Goal: Task Accomplishment & Management: Use online tool/utility

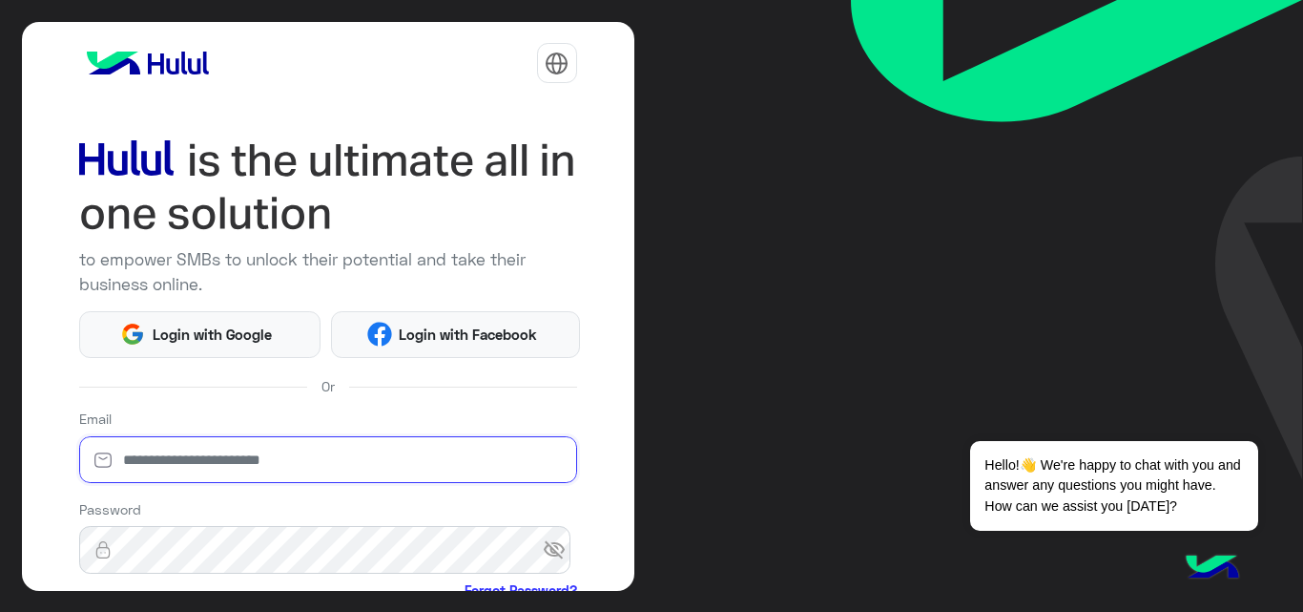
type input "**********"
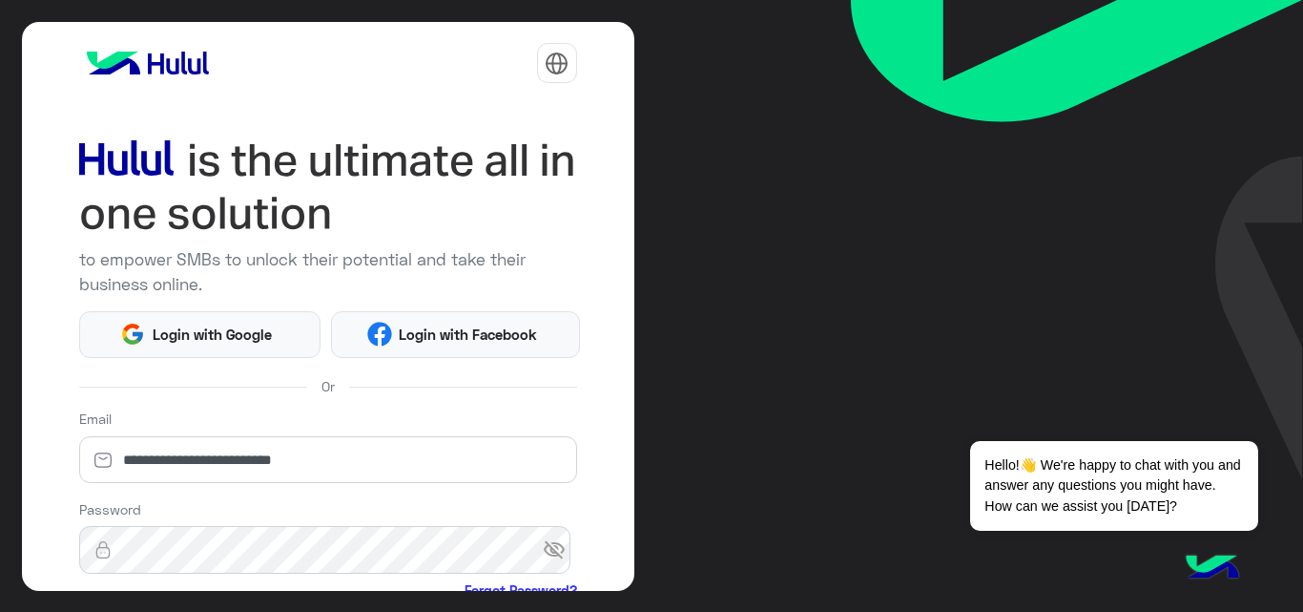
scroll to position [224, 0]
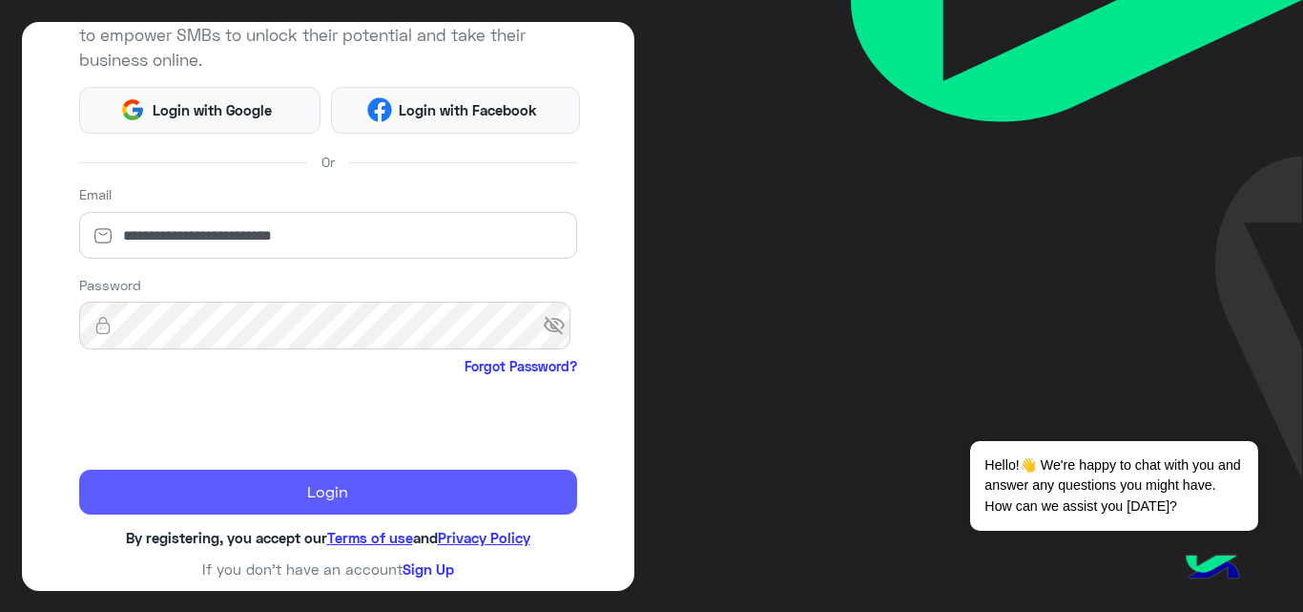
click at [271, 483] on button "Login" at bounding box center [328, 492] width 498 height 46
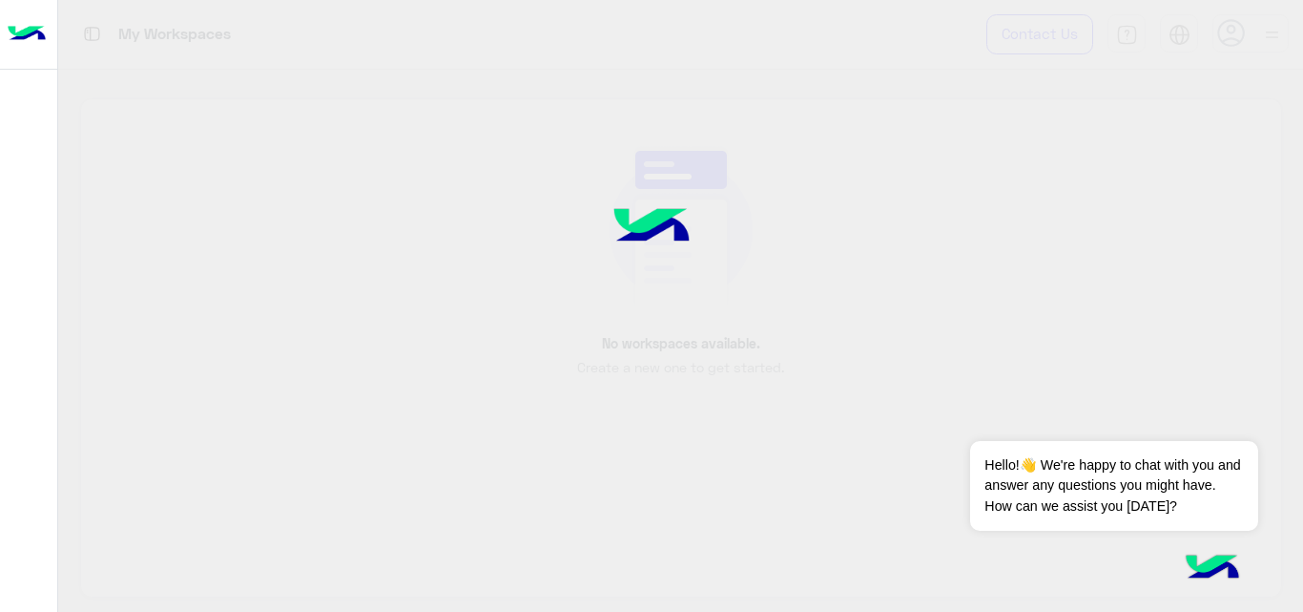
click at [110, 420] on div at bounding box center [651, 306] width 1303 height 612
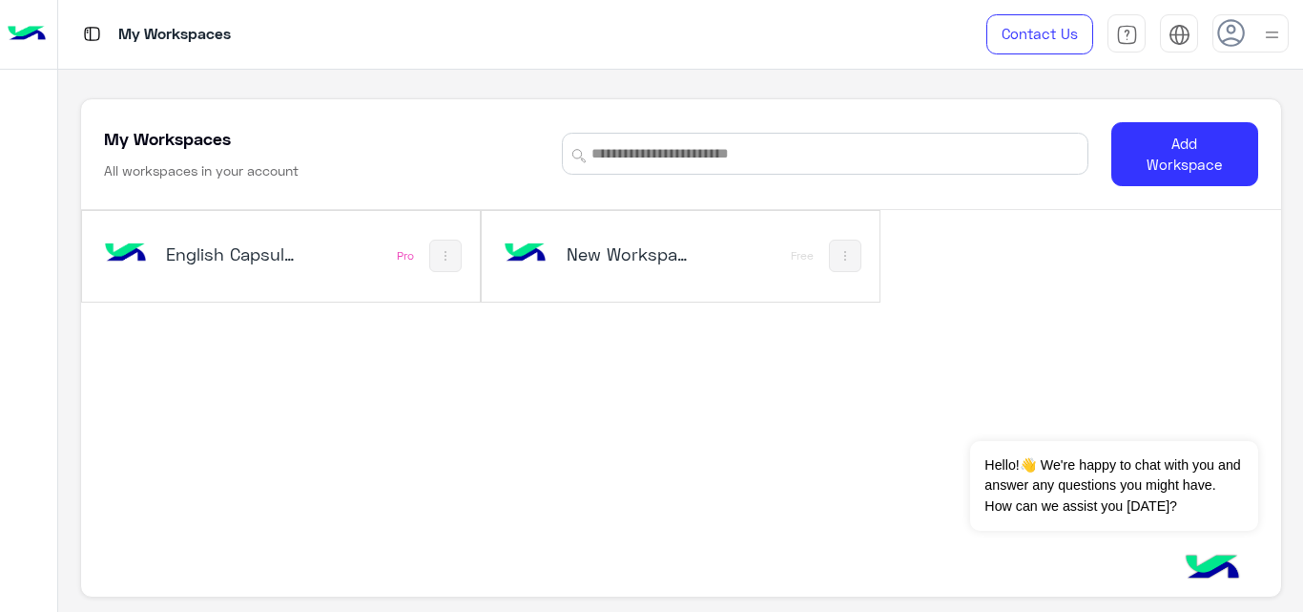
click at [323, 239] on div "English Capsules Pro" at bounding box center [281, 256] width 398 height 91
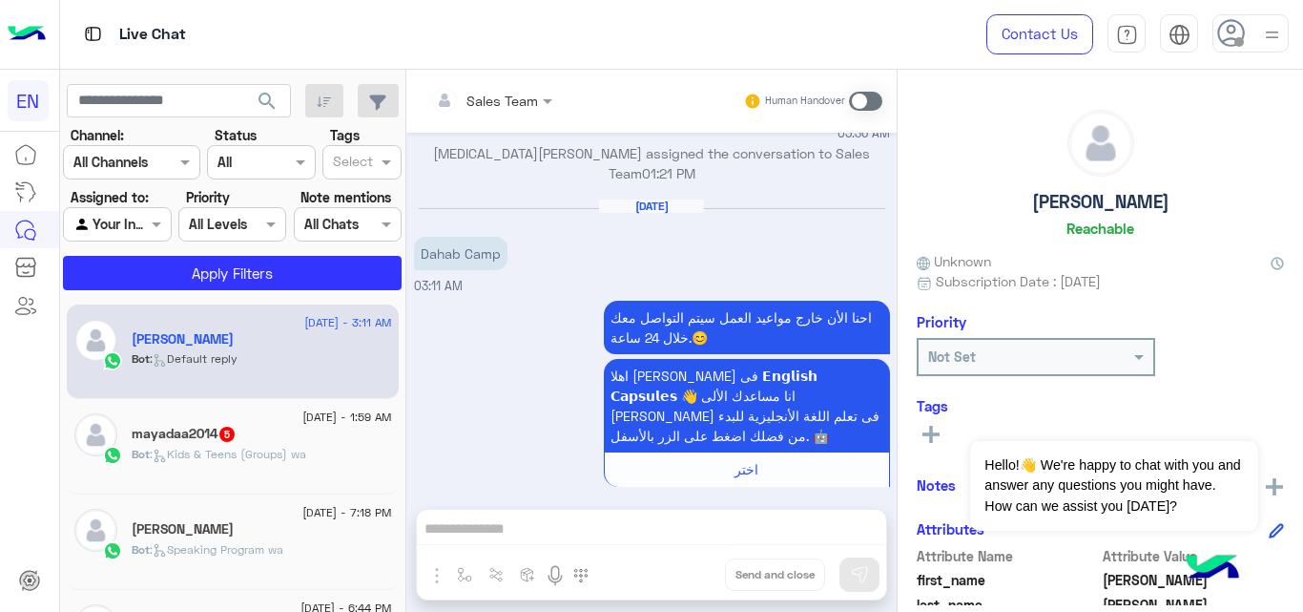
scroll to position [126, 0]
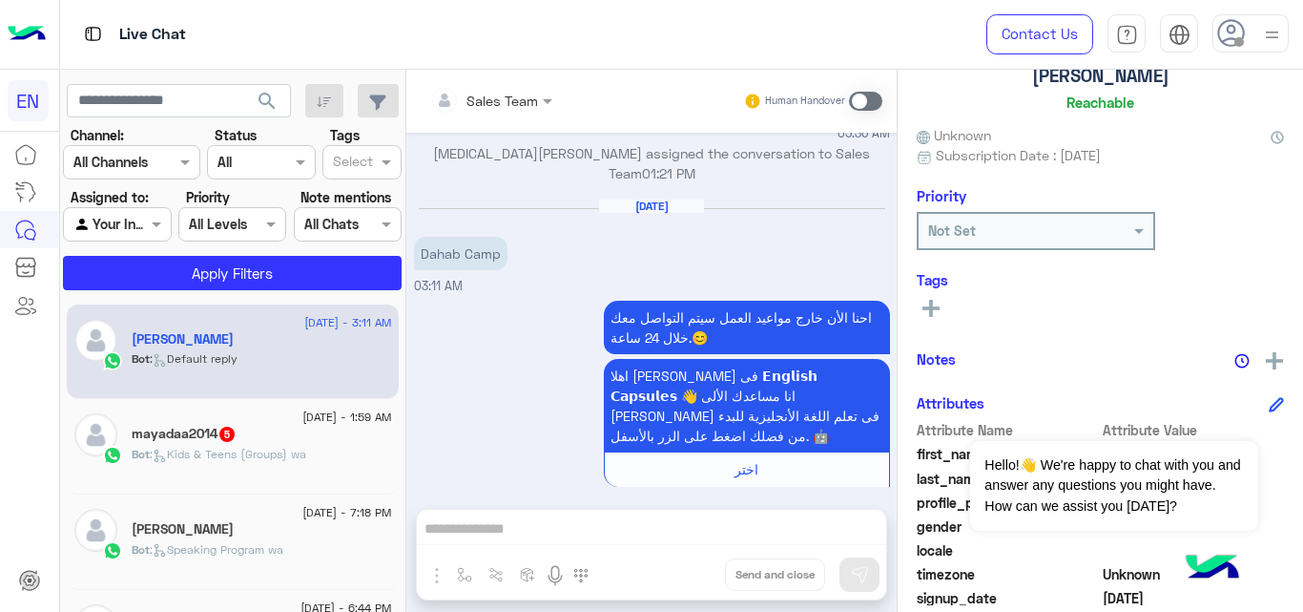
click at [163, 457] on icon at bounding box center [160, 455] width 8 height 6
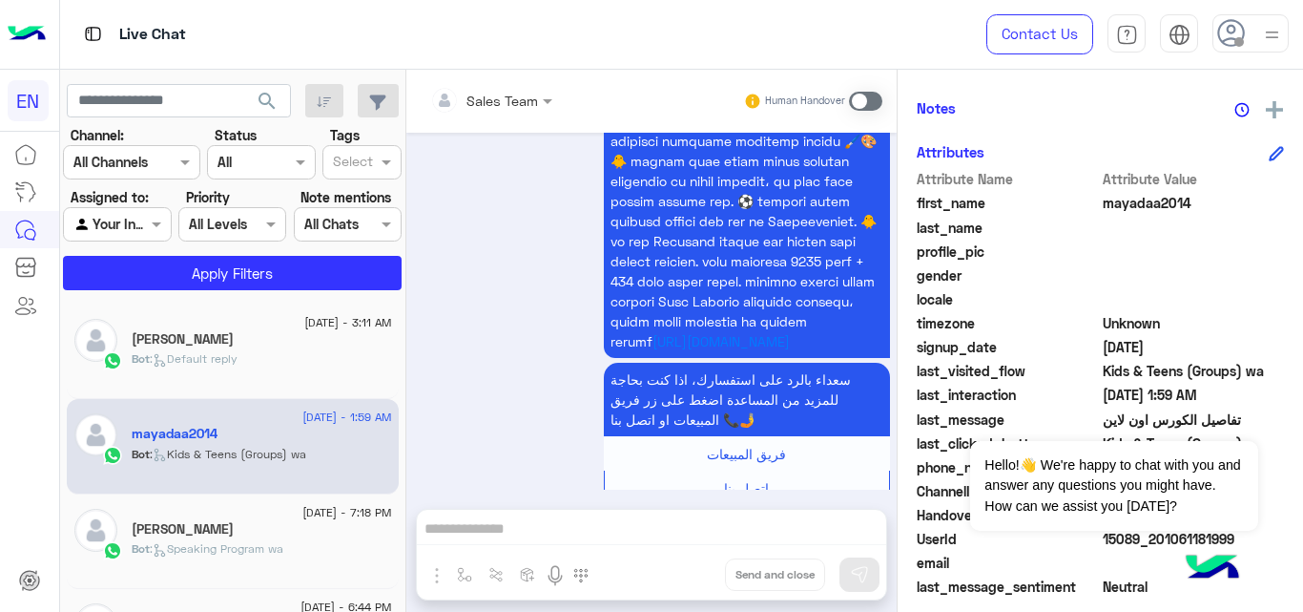
scroll to position [416, 0]
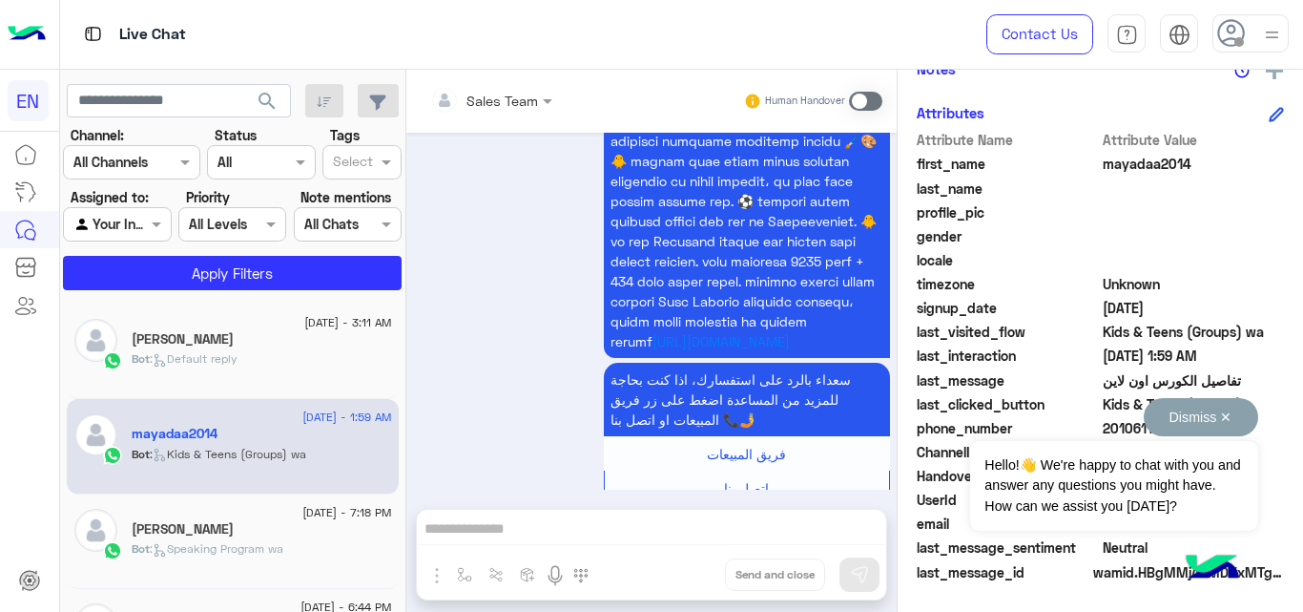
click at [1228, 418] on button "Dismiss ✕" at bounding box center [1201, 417] width 115 height 38
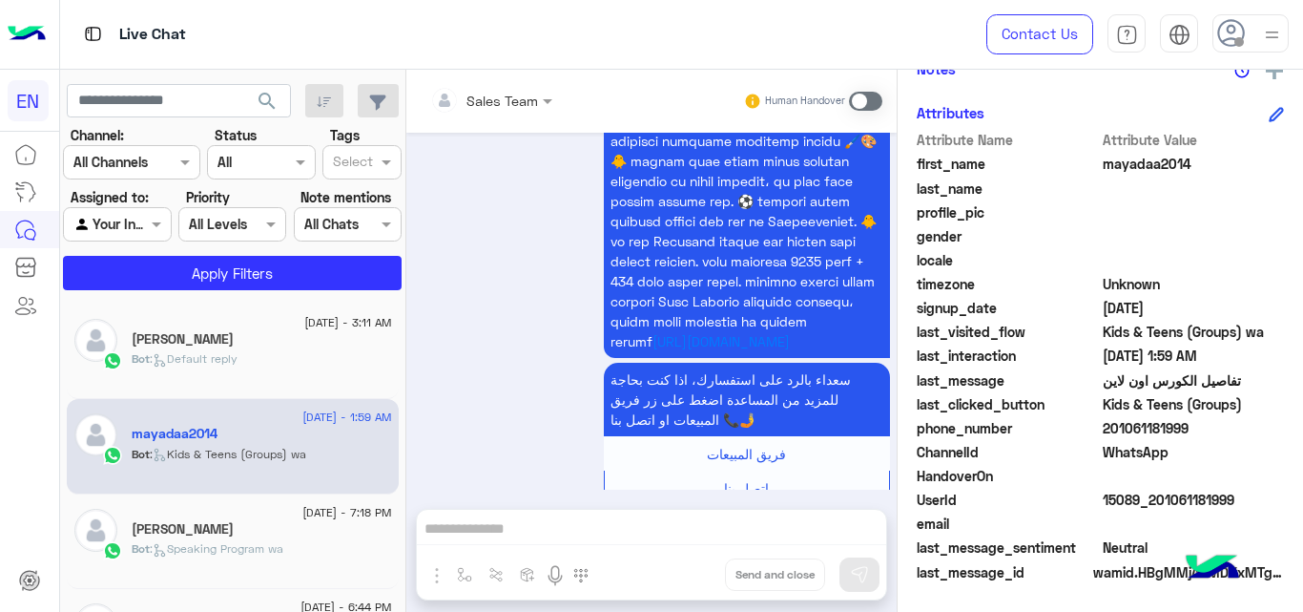
click at [1164, 426] on span "201061181999" at bounding box center [1194, 428] width 182 height 20
copy span "201061181999"
click at [1123, 158] on span "mayadaa2014" at bounding box center [1194, 164] width 182 height 20
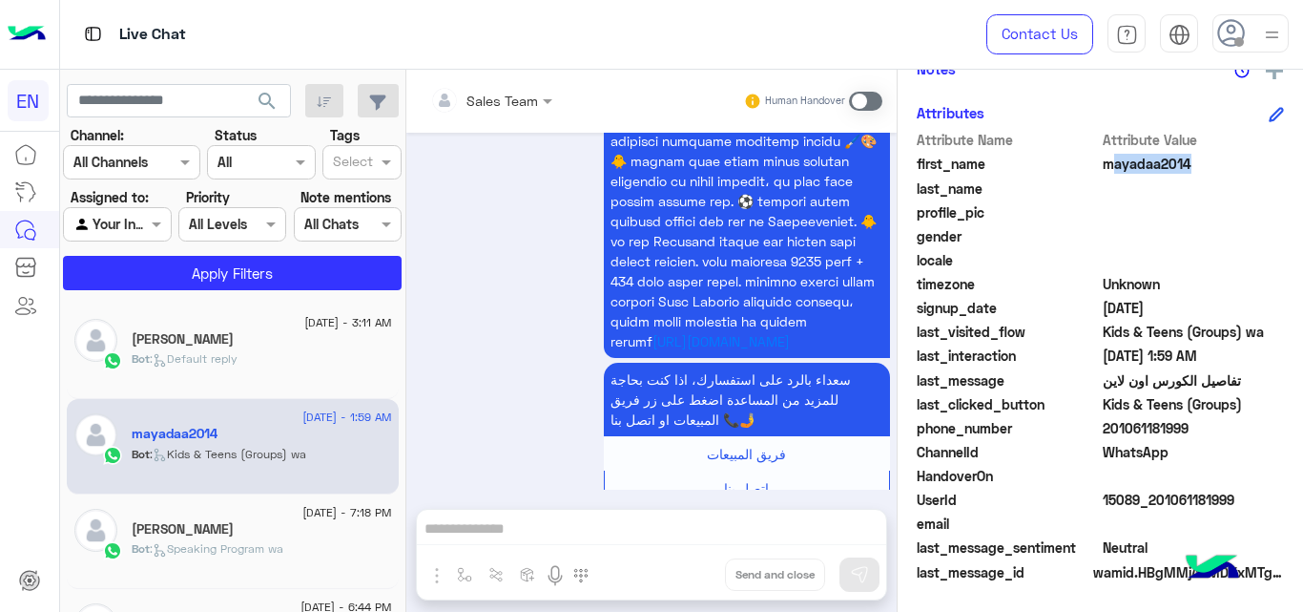
click at [1123, 158] on span "mayadaa2014" at bounding box center [1194, 164] width 182 height 20
copy span "mayadaa2014"
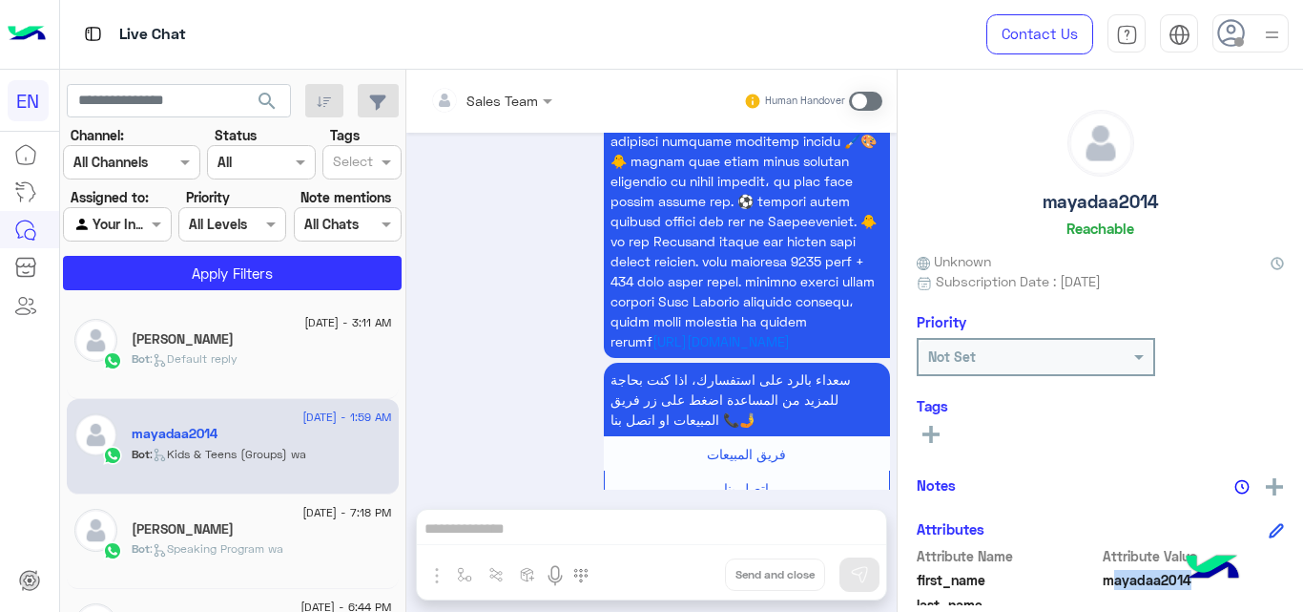
click at [929, 427] on icon at bounding box center [931, 434] width 17 height 17
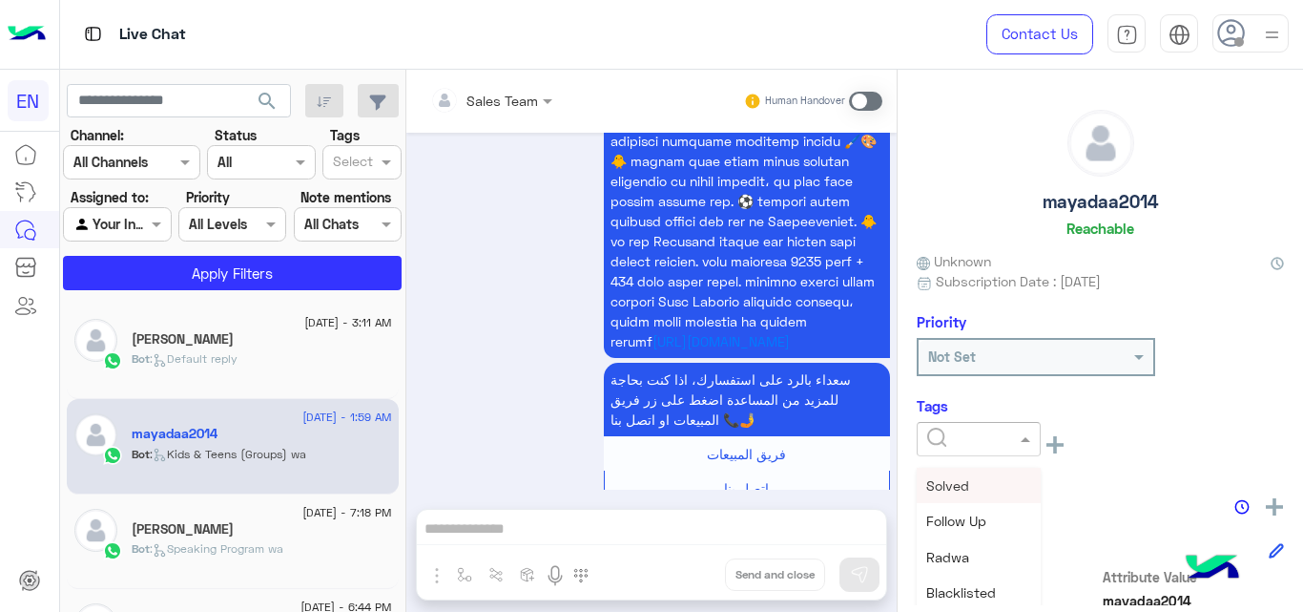
click at [949, 433] on input "text" at bounding box center [956, 439] width 58 height 20
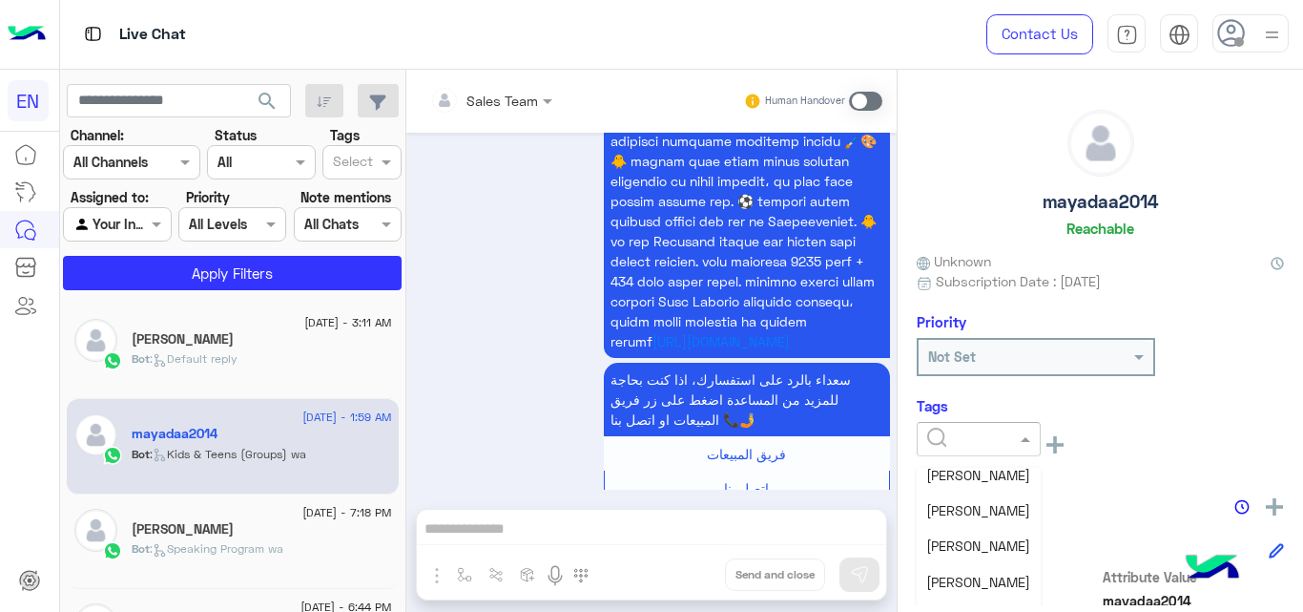
scroll to position [197, 0]
click at [989, 507] on div "[PERSON_NAME]" at bounding box center [979, 502] width 124 height 35
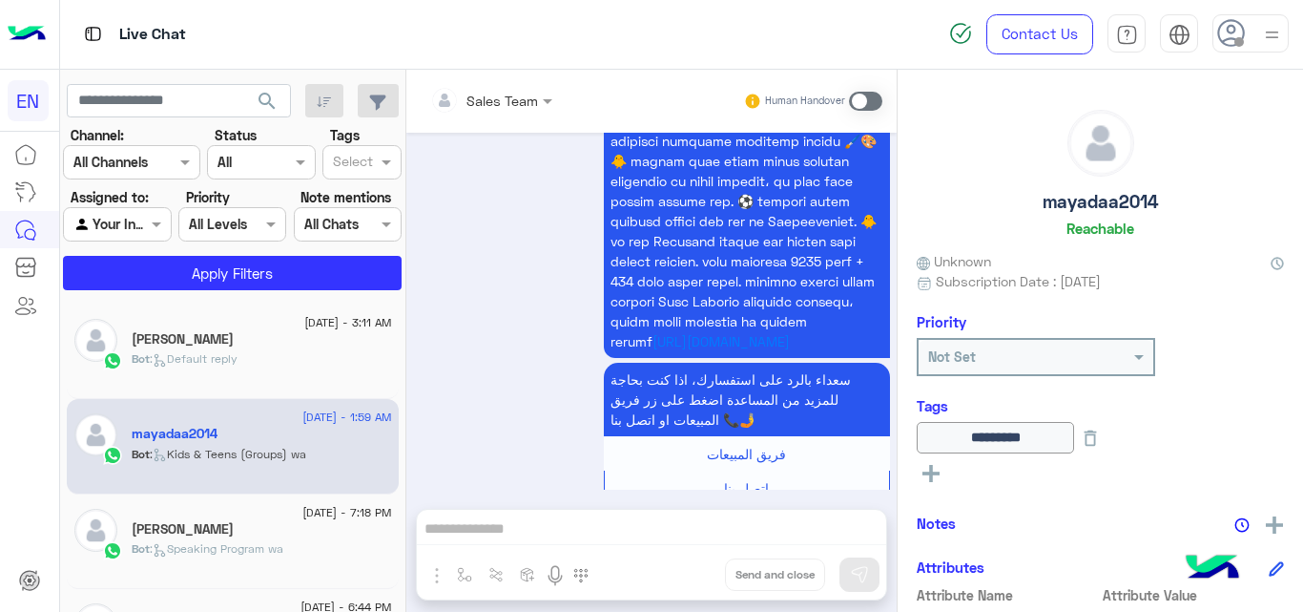
click at [260, 516] on div "[DATE] - 7:18 PM" at bounding box center [262, 515] width 260 height 12
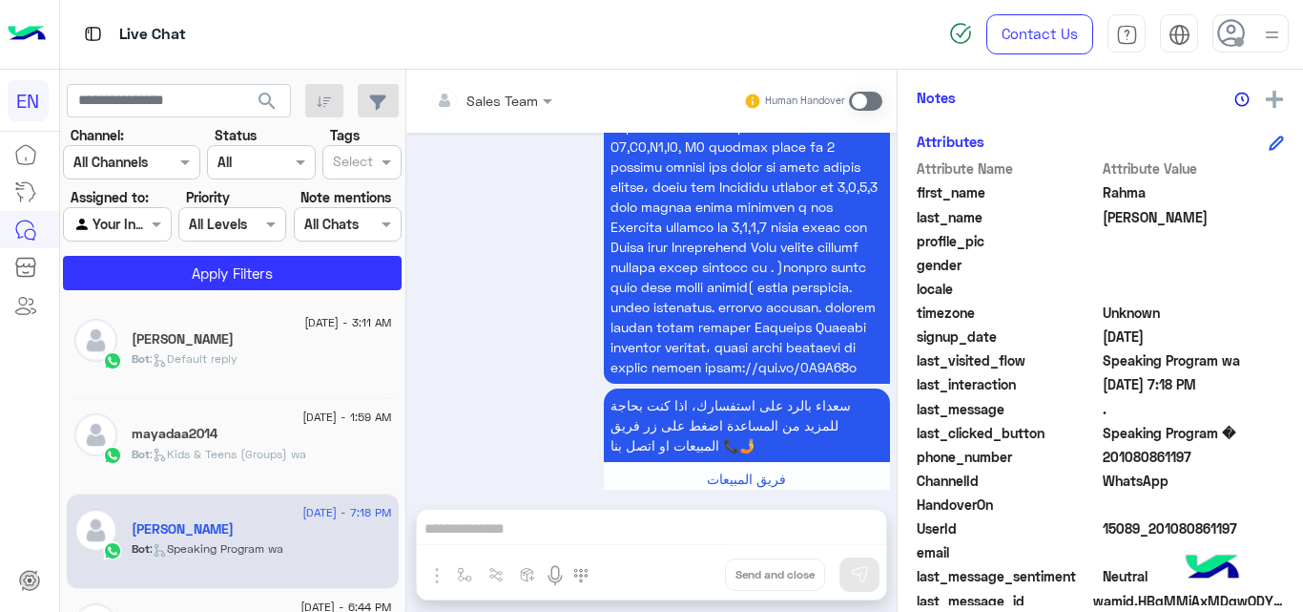
scroll to position [394, 0]
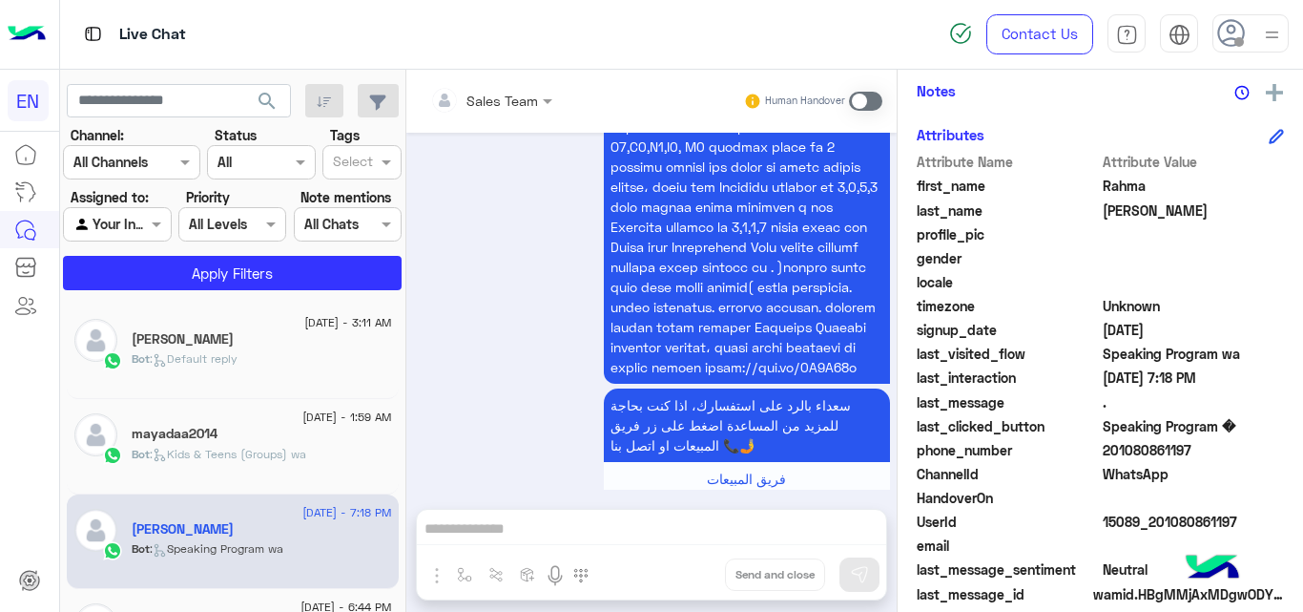
click at [1170, 443] on span "201080861197" at bounding box center [1194, 450] width 182 height 20
copy span "201080861197"
click at [1122, 178] on span "Rahma" at bounding box center [1194, 186] width 182 height 20
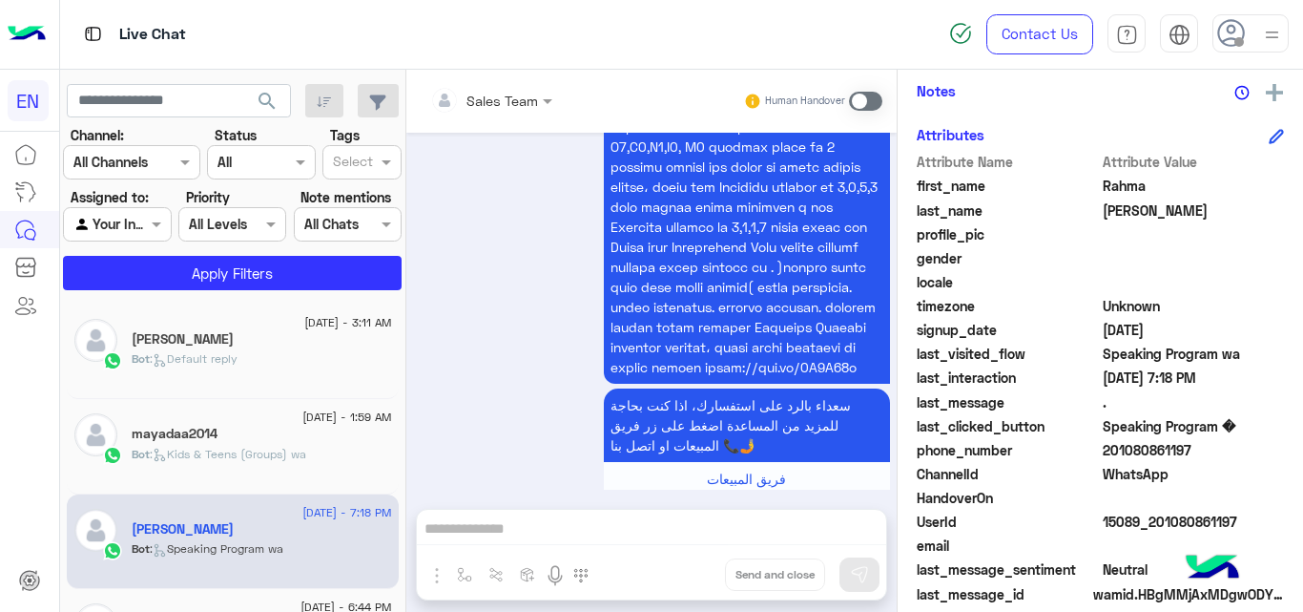
copy span "Rahma"
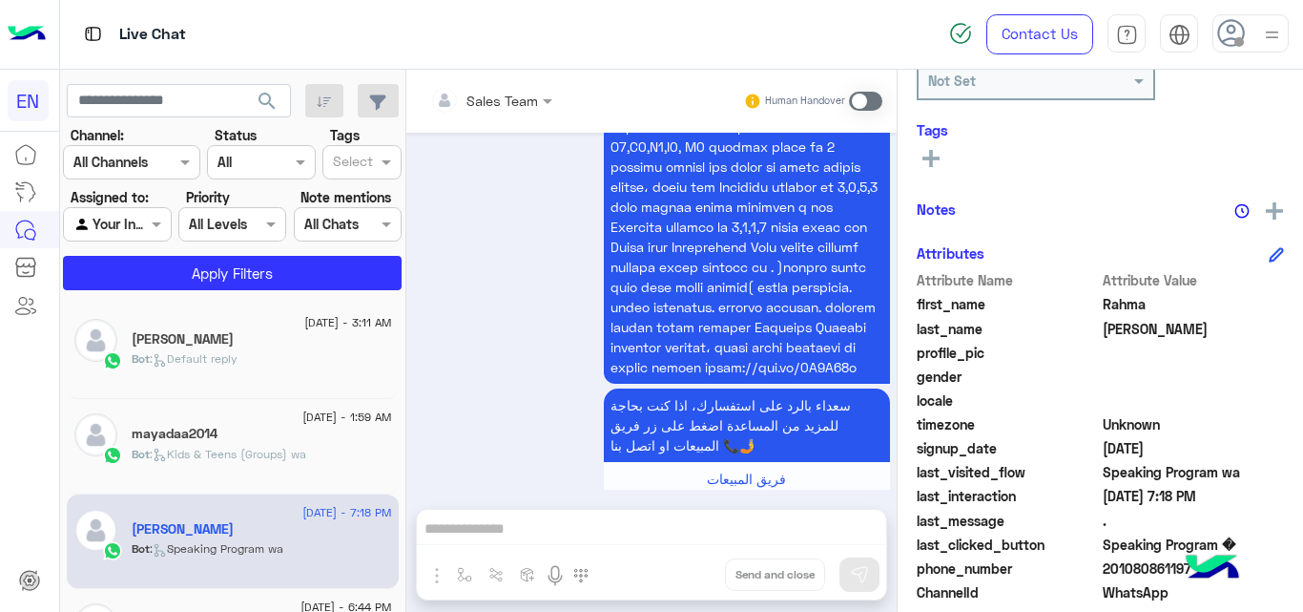
scroll to position [195, 0]
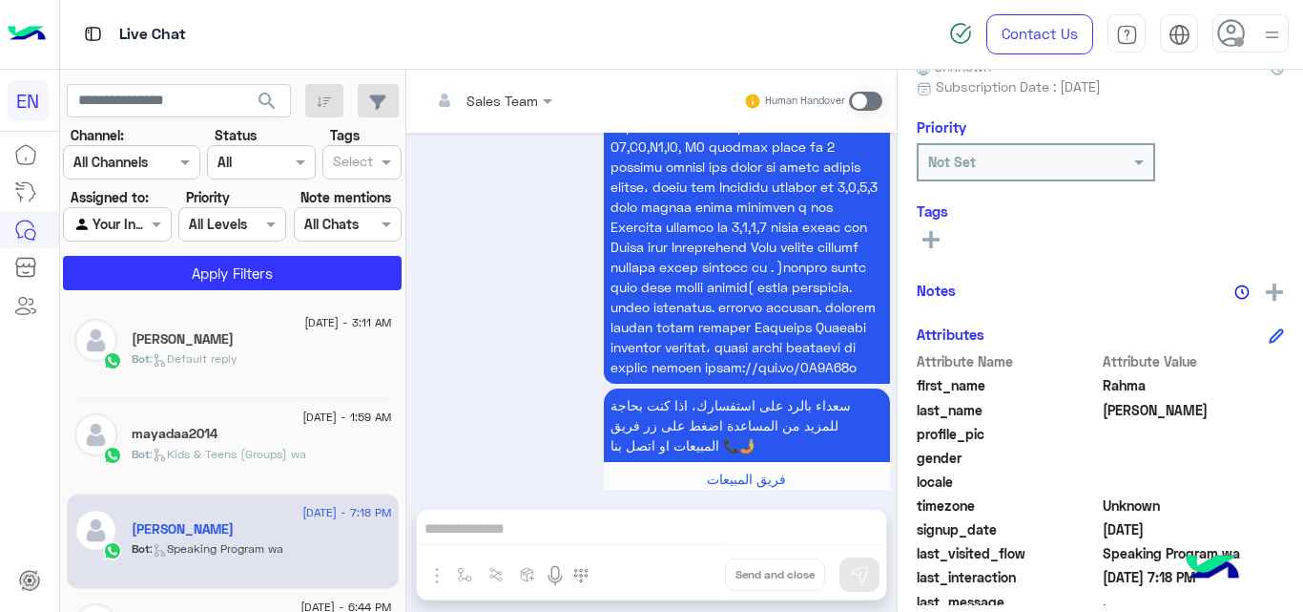
click at [930, 240] on rect at bounding box center [931, 239] width 4 height 17
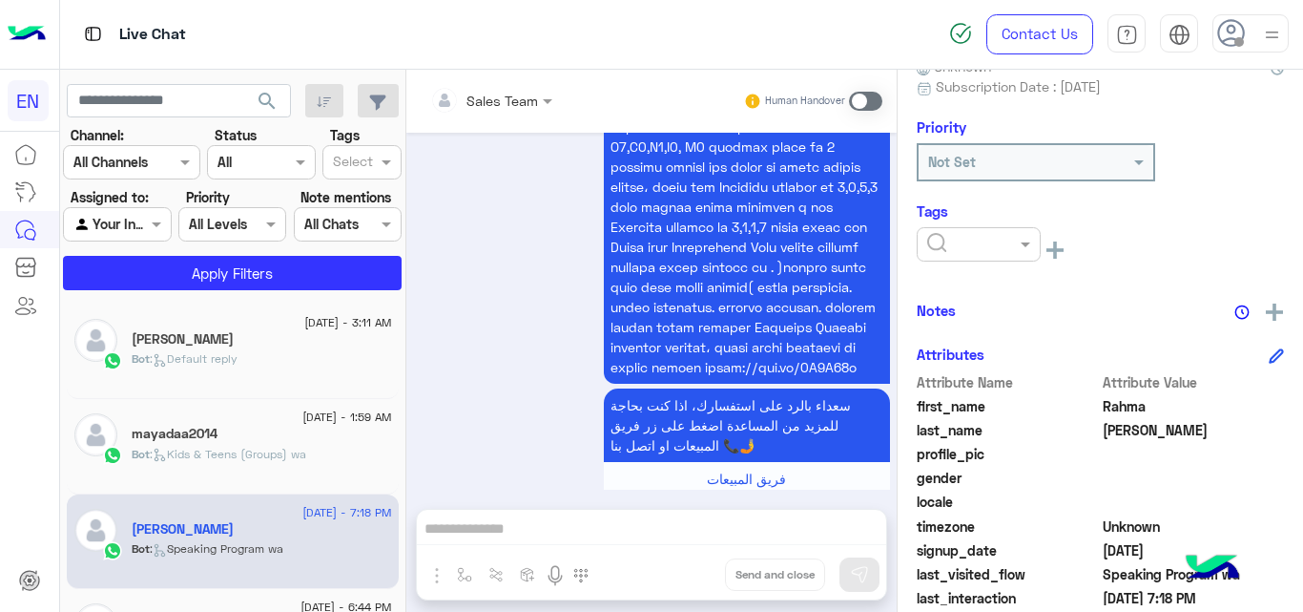
click at [967, 237] on input "text" at bounding box center [956, 245] width 58 height 20
click at [967, 381] on span "[PERSON_NAME]" at bounding box center [978, 381] width 104 height 16
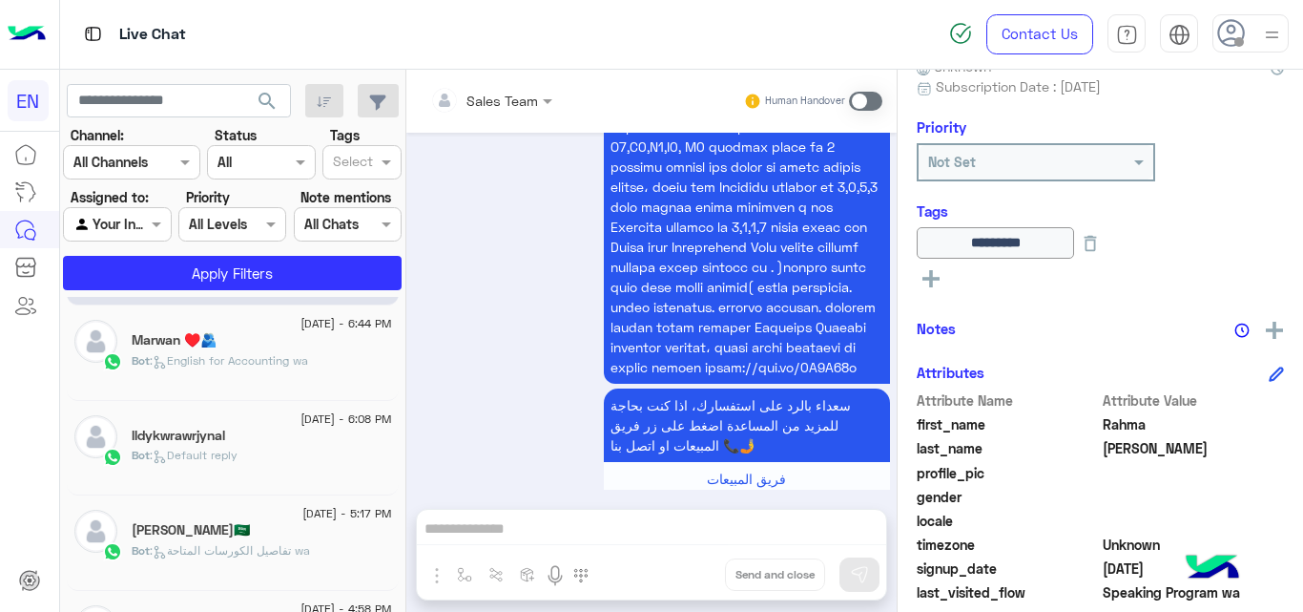
scroll to position [357, 0]
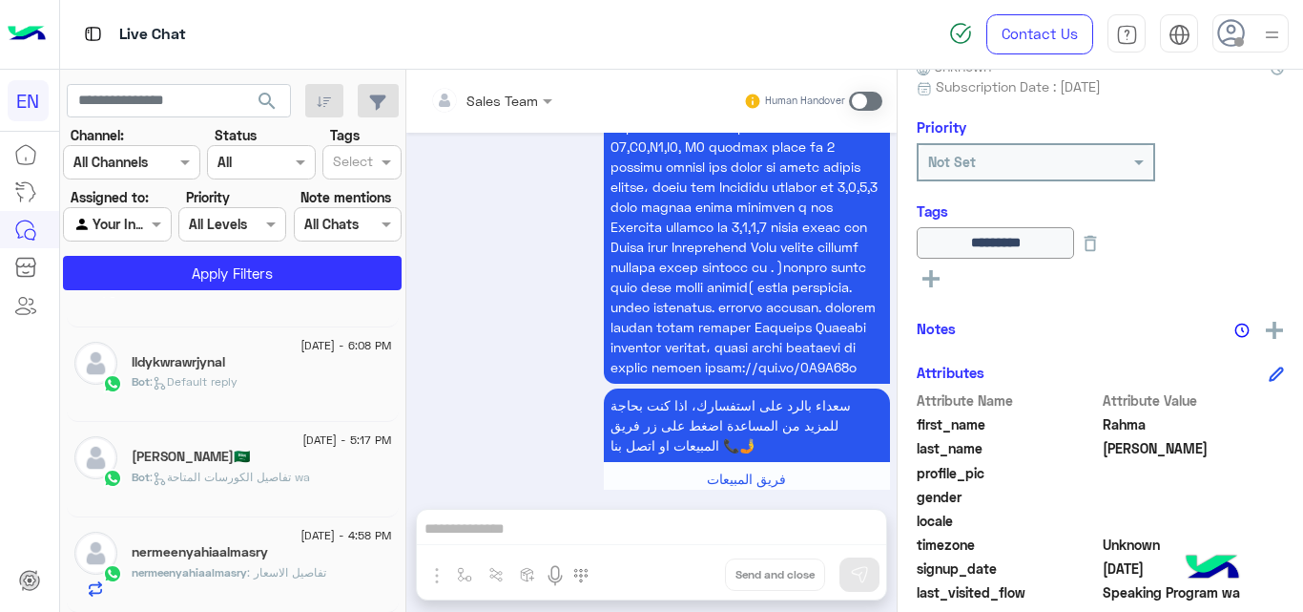
click at [398, 370] on mat-drawer-container "search Channel: Channel All Channels Status Channel All Tags Select Assigned to…" at bounding box center [682, 345] width 1244 height 550
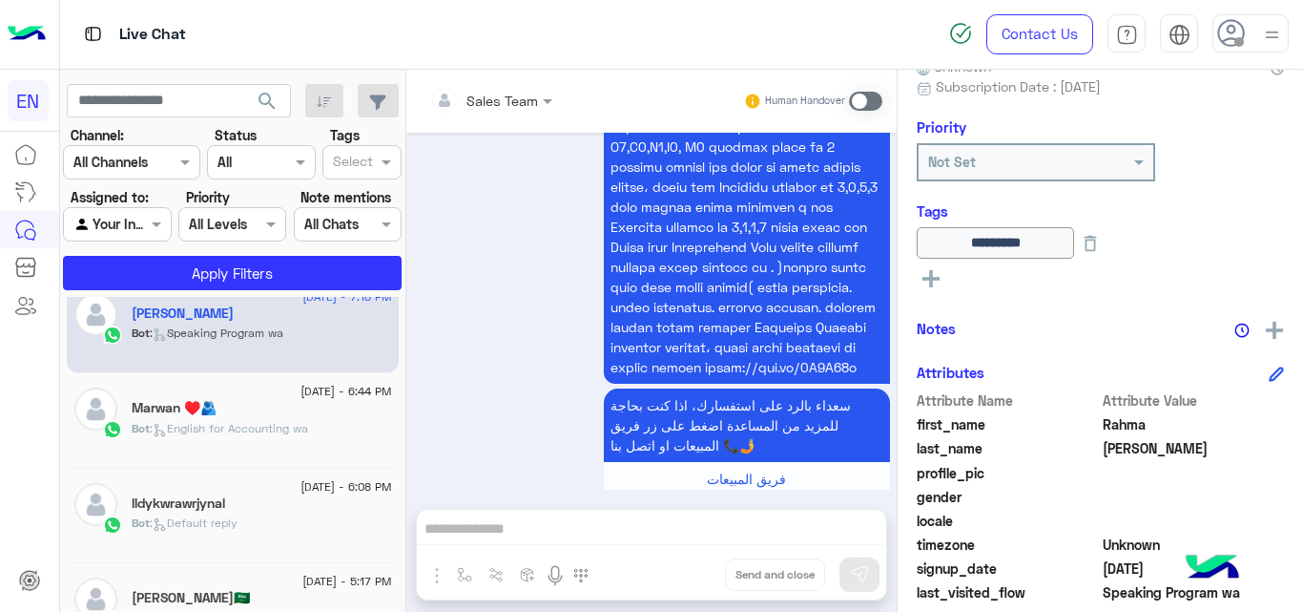
scroll to position [210, 0]
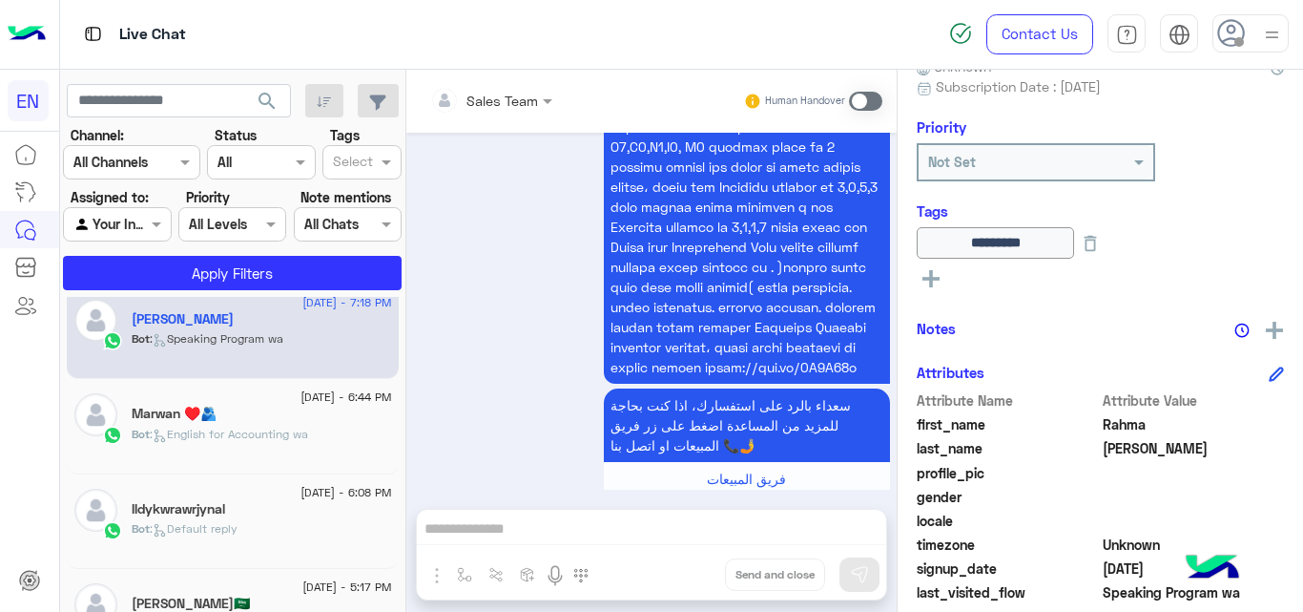
click at [308, 439] on span ": English for Accounting wa" at bounding box center [229, 434] width 158 height 14
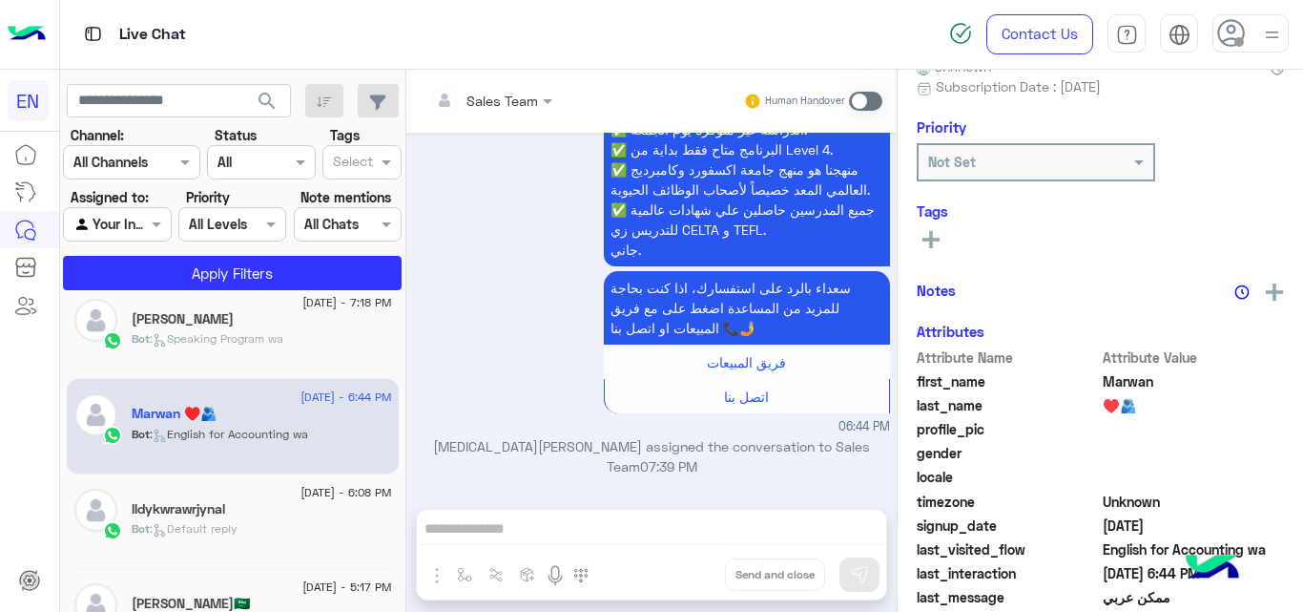
scroll to position [411, 0]
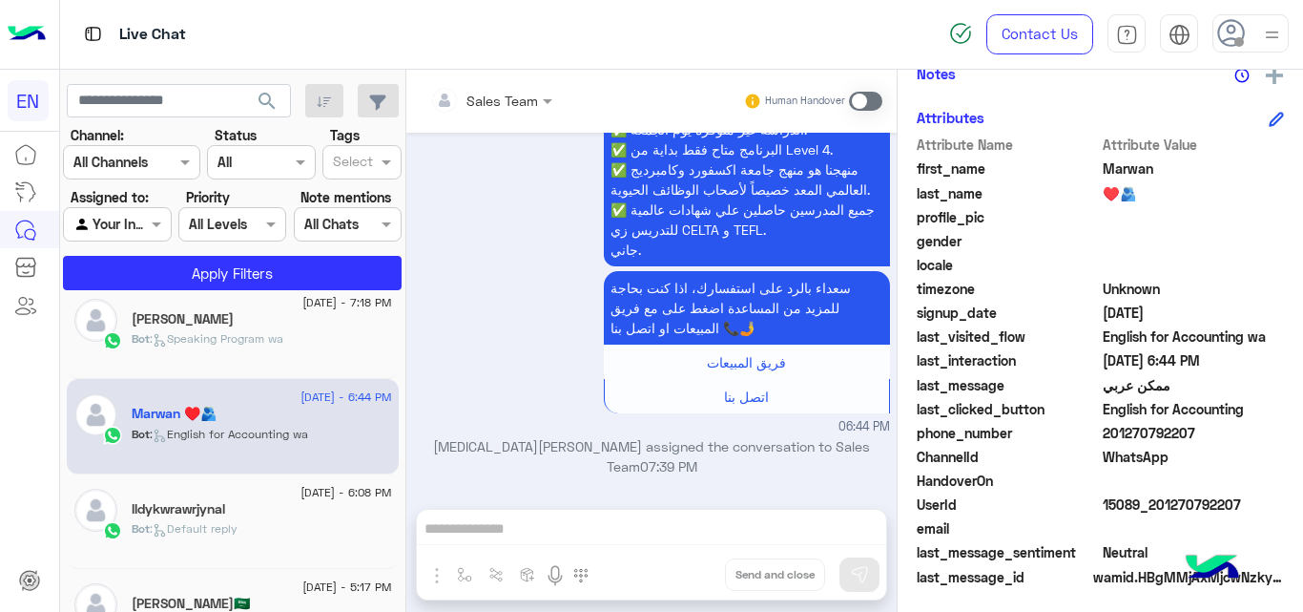
click at [1155, 439] on span "201270792207" at bounding box center [1194, 433] width 182 height 20
copy span "201270792207"
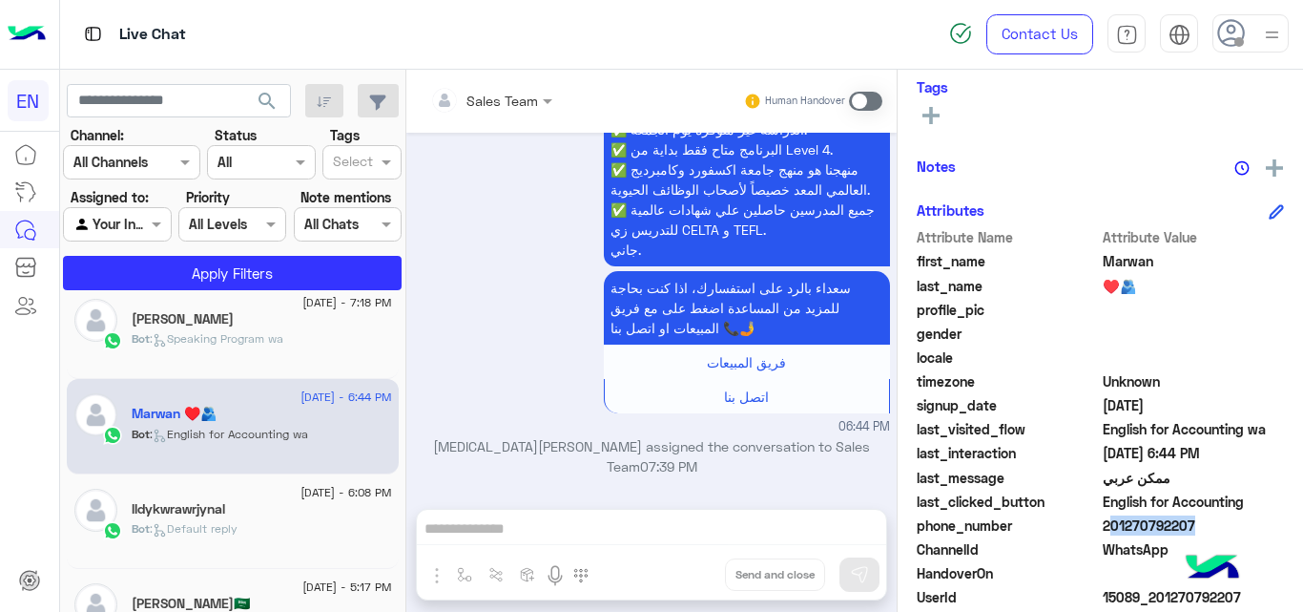
scroll to position [314, 0]
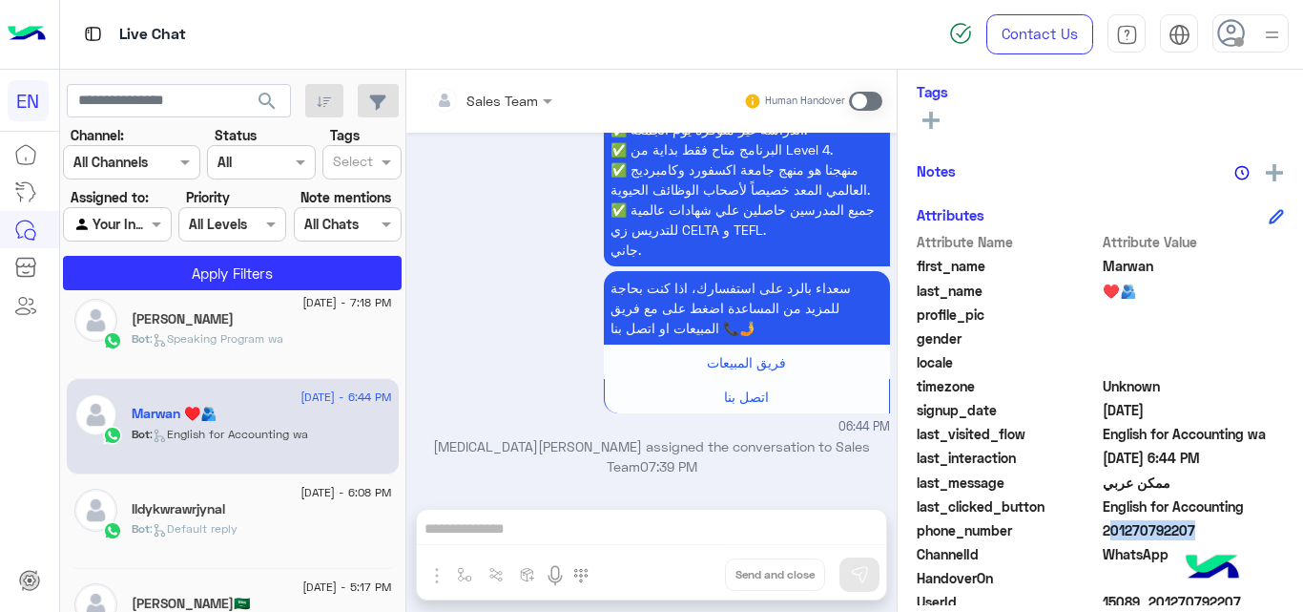
click at [938, 123] on icon at bounding box center [931, 120] width 17 height 17
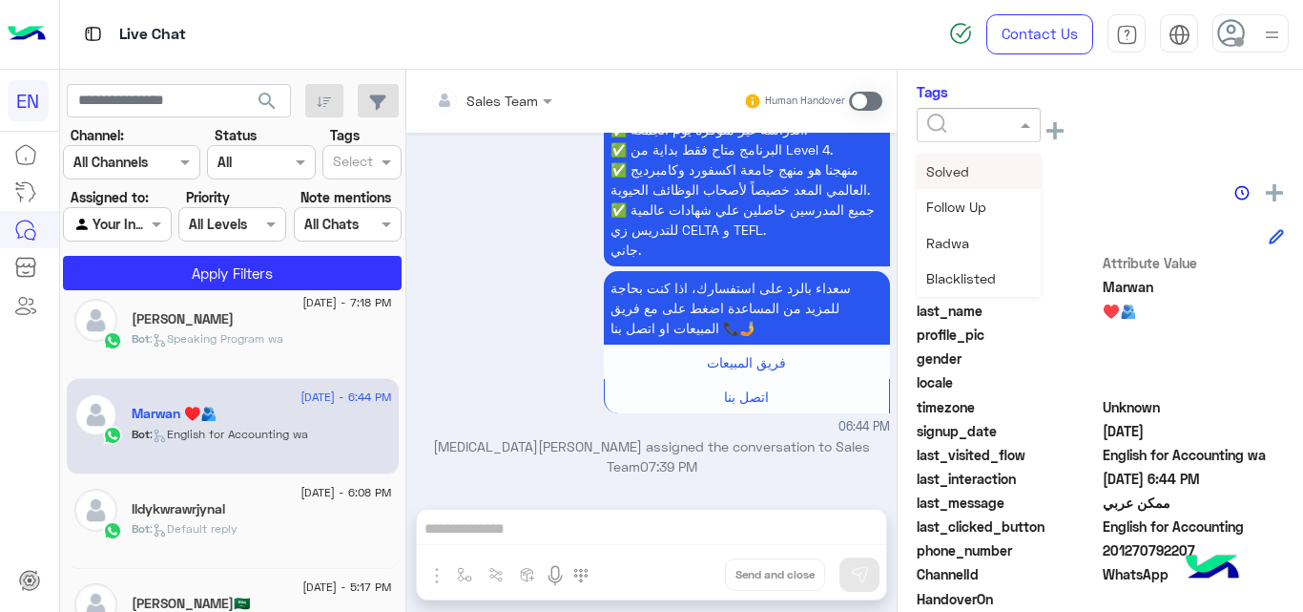
click at [996, 139] on div at bounding box center [979, 125] width 124 height 34
drag, startPoint x: 1033, startPoint y: 175, endPoint x: 1039, endPoint y: 196, distance: 21.8
click at [1039, 196] on div "Solved Follow Up Radwa Blacklisted Mofeda [PERSON_NAME] [PERSON_NAME] Sales [PE…" at bounding box center [979, 225] width 124 height 143
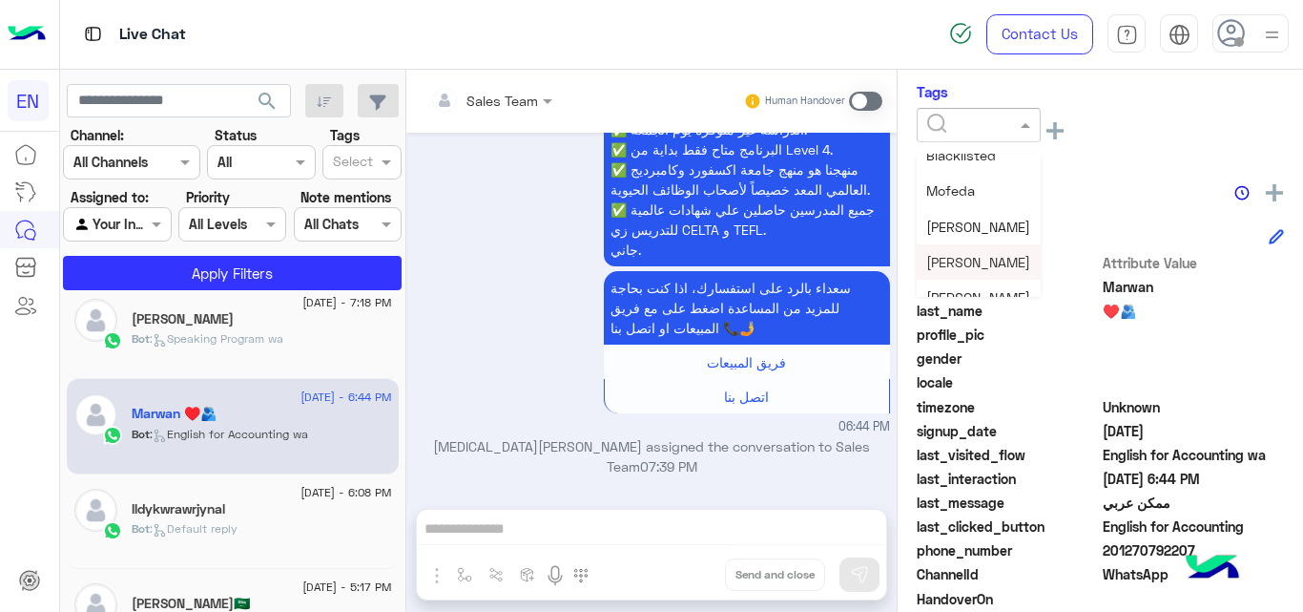
click at [980, 249] on div "[PERSON_NAME]" at bounding box center [979, 261] width 124 height 35
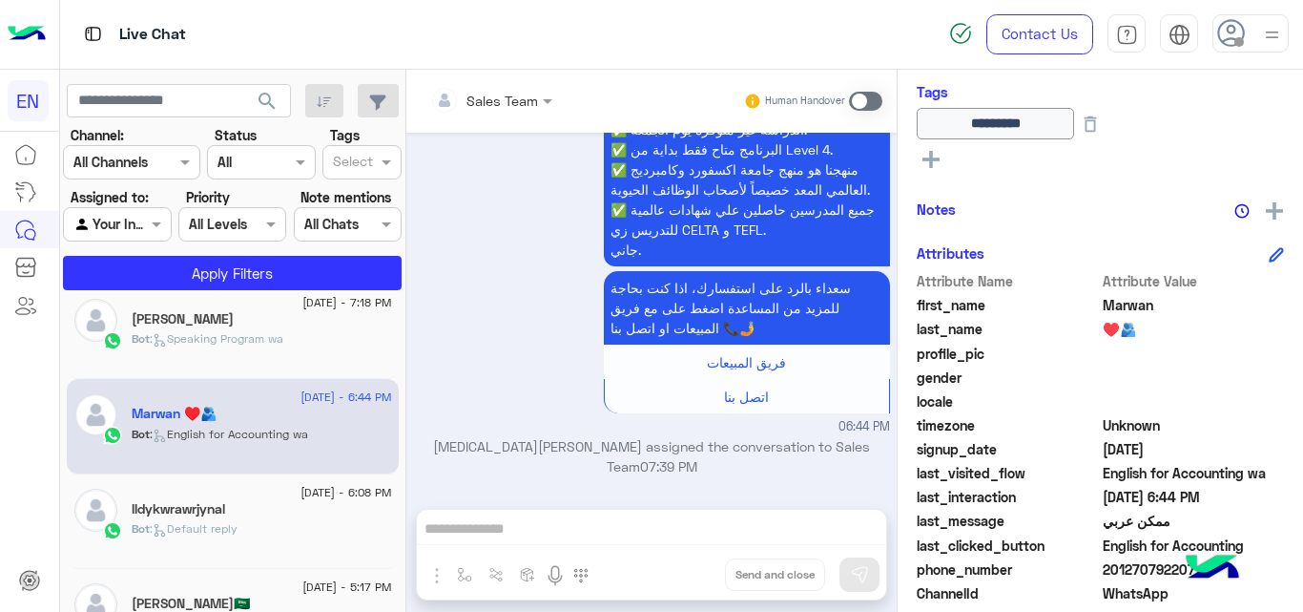
click at [216, 515] on h5 "lldykwrawrjynal" at bounding box center [179, 509] width 94 height 16
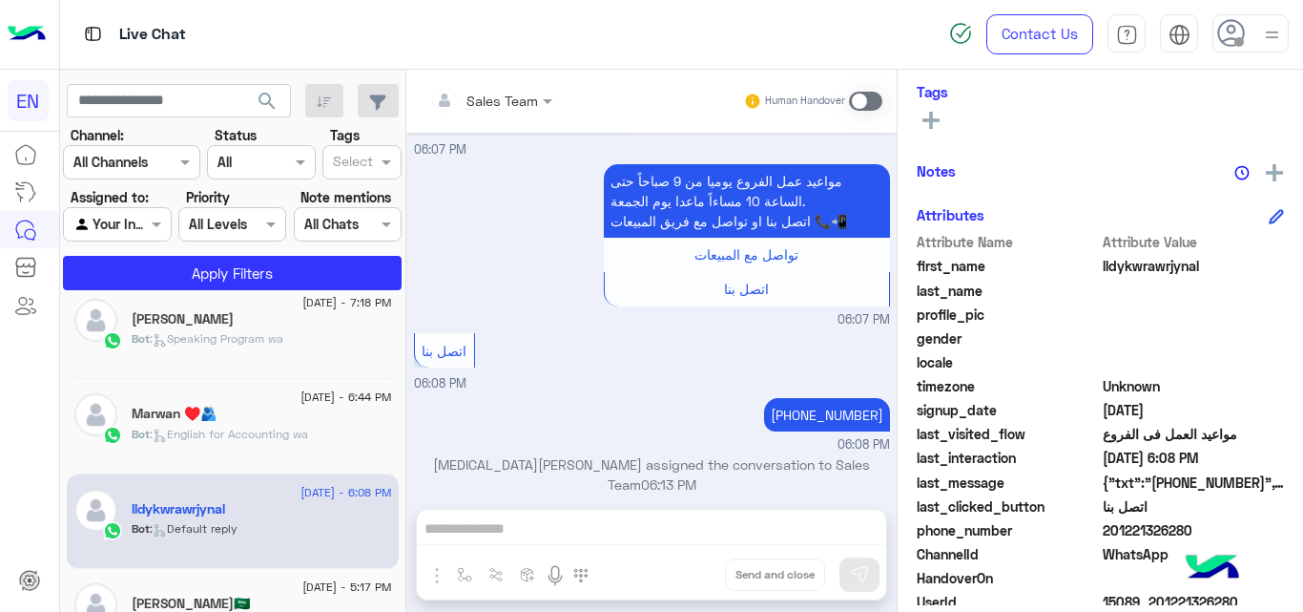
scroll to position [416, 0]
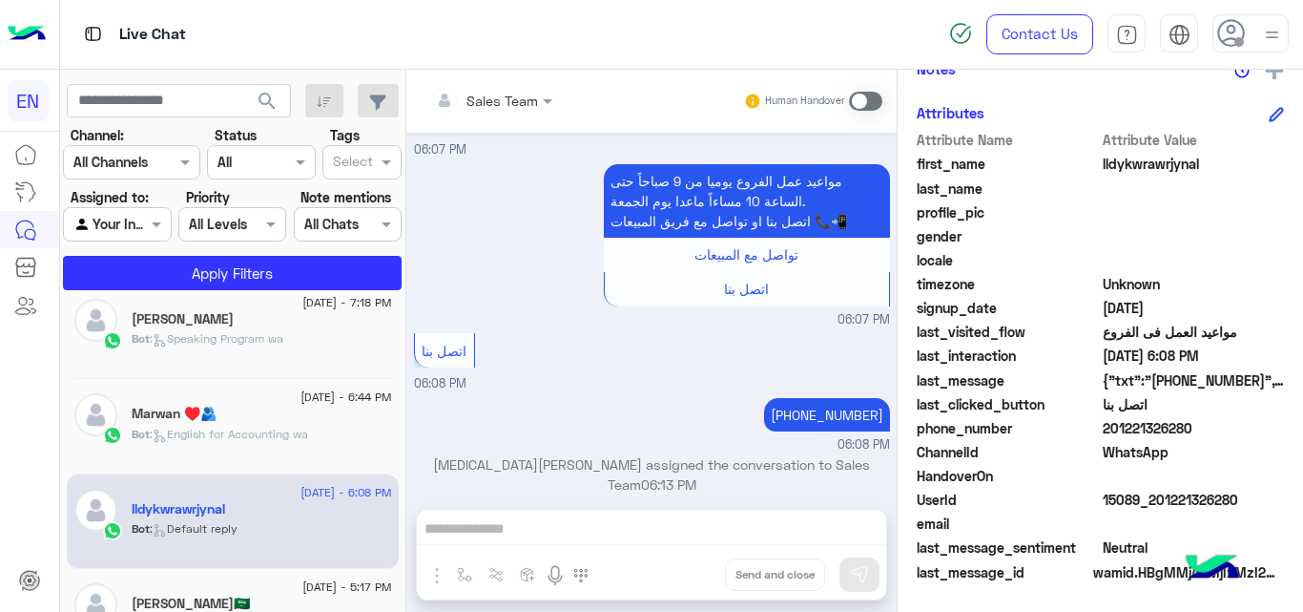
click at [1152, 433] on span "201221326280" at bounding box center [1194, 428] width 182 height 20
copy span "201221326280"
click at [1153, 165] on span "lldykwrawrjynal" at bounding box center [1194, 164] width 182 height 20
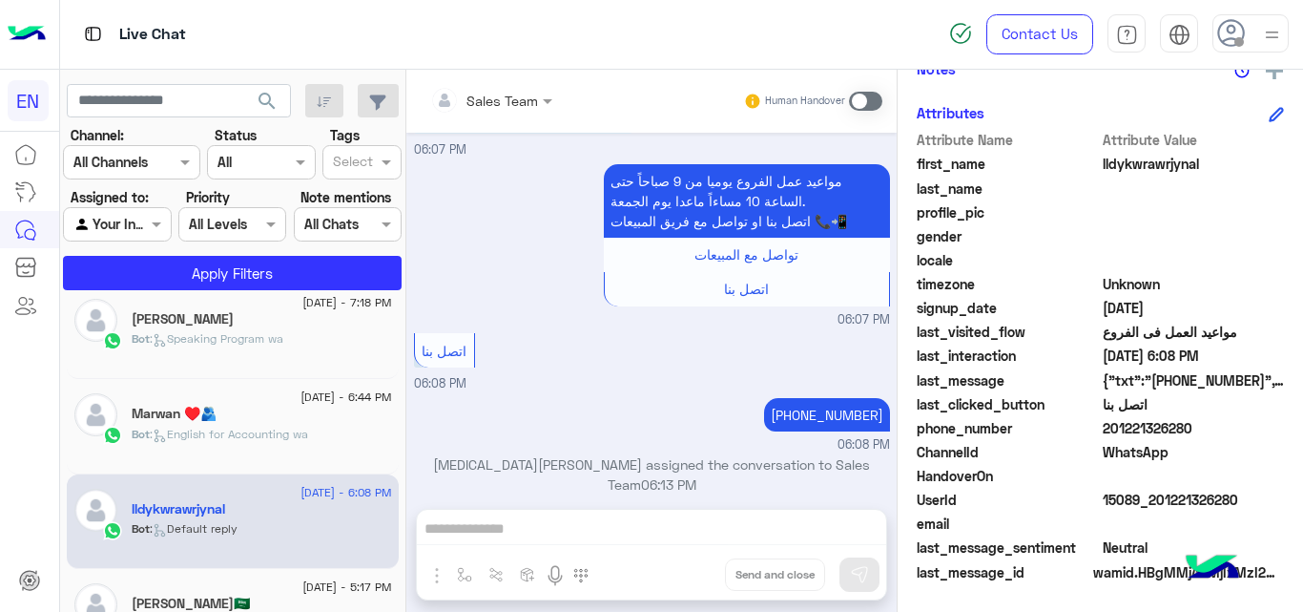
click at [1153, 165] on span "lldykwrawrjynal" at bounding box center [1194, 164] width 182 height 20
copy span "lldykwrawrjynal"
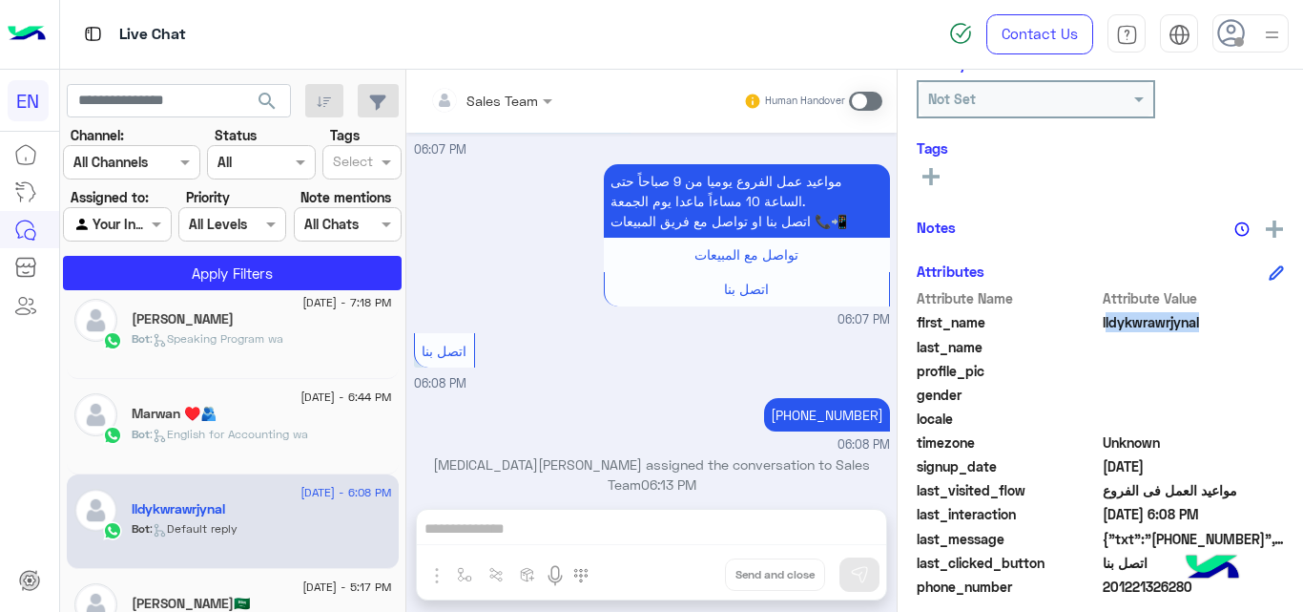
click at [929, 185] on icon at bounding box center [931, 176] width 17 height 17
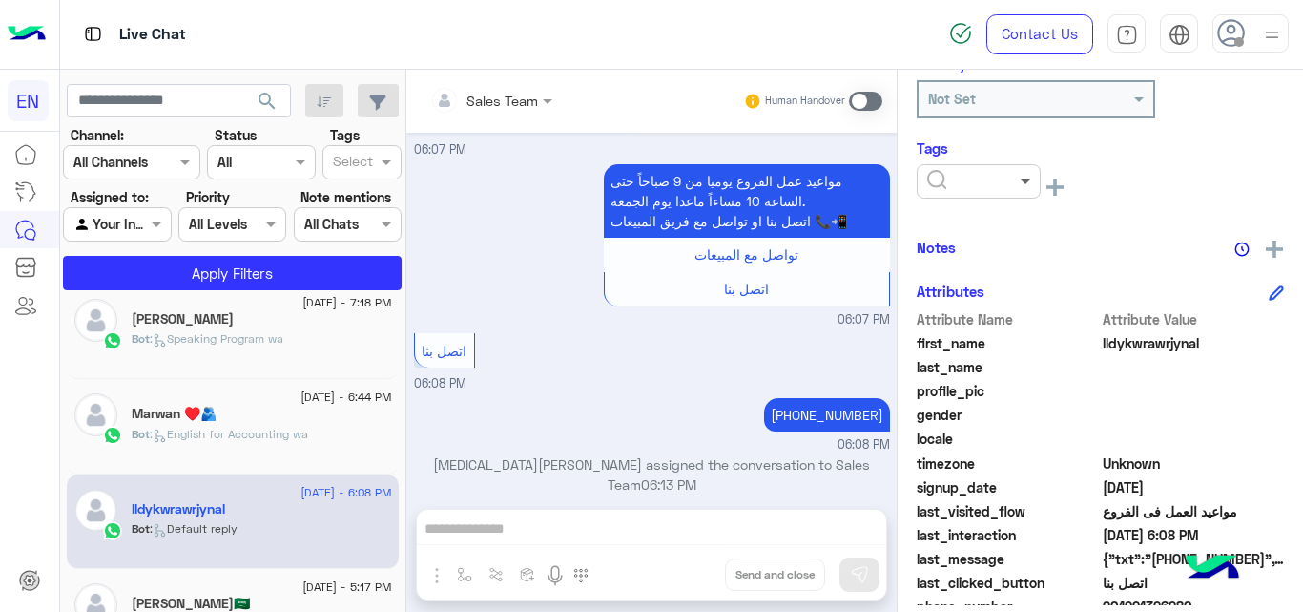
click at [1023, 180] on span at bounding box center [1028, 181] width 24 height 20
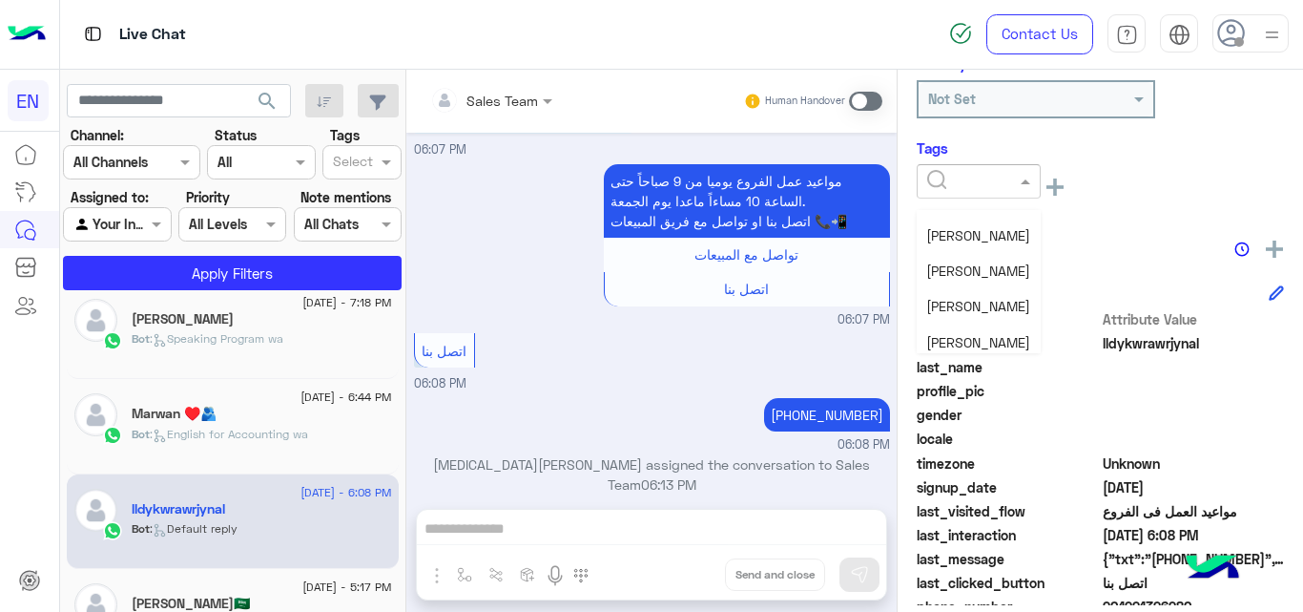
scroll to position [165, 0]
click at [938, 263] on div "[PERSON_NAME]" at bounding box center [979, 276] width 124 height 35
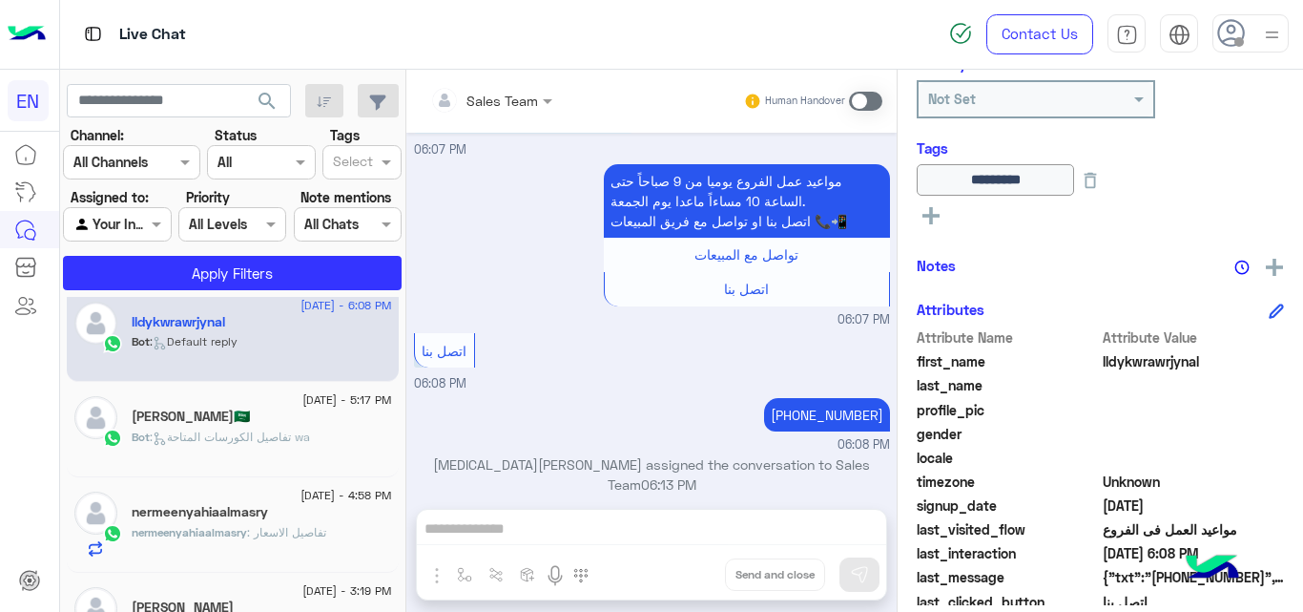
scroll to position [391, 0]
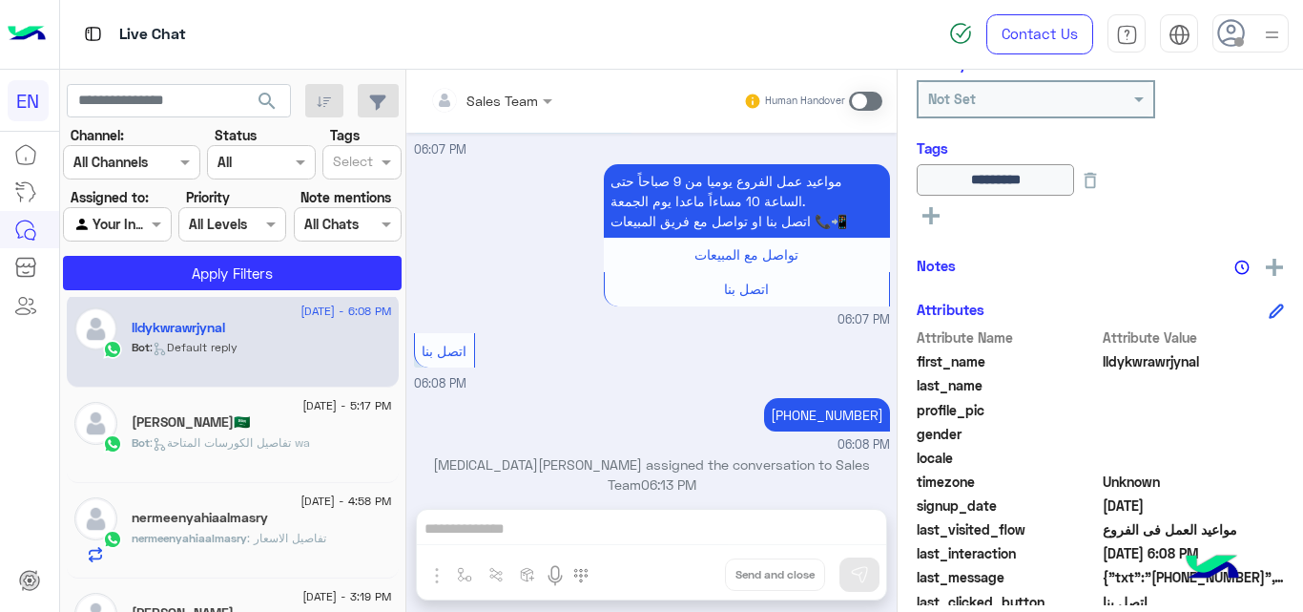
click at [313, 425] on div "[PERSON_NAME]🇸🇦" at bounding box center [262, 424] width 260 height 20
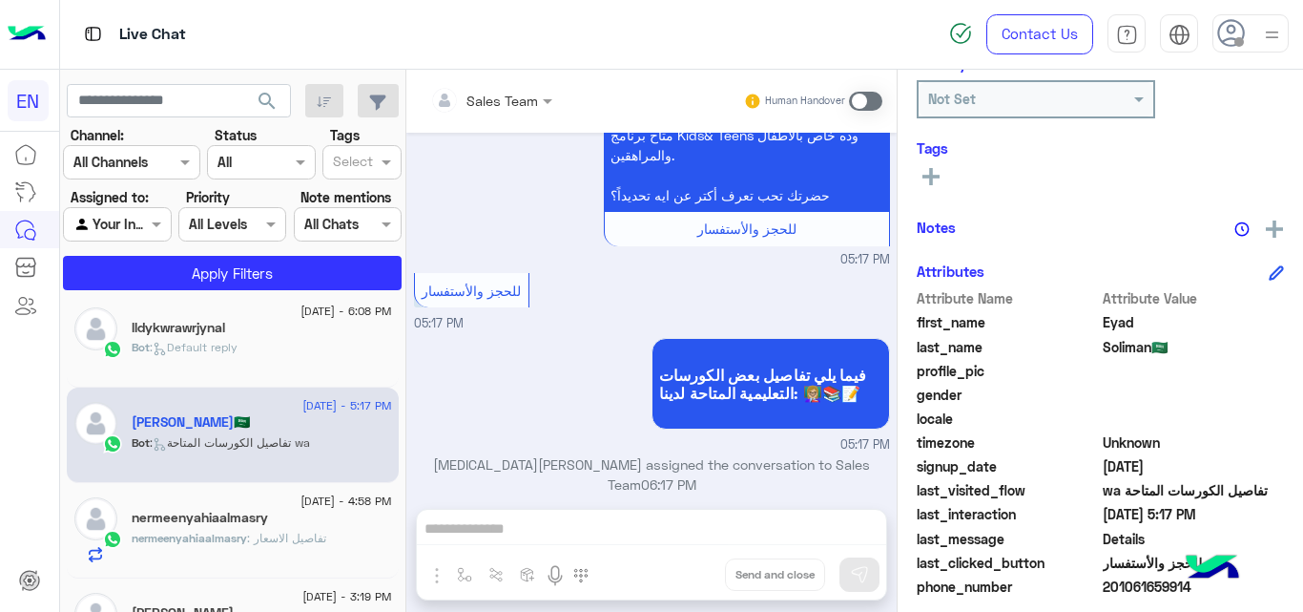
scroll to position [416, 0]
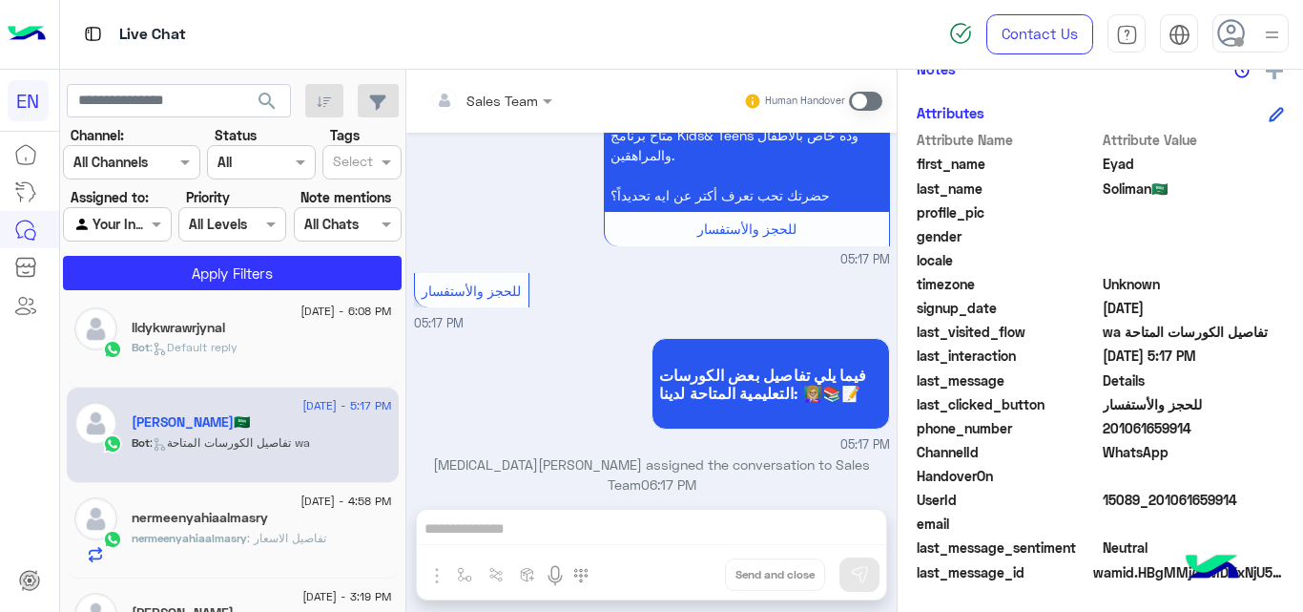
click at [1115, 427] on span "201061659914" at bounding box center [1194, 428] width 182 height 20
copy span "201061659914"
click at [1123, 166] on span "Eyad" at bounding box center [1194, 164] width 182 height 20
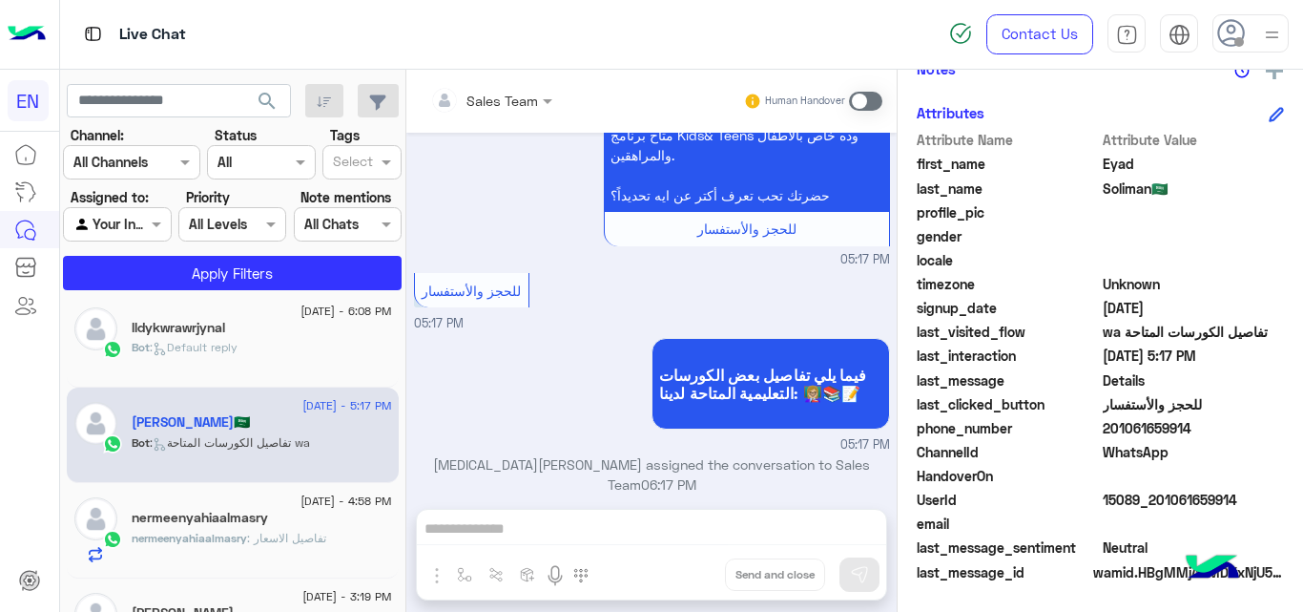
copy span "Eyad"
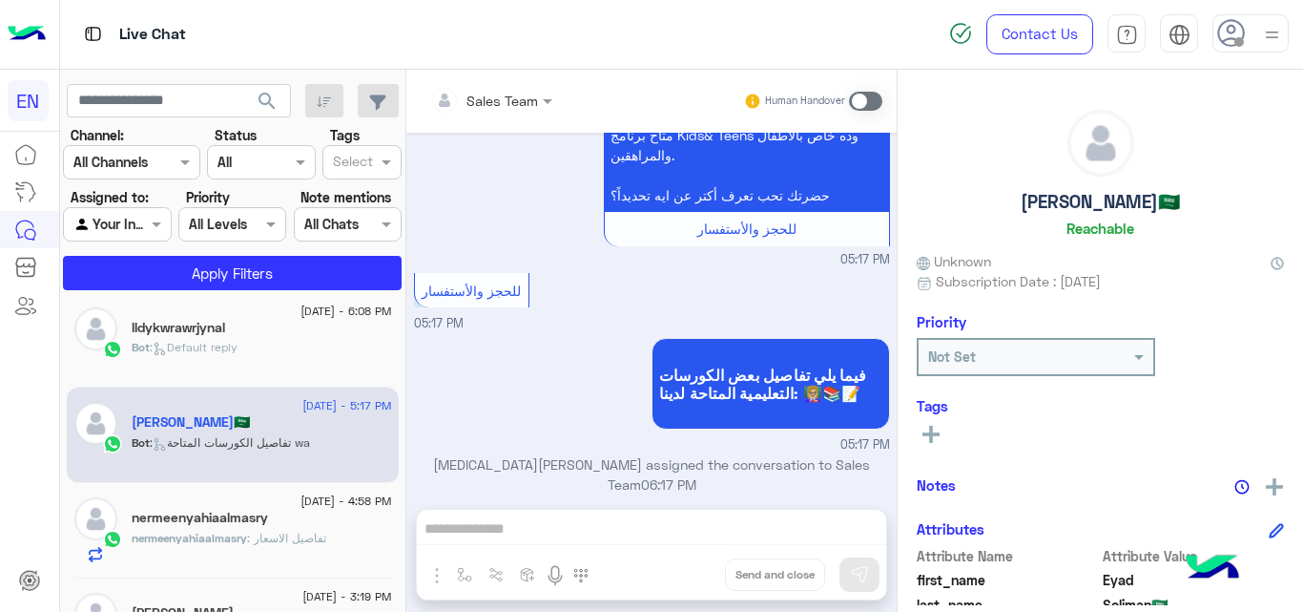
click at [931, 444] on button at bounding box center [931, 433] width 29 height 23
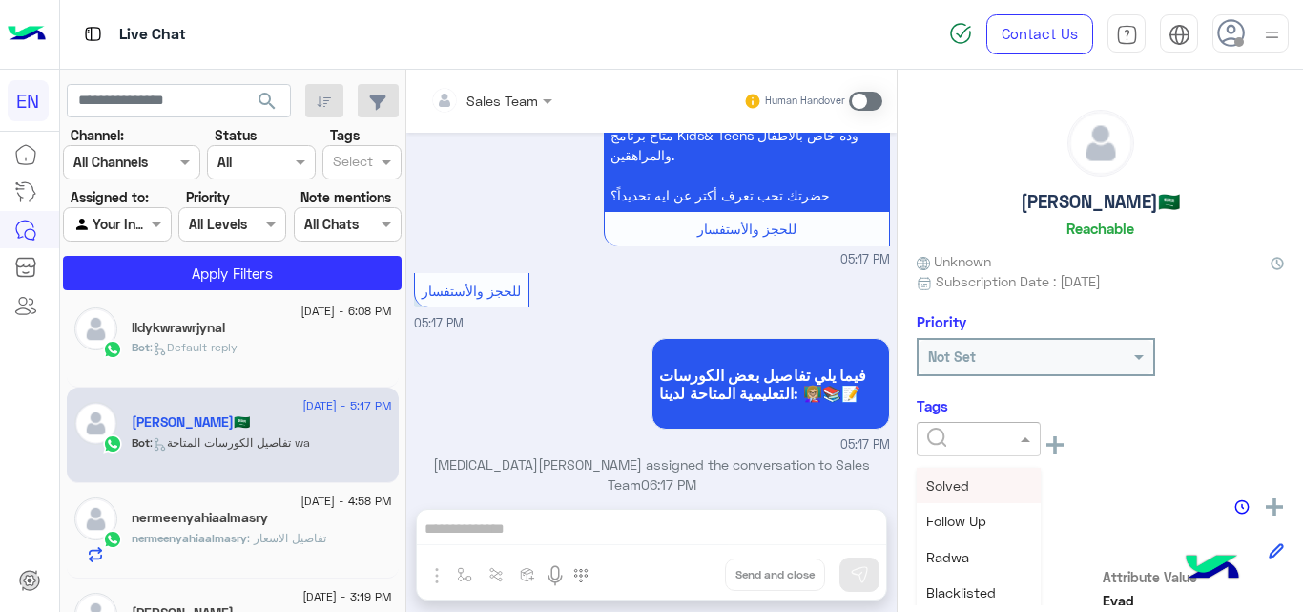
click at [944, 426] on div at bounding box center [979, 439] width 124 height 34
click at [969, 531] on span "[PERSON_NAME]" at bounding box center [978, 525] width 104 height 16
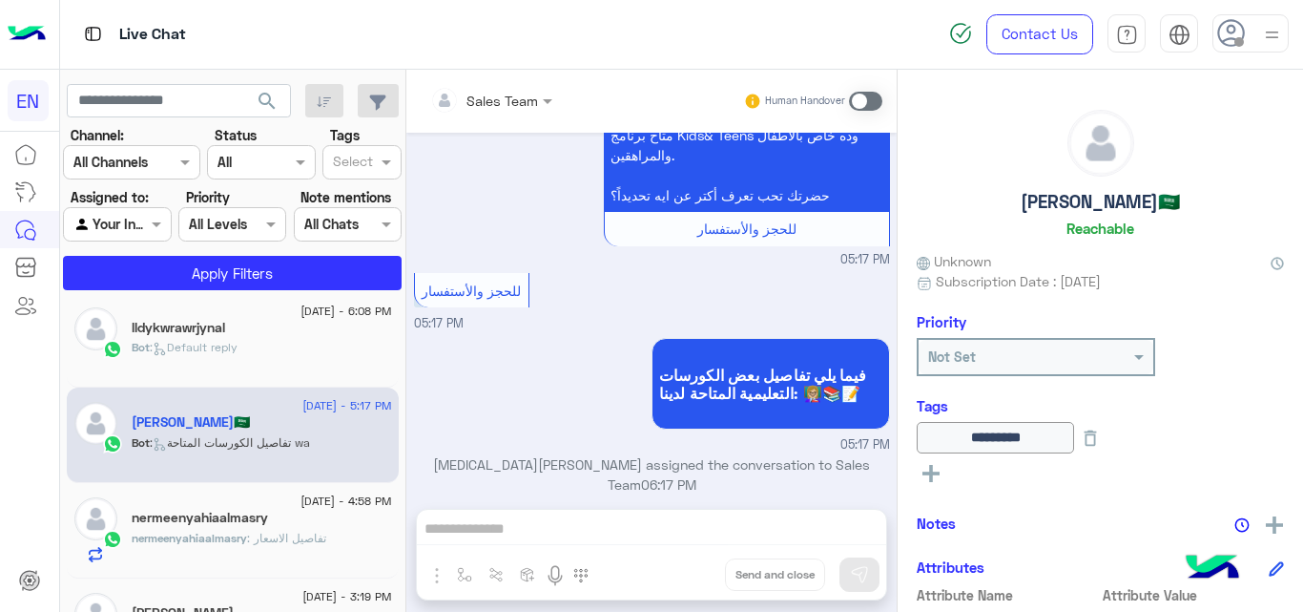
click at [134, 510] on h5 "nermeenyahiaalmasry" at bounding box center [200, 518] width 136 height 16
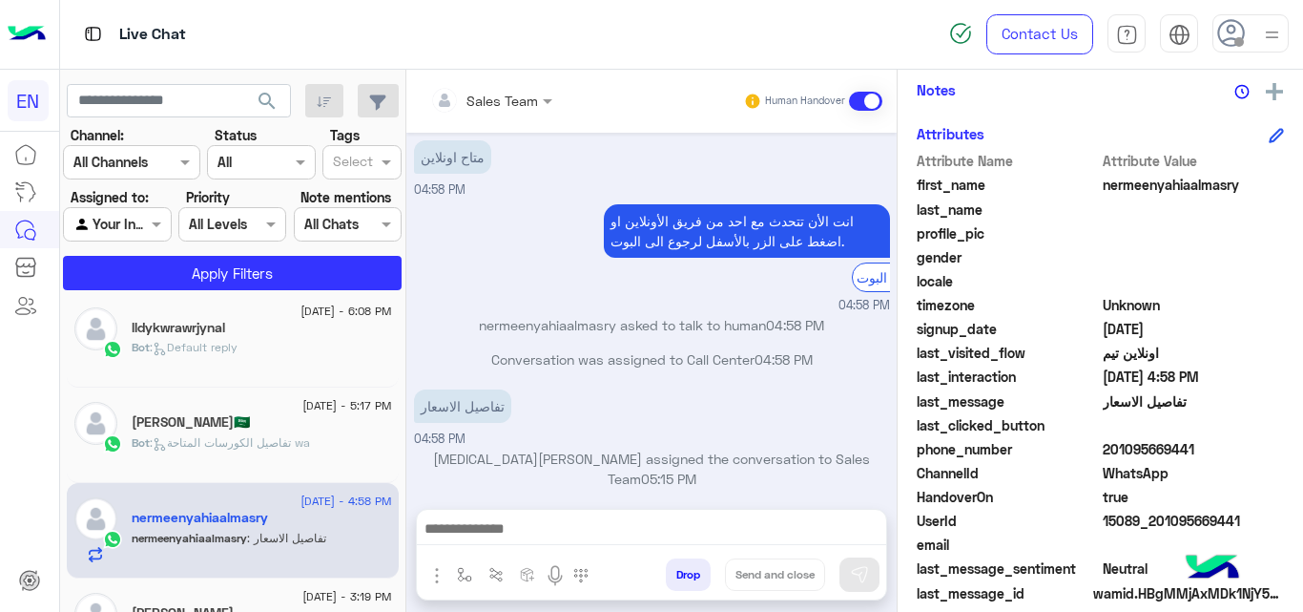
scroll to position [403, 0]
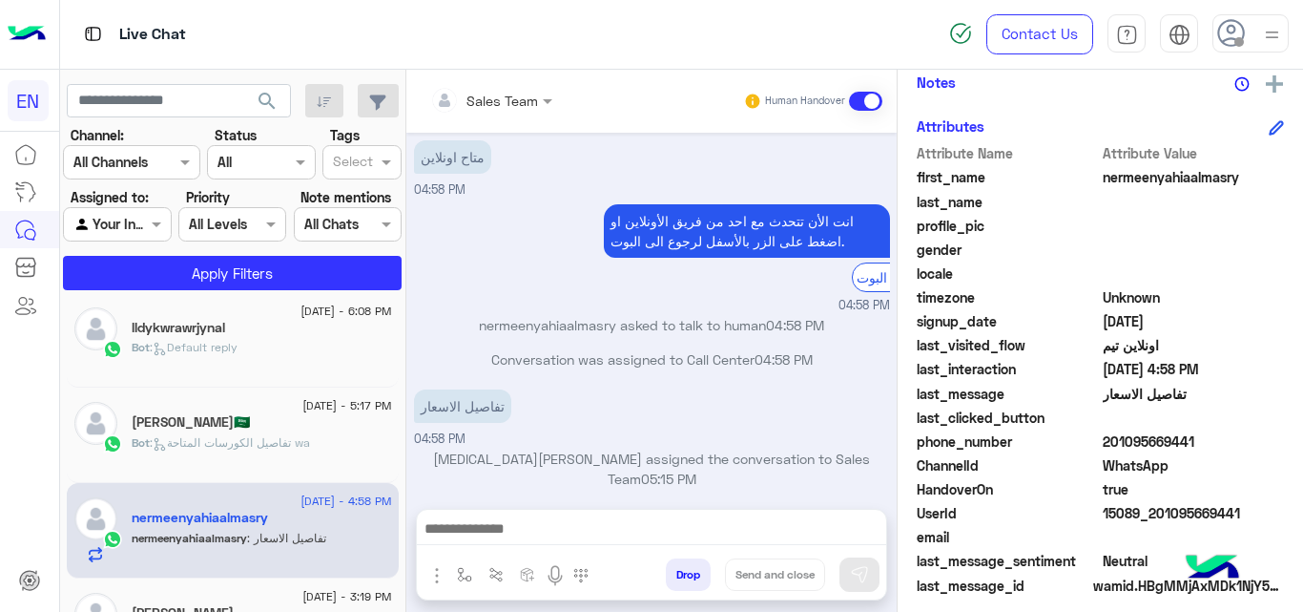
click at [1176, 447] on span "201095669441" at bounding box center [1194, 441] width 182 height 20
copy span "201095669441"
click at [1174, 435] on span "201095669441" at bounding box center [1194, 441] width 182 height 20
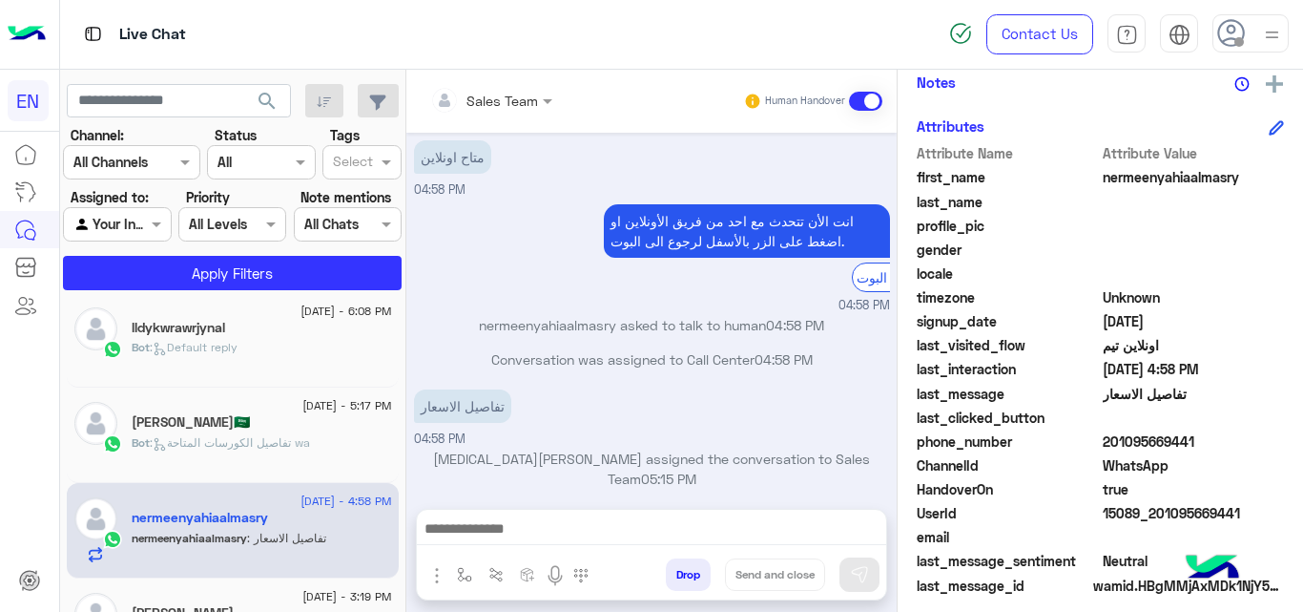
click at [1174, 435] on span "201095669441" at bounding box center [1194, 441] width 182 height 20
click at [1163, 434] on span "201095669441" at bounding box center [1194, 441] width 182 height 20
click at [1156, 175] on span "nermeenyahiaalmasry" at bounding box center [1194, 177] width 182 height 20
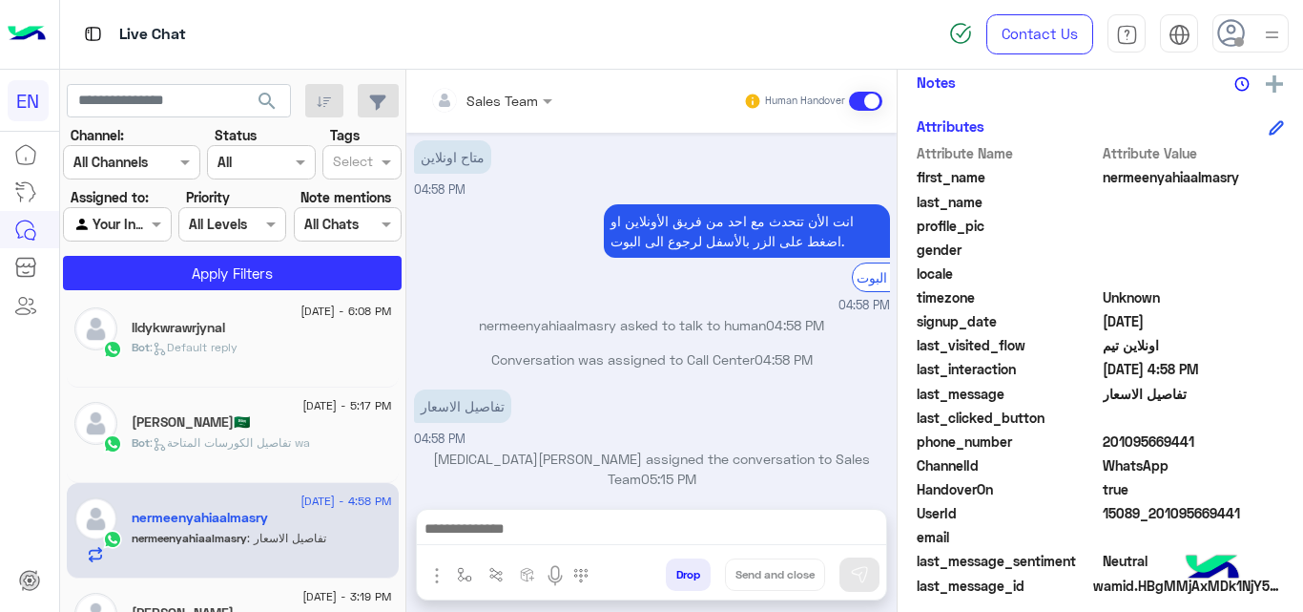
scroll to position [135, 0]
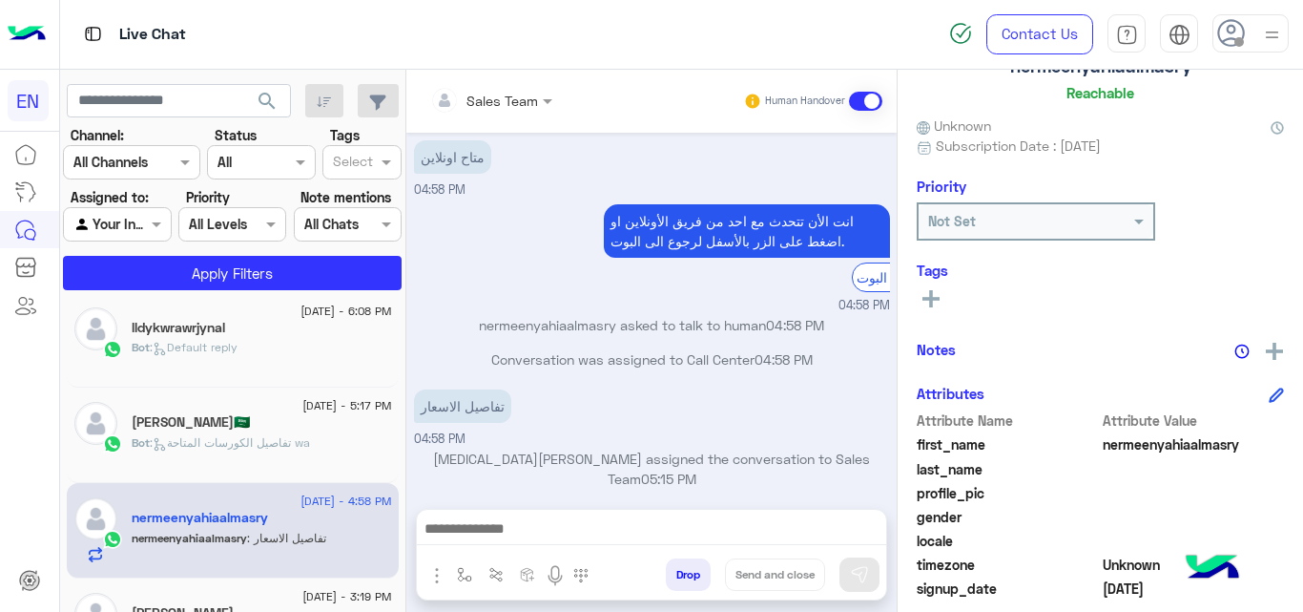
click at [938, 293] on icon at bounding box center [931, 298] width 17 height 17
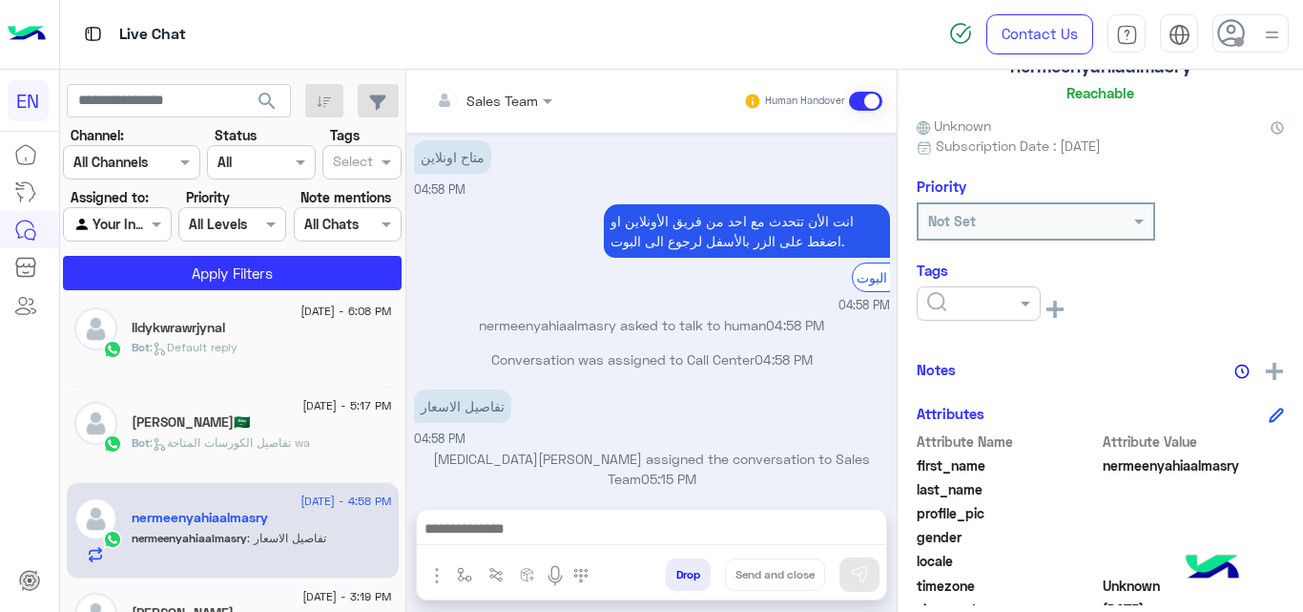
click at [938, 294] on input "text" at bounding box center [956, 304] width 58 height 20
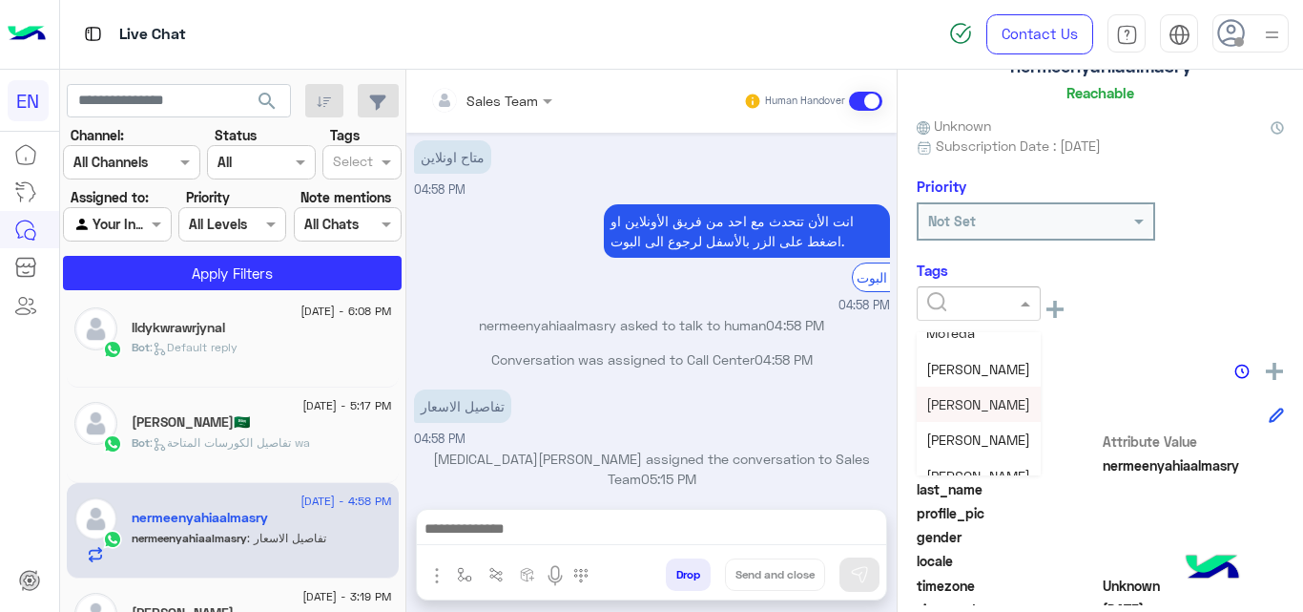
click at [963, 397] on span "[PERSON_NAME]" at bounding box center [978, 404] width 104 height 16
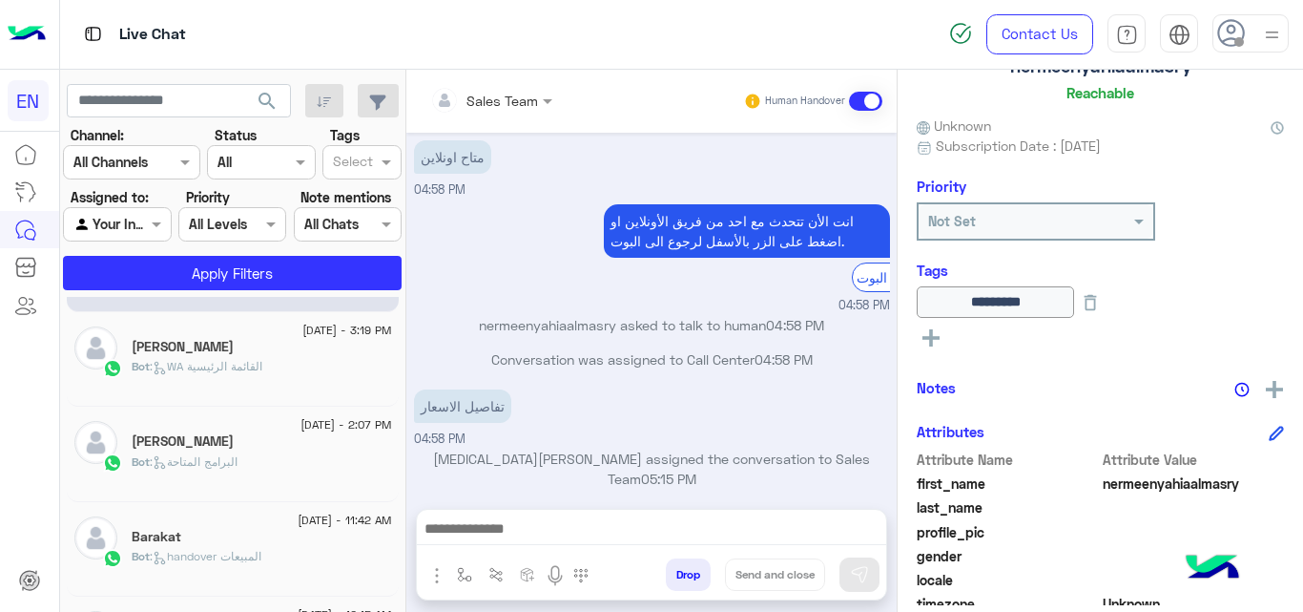
scroll to position [663, 0]
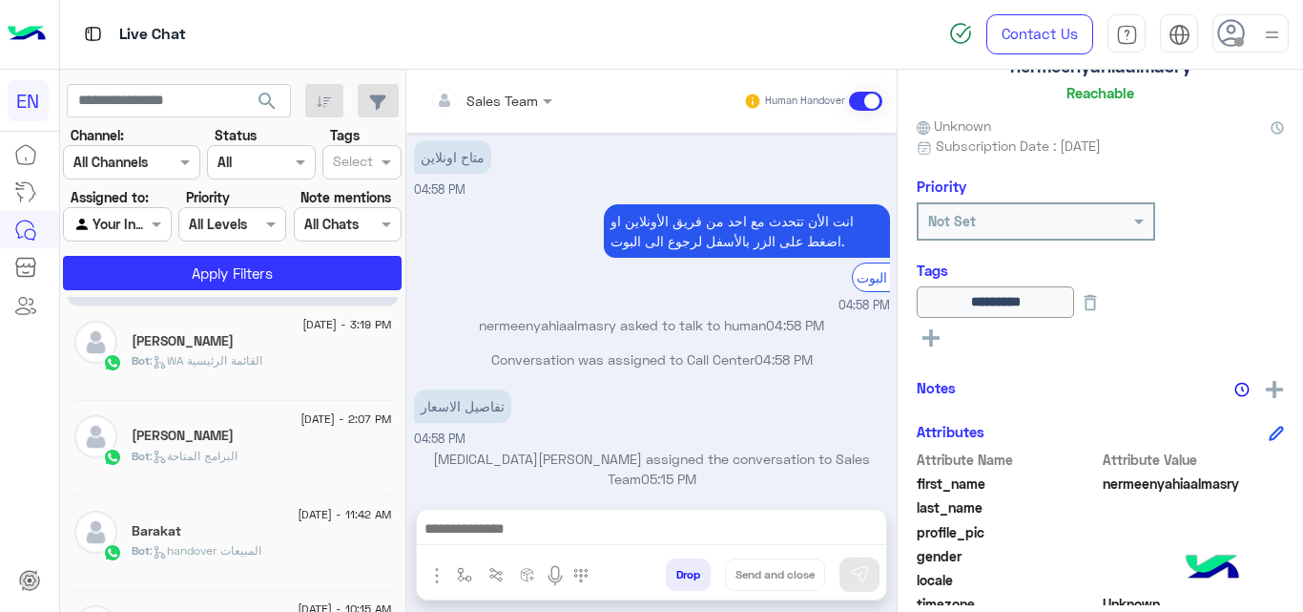
click at [278, 345] on div "[PERSON_NAME]" at bounding box center [262, 343] width 260 height 20
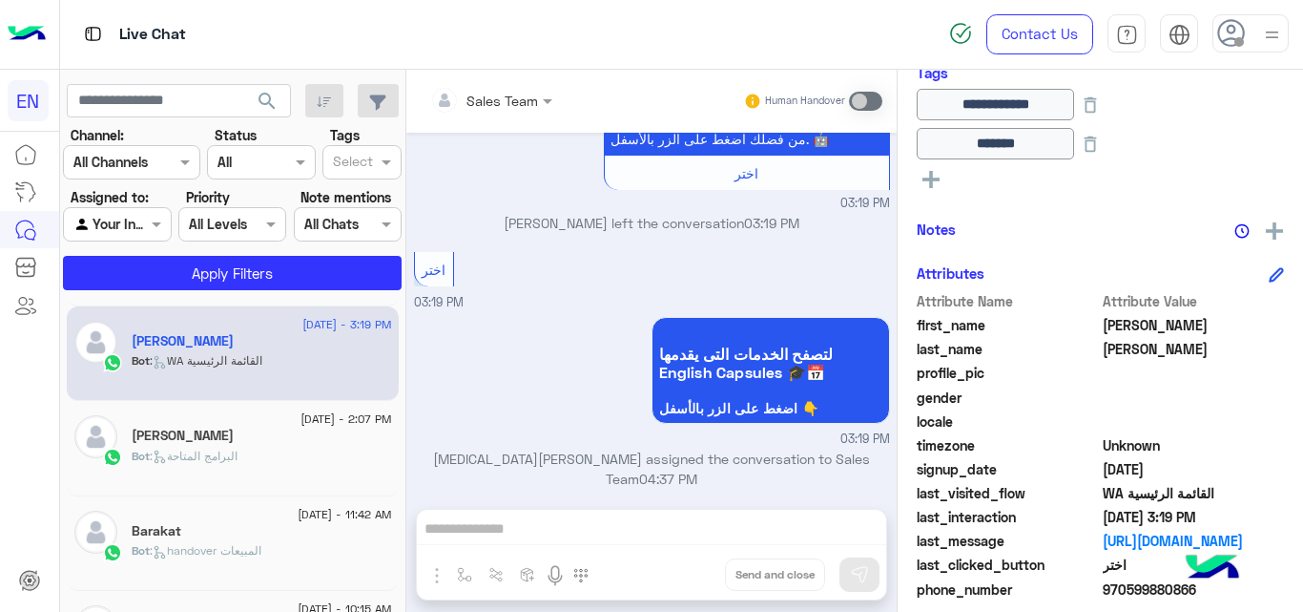
scroll to position [493, 0]
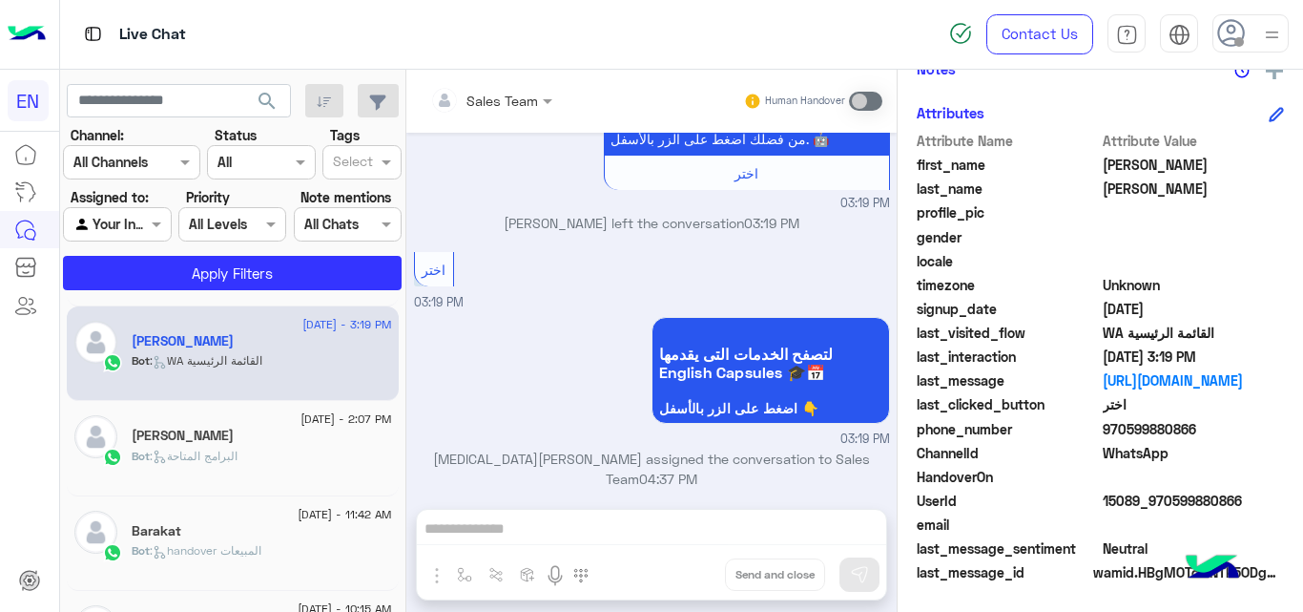
click at [1146, 436] on span "970599880866" at bounding box center [1194, 429] width 182 height 20
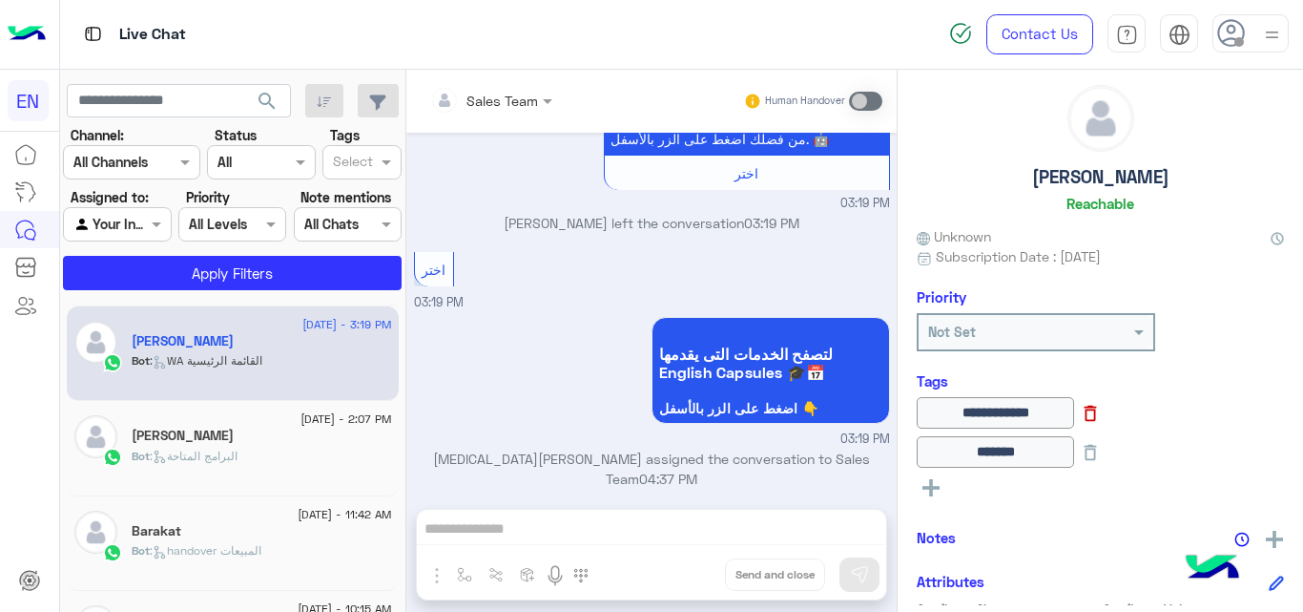
click at [1097, 420] on icon at bounding box center [1091, 414] width 12 height 16
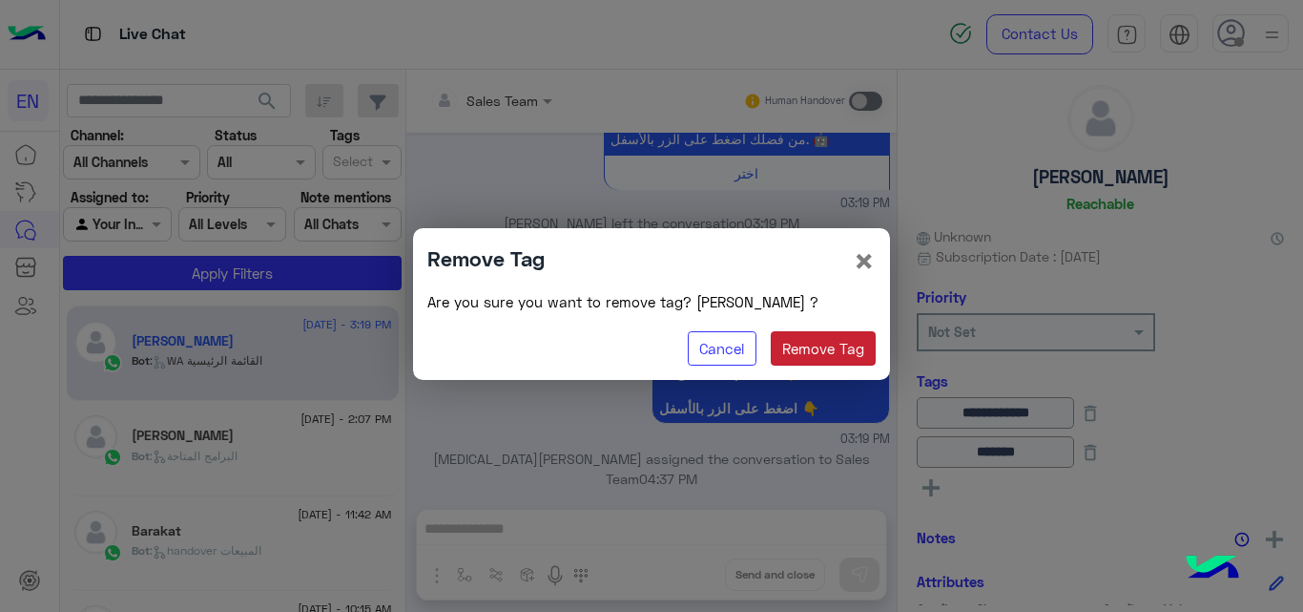
click at [822, 341] on button "Remove Tag" at bounding box center [824, 348] width 106 height 34
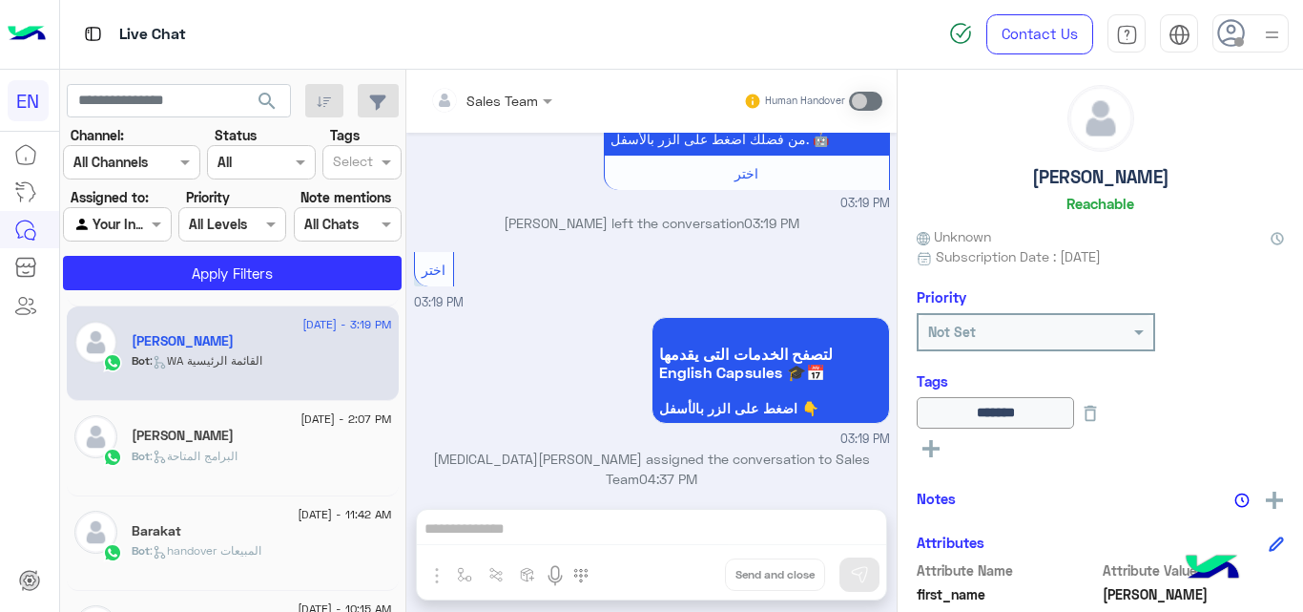
click at [932, 442] on rect at bounding box center [931, 448] width 4 height 17
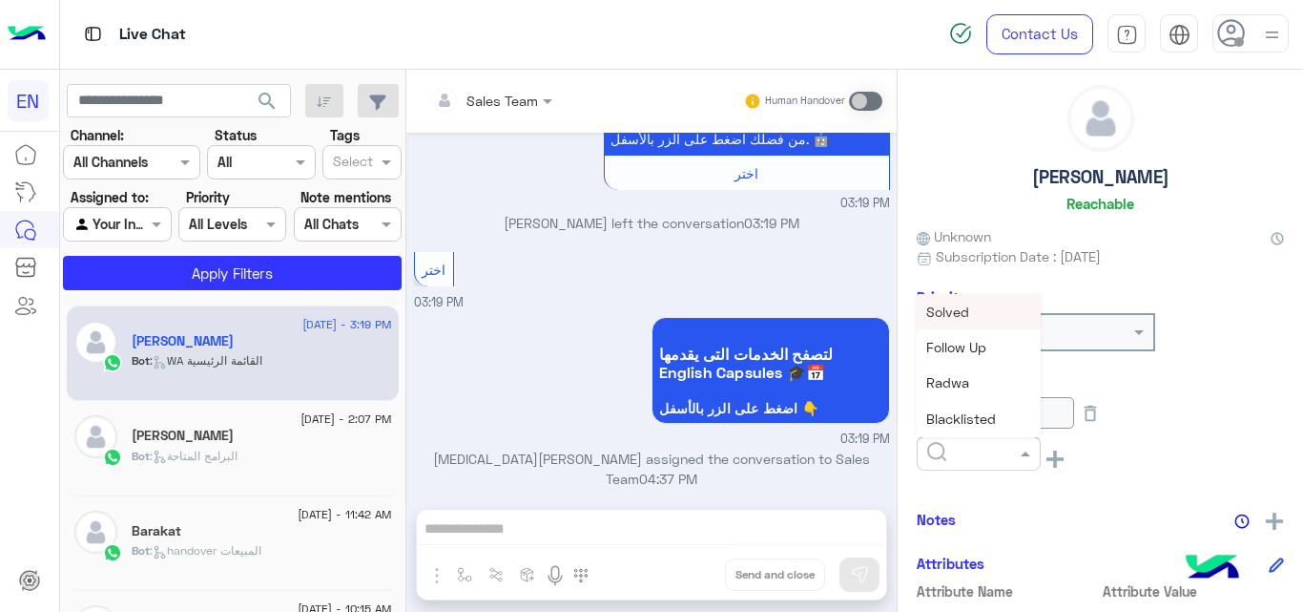
click at [994, 464] on div at bounding box center [979, 453] width 124 height 34
drag, startPoint x: 1033, startPoint y: 337, endPoint x: 1031, endPoint y: 350, distance: 13.5
click at [1031, 350] on div "Follow Up" at bounding box center [979, 346] width 124 height 35
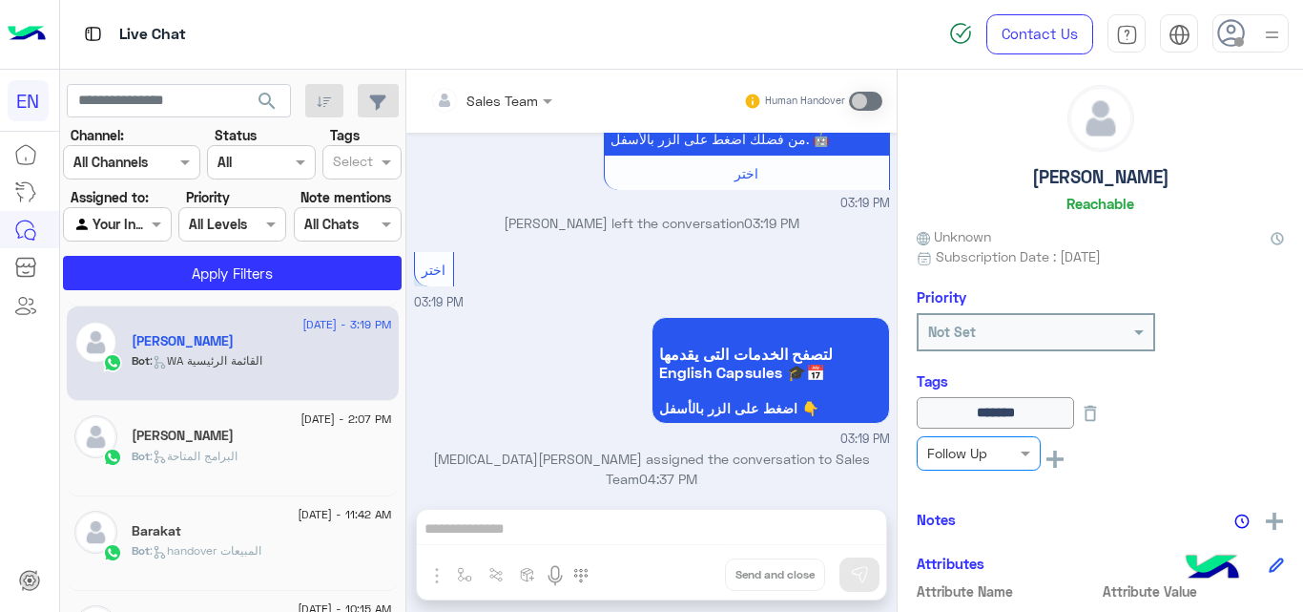
click at [1031, 350] on ng-select "Not Set" at bounding box center [1036, 332] width 239 height 38
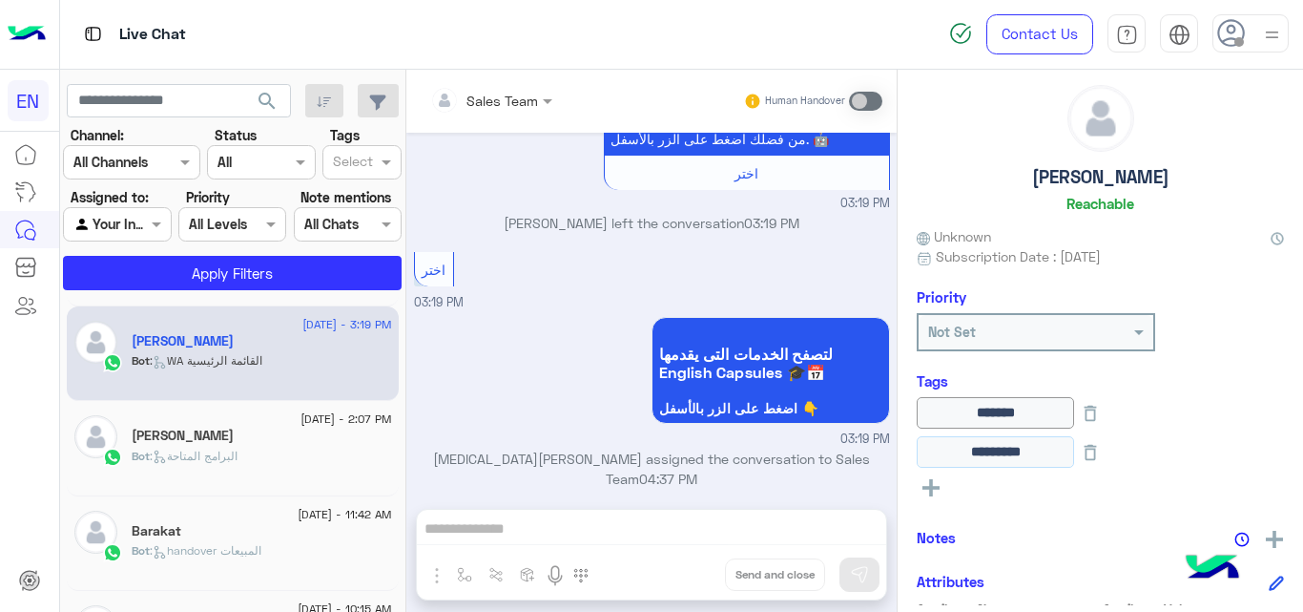
click at [979, 448] on input "*********" at bounding box center [995, 451] width 157 height 31
click at [1101, 419] on icon at bounding box center [1090, 413] width 21 height 21
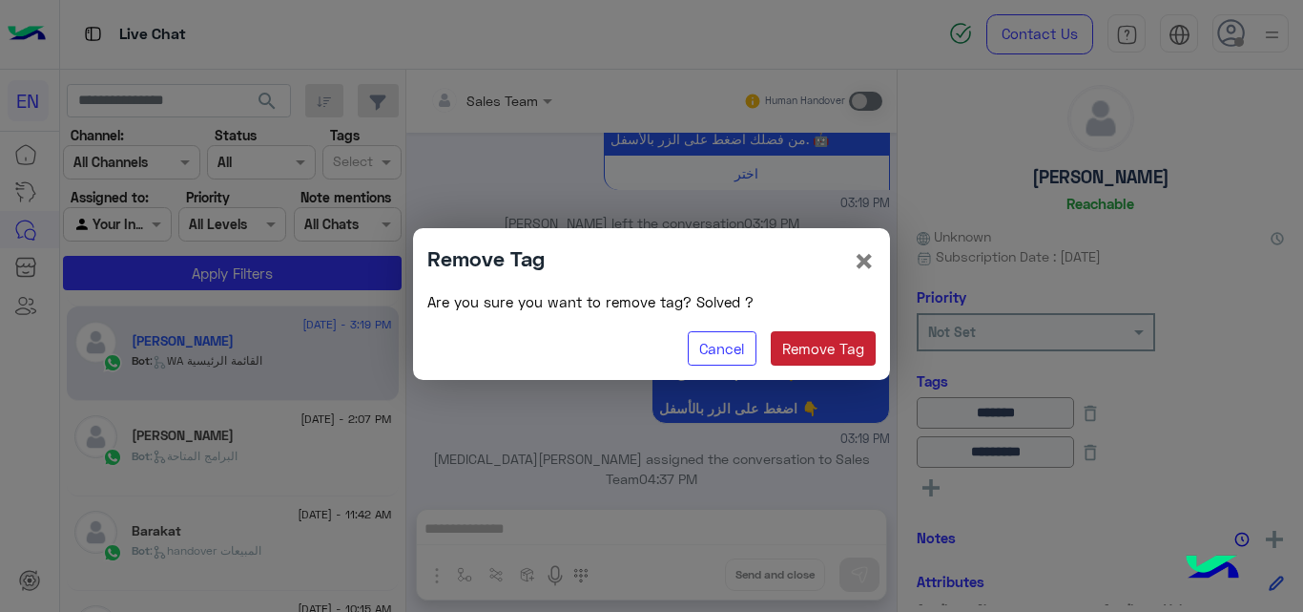
click at [790, 346] on button "Remove Tag" at bounding box center [824, 348] width 106 height 34
type input "*********"
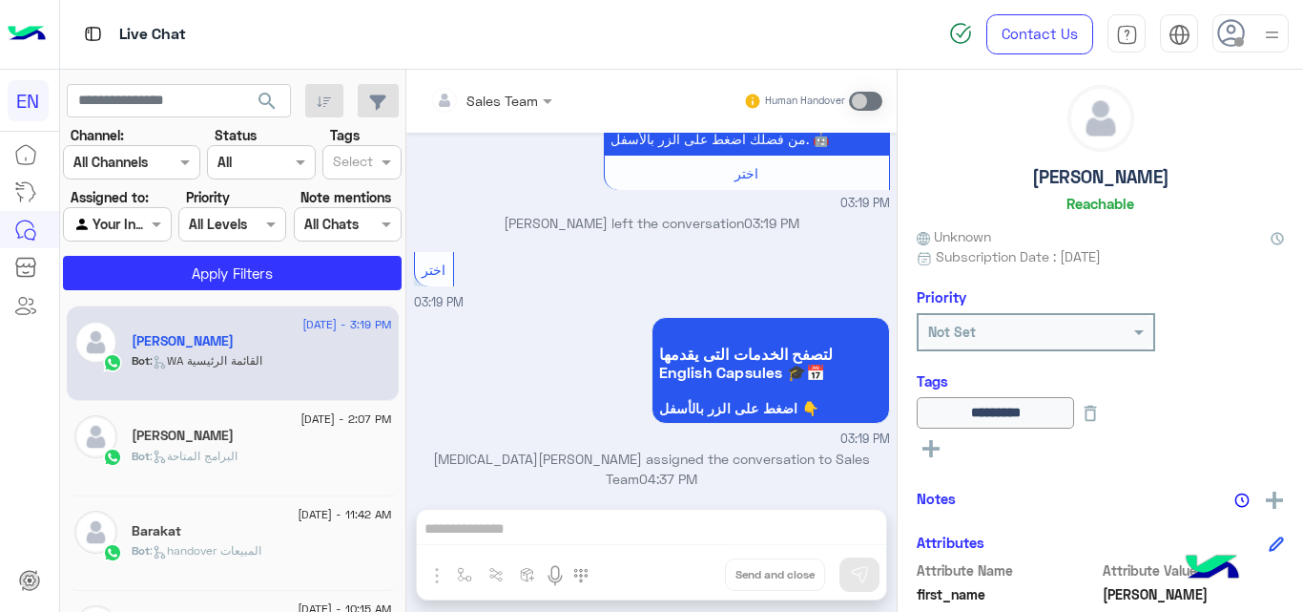
click at [928, 444] on icon at bounding box center [931, 448] width 17 height 17
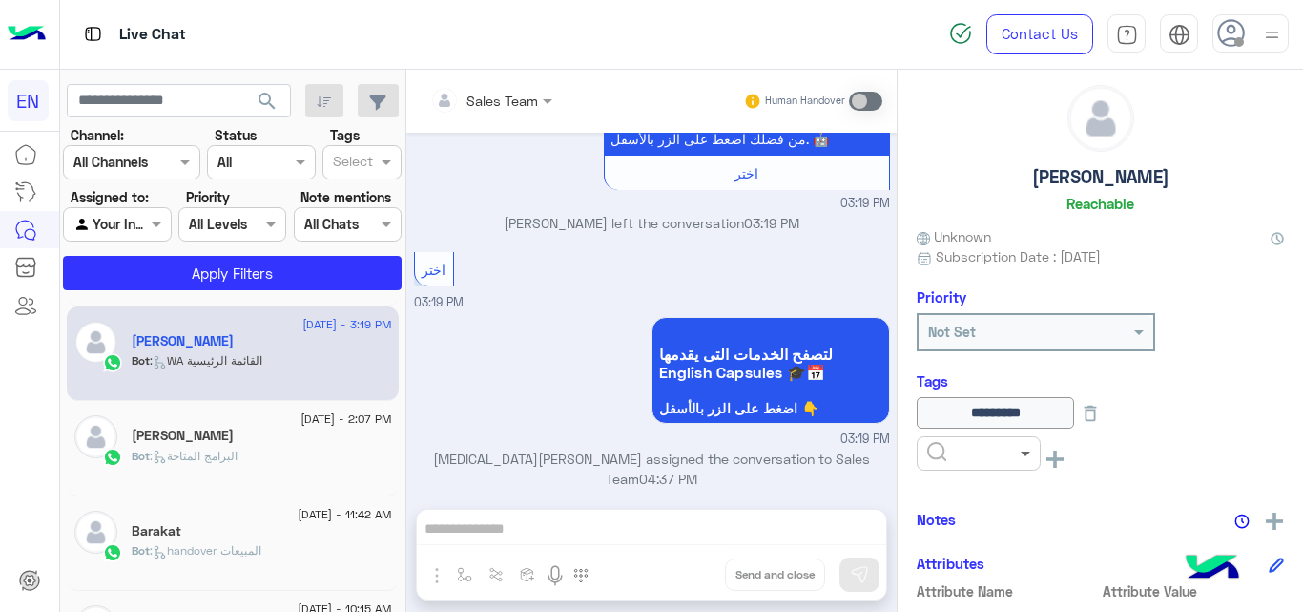
click at [1028, 453] on span at bounding box center [1028, 453] width 24 height 20
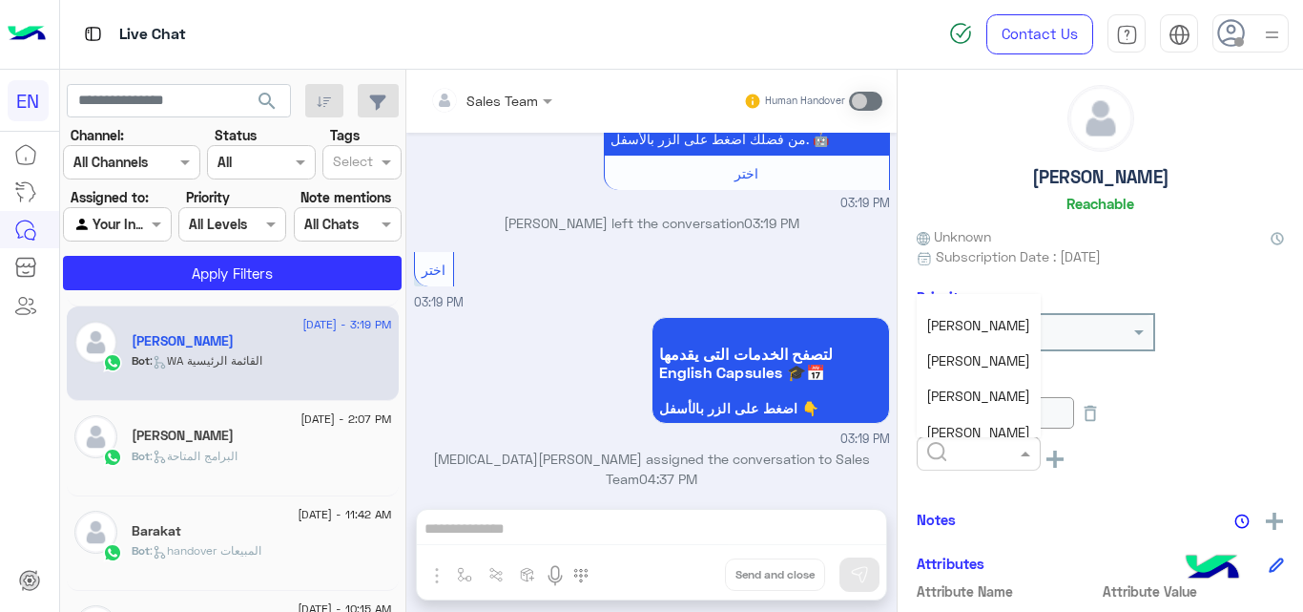
scroll to position [171, 0]
click at [974, 343] on div "[PERSON_NAME]" at bounding box center [979, 354] width 124 height 35
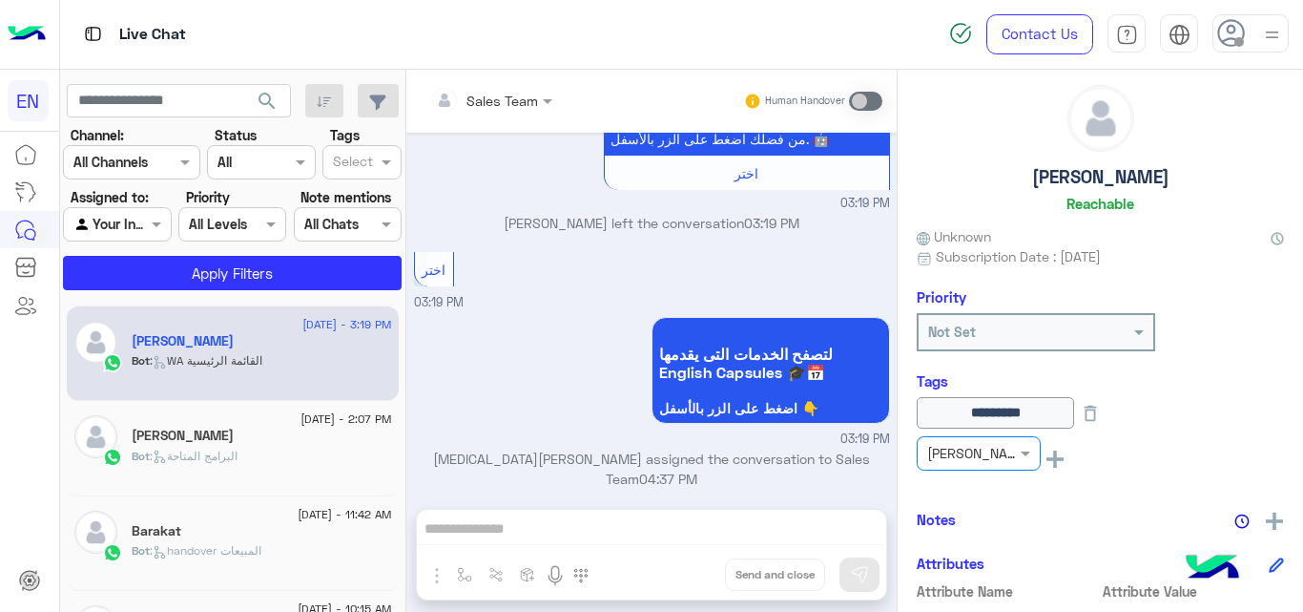
click at [215, 437] on div "[PERSON_NAME]" at bounding box center [262, 437] width 260 height 20
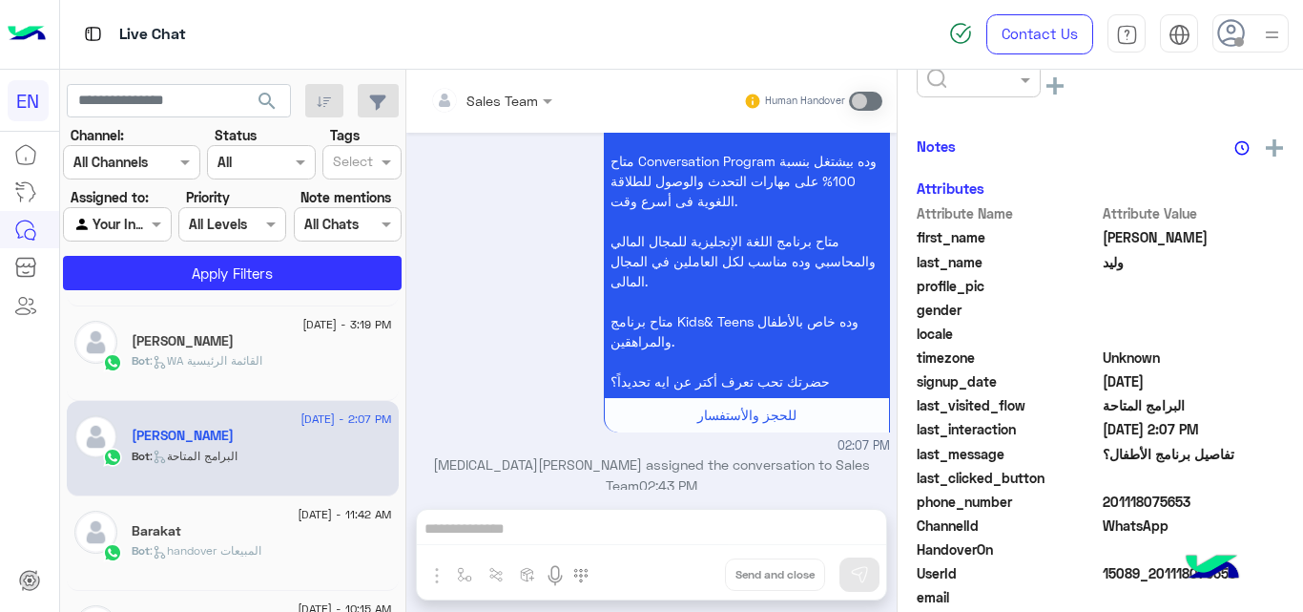
scroll to position [369, 0]
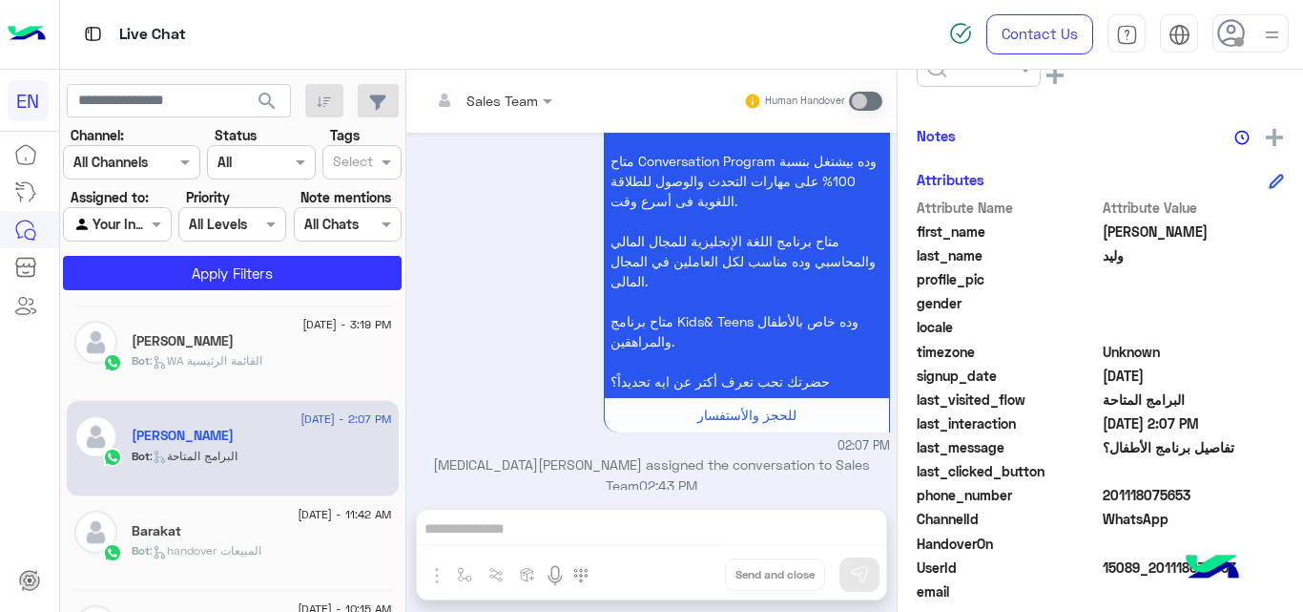
click at [1150, 498] on span "201118075653" at bounding box center [1194, 495] width 182 height 20
click at [1130, 234] on span "[PERSON_NAME]" at bounding box center [1194, 231] width 182 height 20
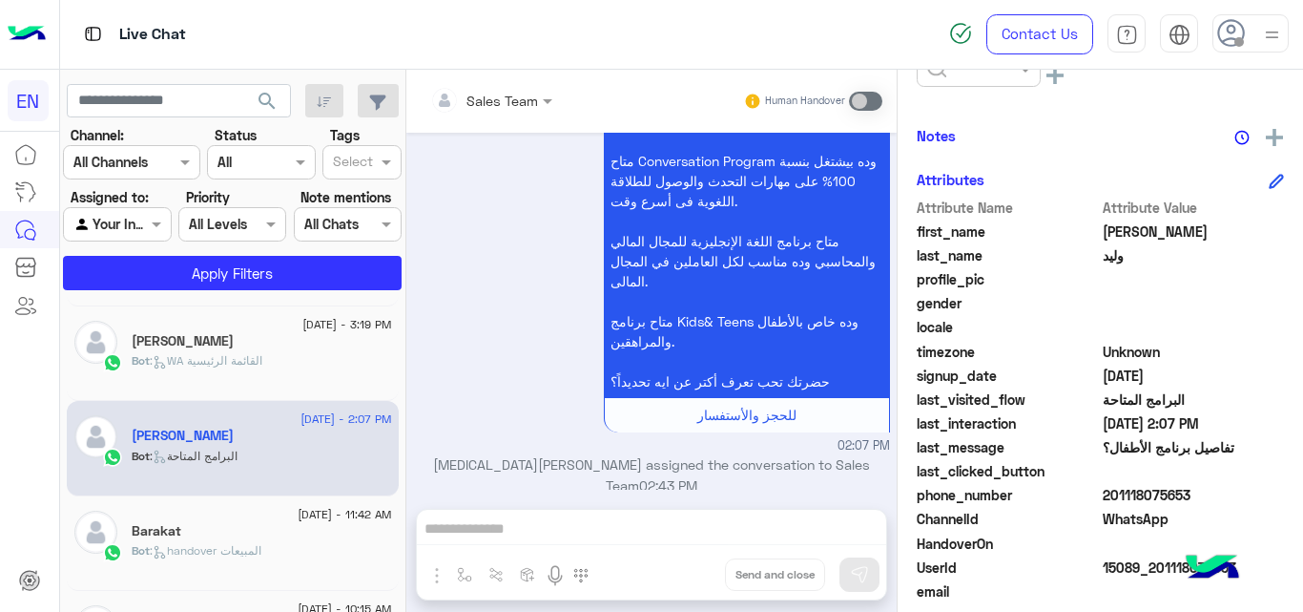
click at [1115, 492] on span "201118075653" at bounding box center [1194, 495] width 182 height 20
click at [1020, 81] on div at bounding box center [979, 69] width 124 height 34
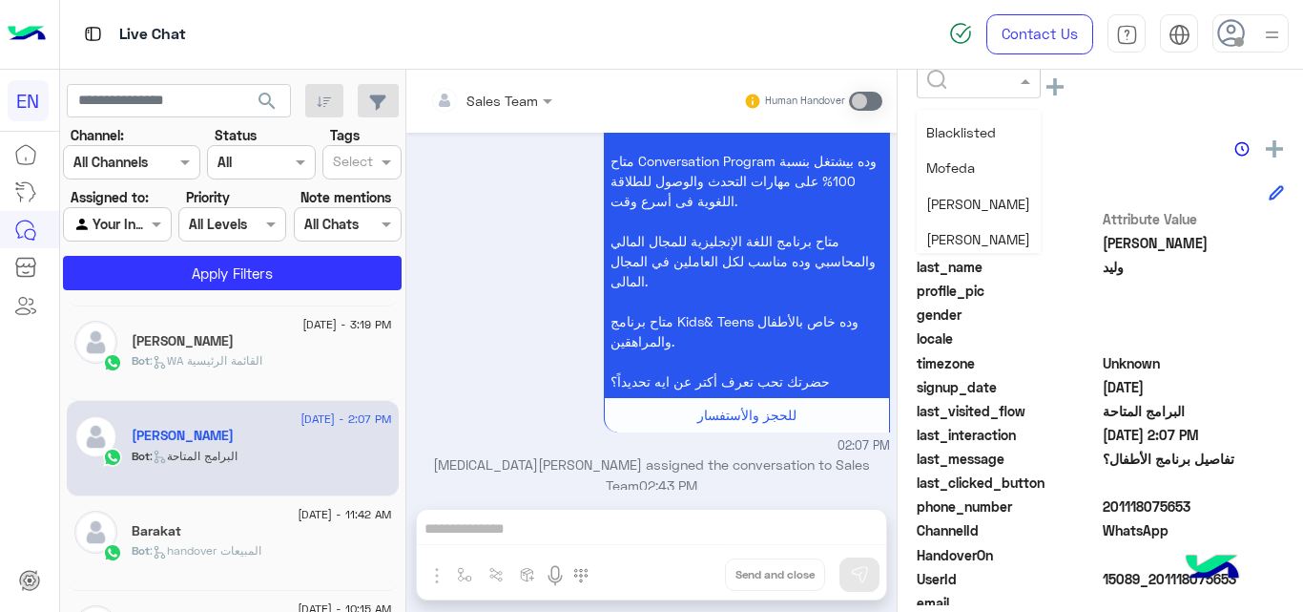
scroll to position [144, 0]
click at [959, 181] on div "[PERSON_NAME]" at bounding box center [979, 196] width 124 height 35
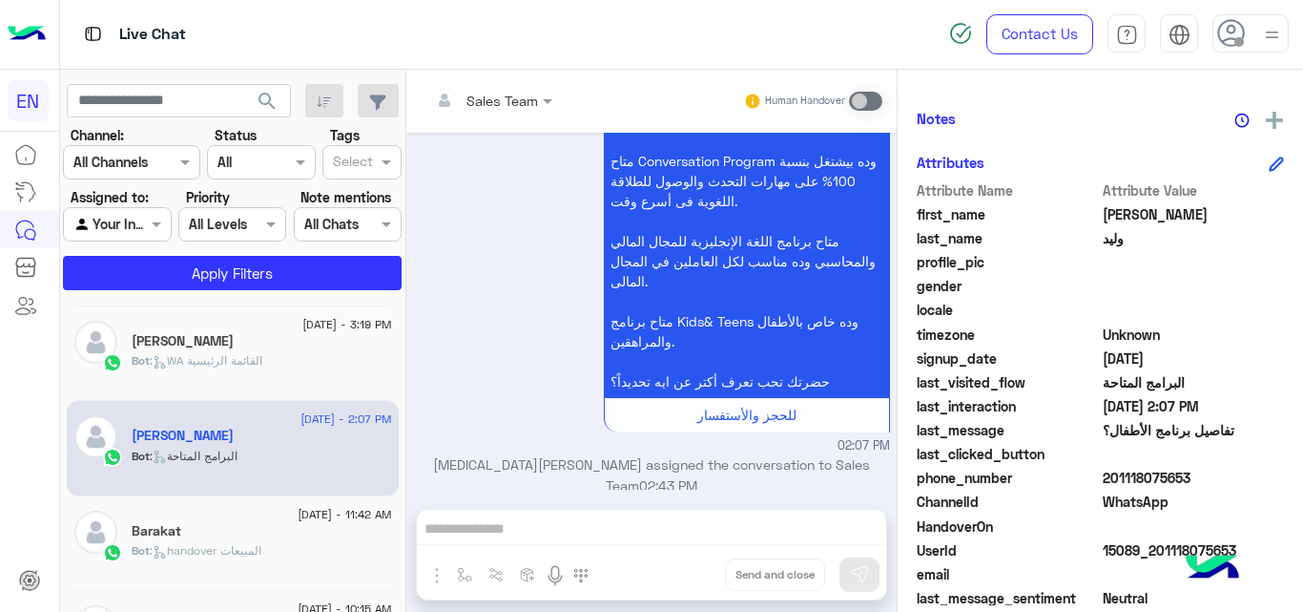
click at [331, 532] on div "Barakat" at bounding box center [262, 533] width 260 height 20
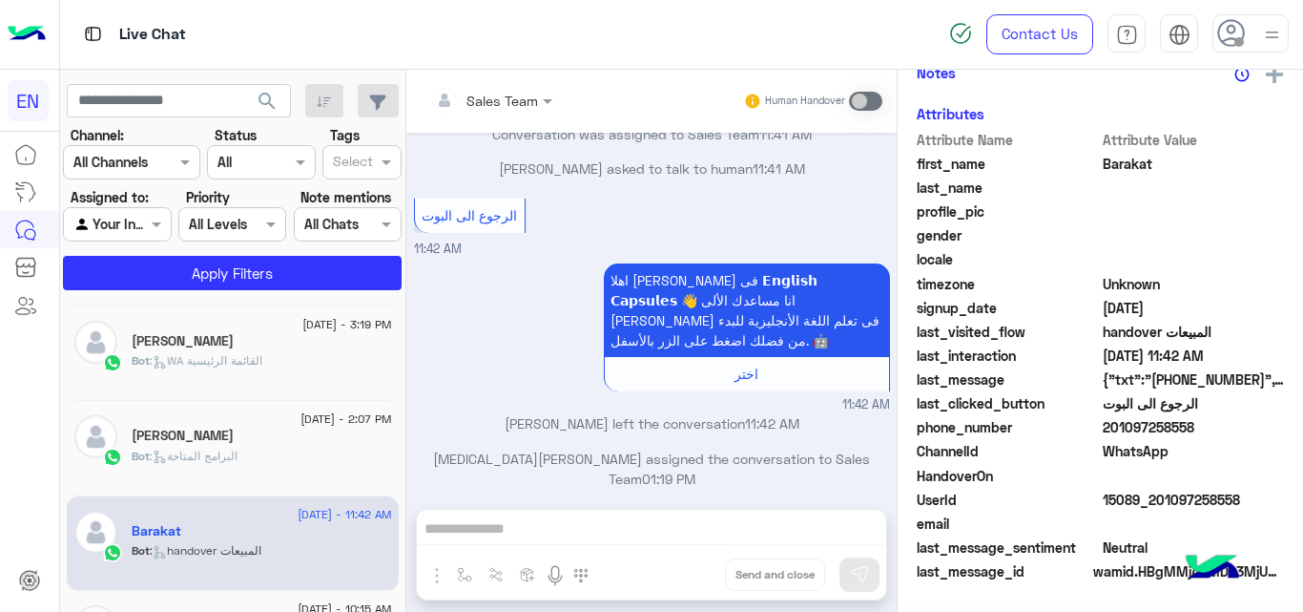
scroll to position [416, 0]
click at [1133, 429] on span "201097258558" at bounding box center [1194, 428] width 182 height 20
click at [1116, 162] on span "Barakat" at bounding box center [1194, 164] width 182 height 20
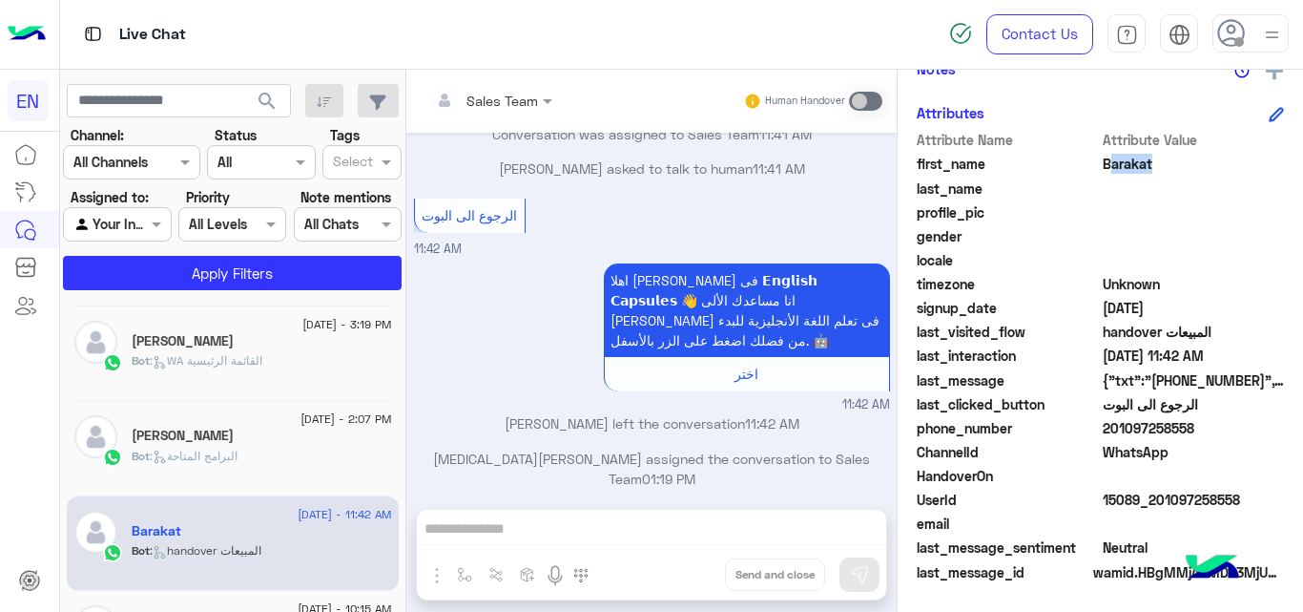
click at [1116, 162] on span "Barakat" at bounding box center [1194, 164] width 182 height 20
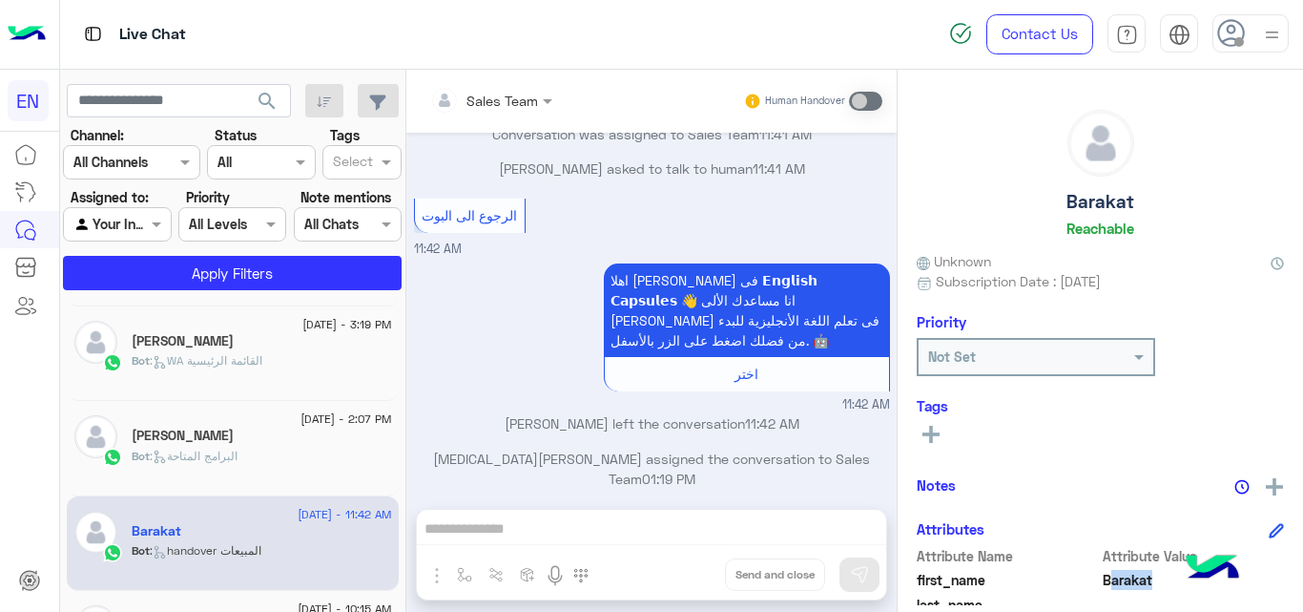
scroll to position [57, 0]
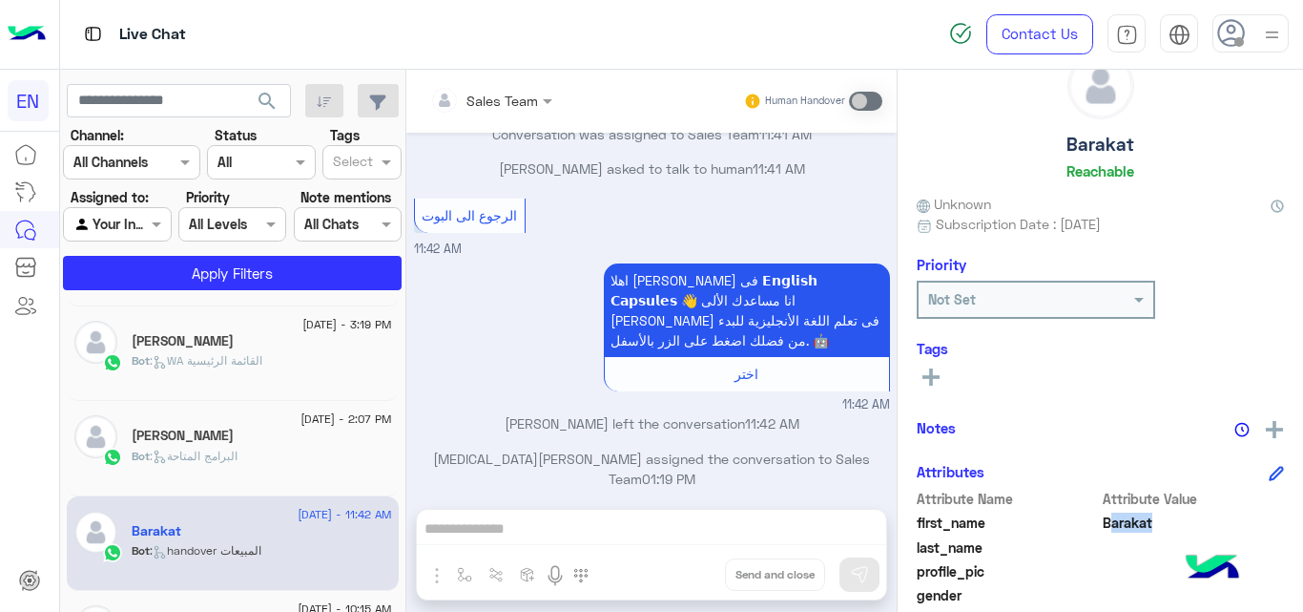
click at [933, 379] on rect at bounding box center [931, 377] width 17 height 4
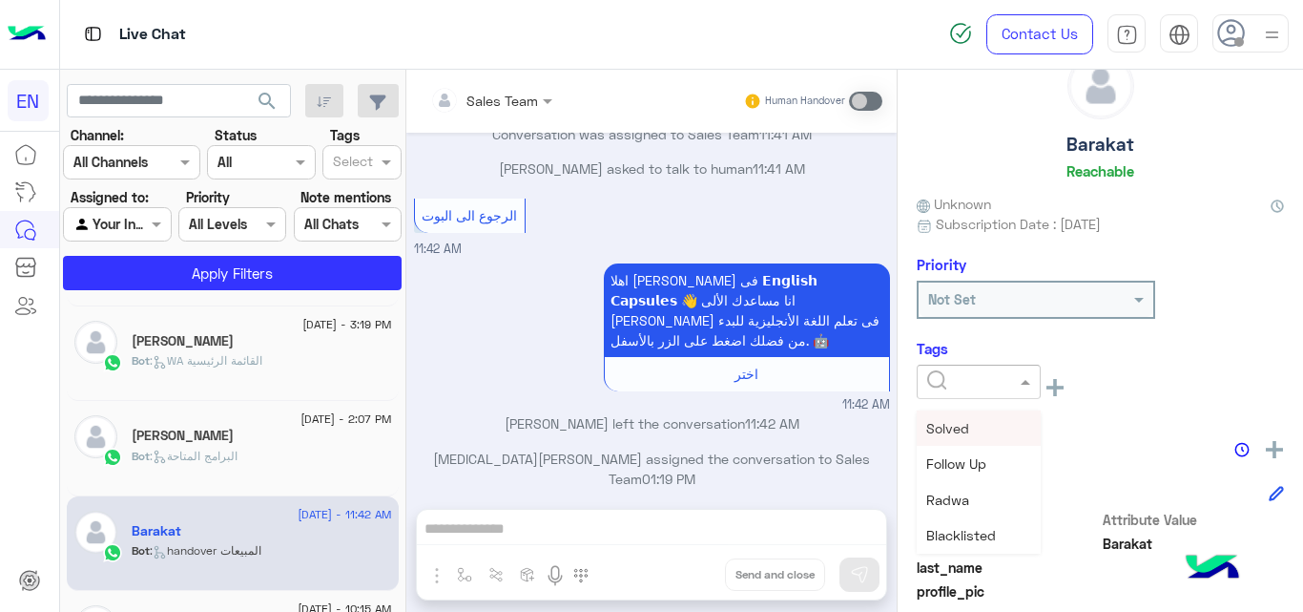
click at [955, 384] on input "text" at bounding box center [956, 382] width 58 height 20
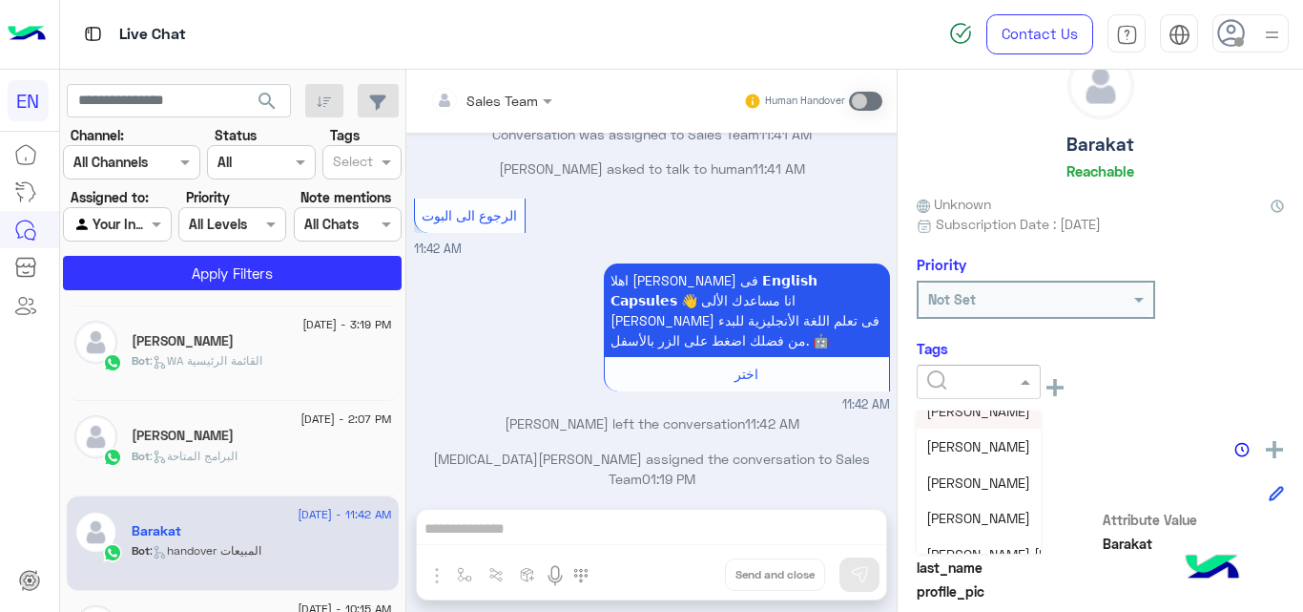
click at [978, 422] on div "[PERSON_NAME]" at bounding box center [979, 410] width 124 height 35
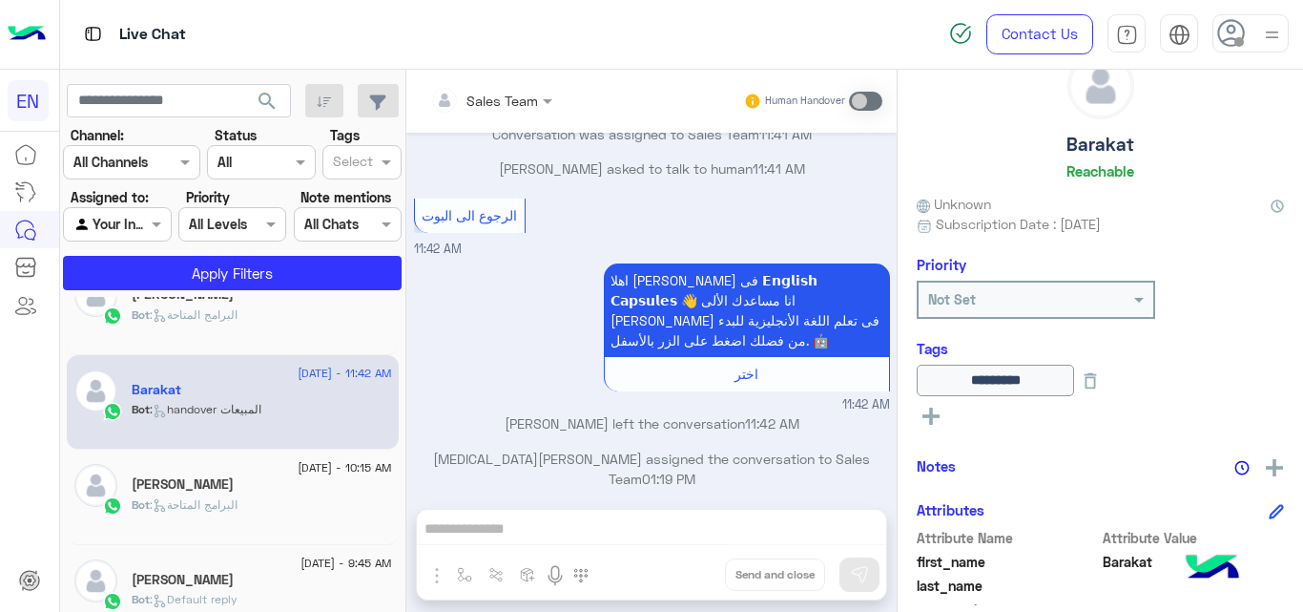
scroll to position [862, 0]
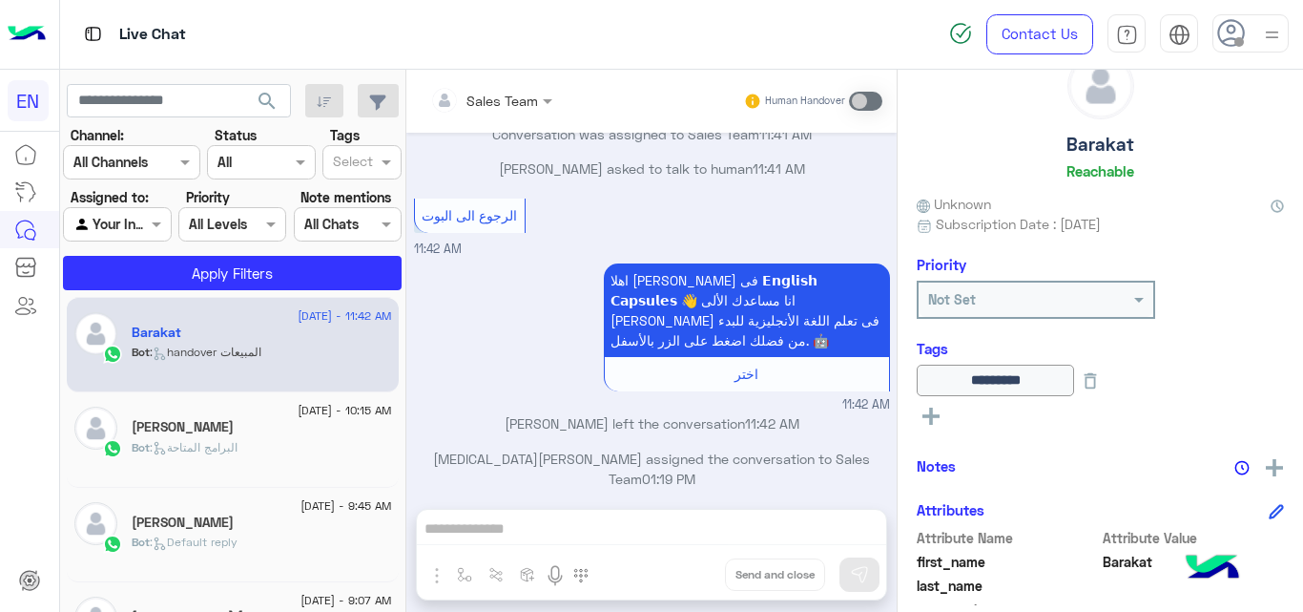
click at [322, 440] on div "Bot : البرامج المتاحة" at bounding box center [262, 455] width 260 height 33
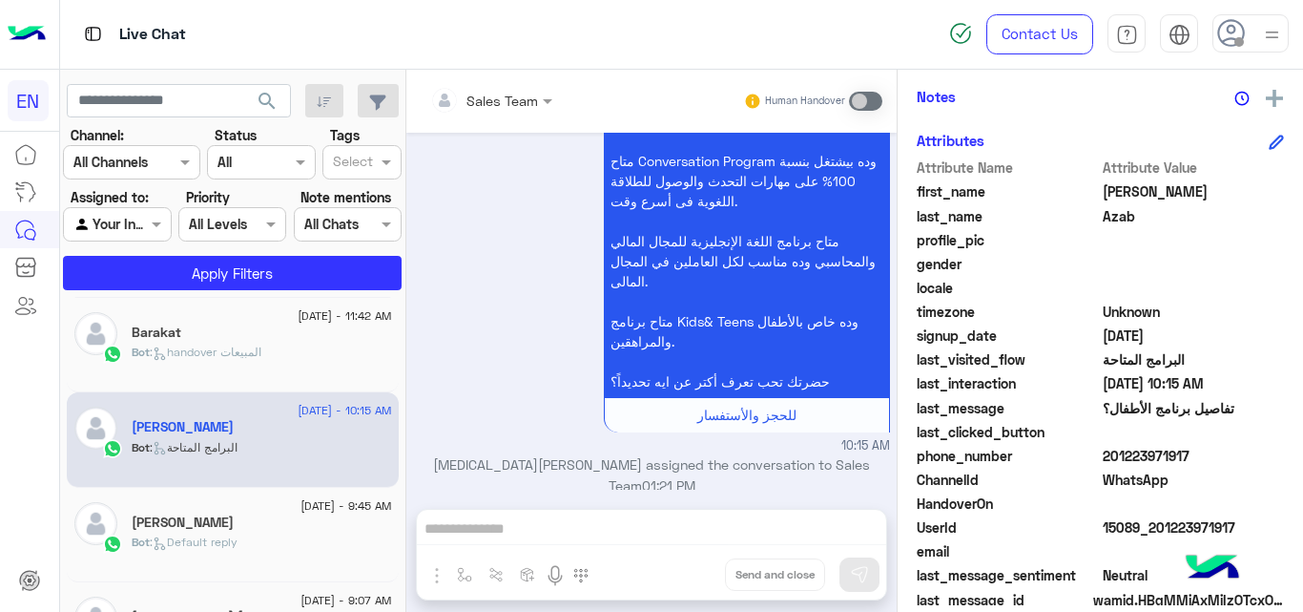
scroll to position [390, 0]
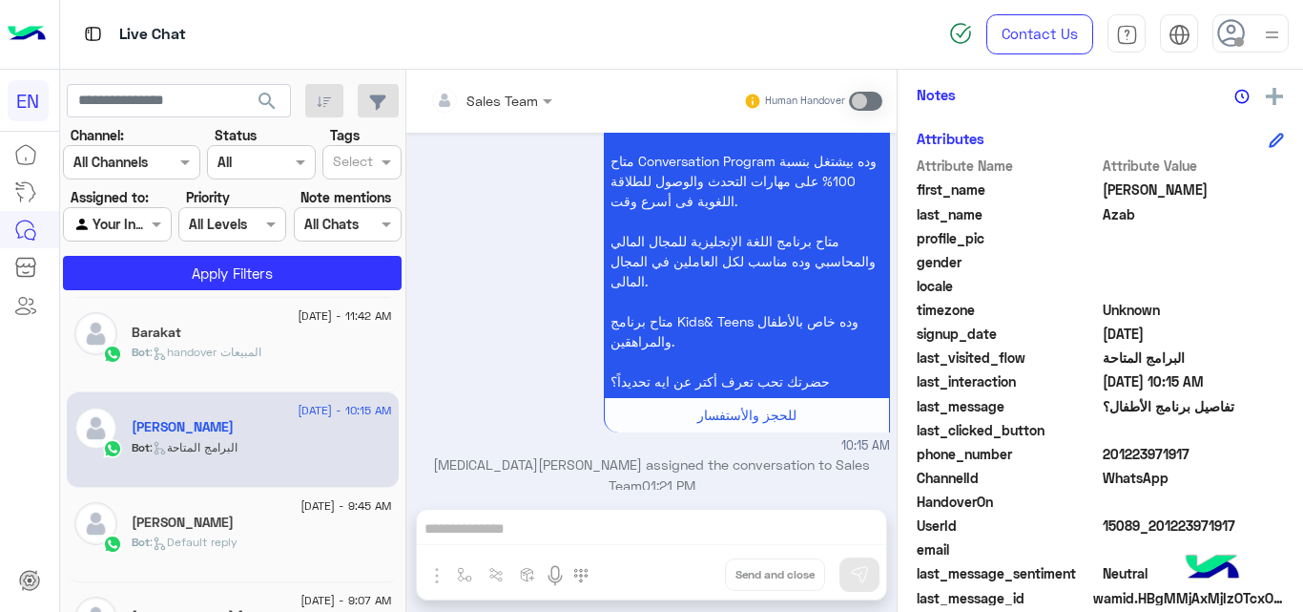
click at [1130, 453] on span "201223971917" at bounding box center [1194, 454] width 182 height 20
click at [1133, 191] on span "[PERSON_NAME]" at bounding box center [1194, 189] width 182 height 20
drag, startPoint x: 1289, startPoint y: 331, endPoint x: 1296, endPoint y: 323, distance: 10.1
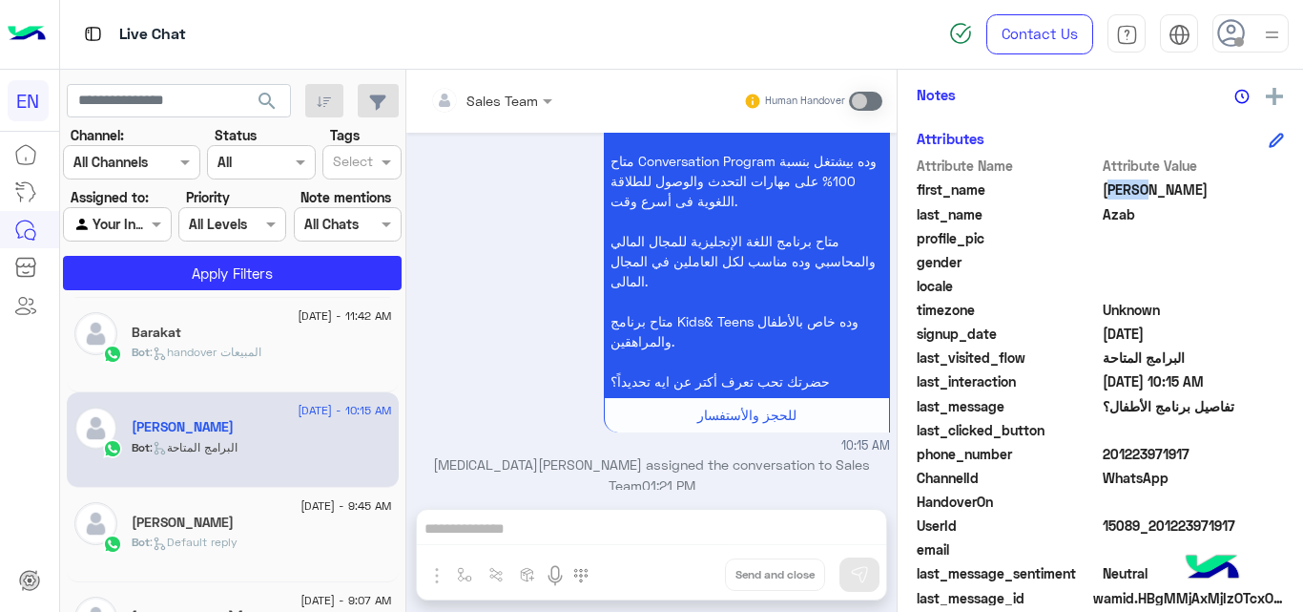
click at [1296, 323] on div "[PERSON_NAME] Reachable Unknown Subscription Date : [DATE] Priority Not Set Tag…" at bounding box center [1101, 337] width 406 height 535
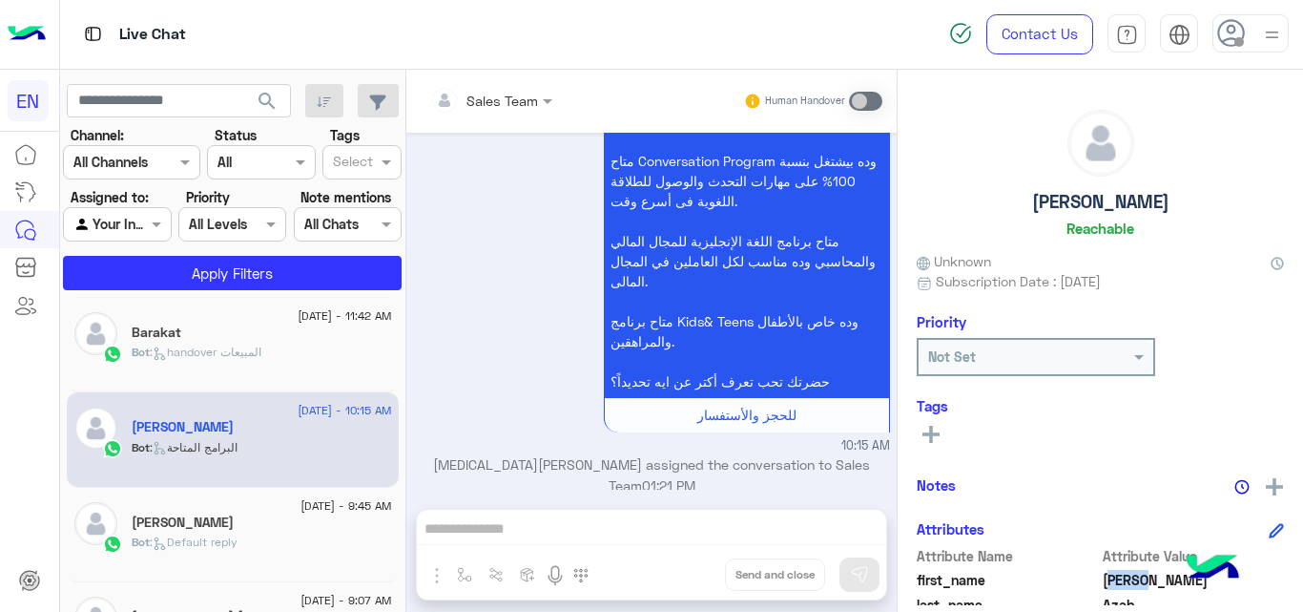
click at [937, 423] on button at bounding box center [931, 433] width 29 height 23
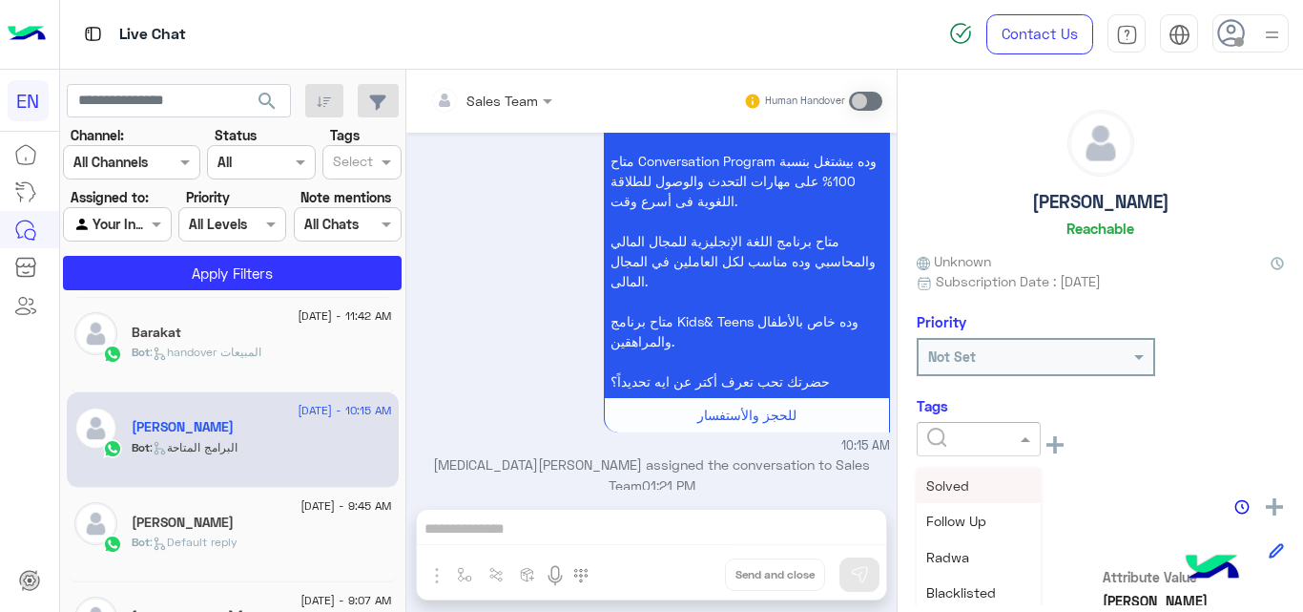
click at [959, 429] on input "text" at bounding box center [956, 439] width 58 height 20
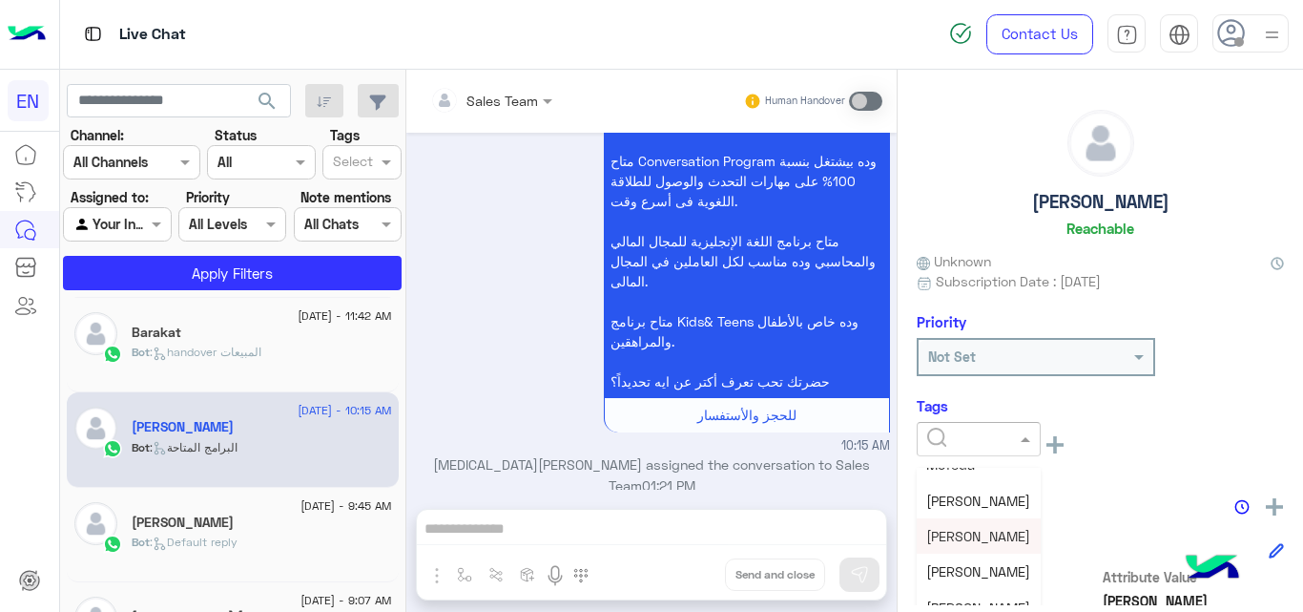
click at [974, 548] on div "[PERSON_NAME]" at bounding box center [979, 535] width 124 height 35
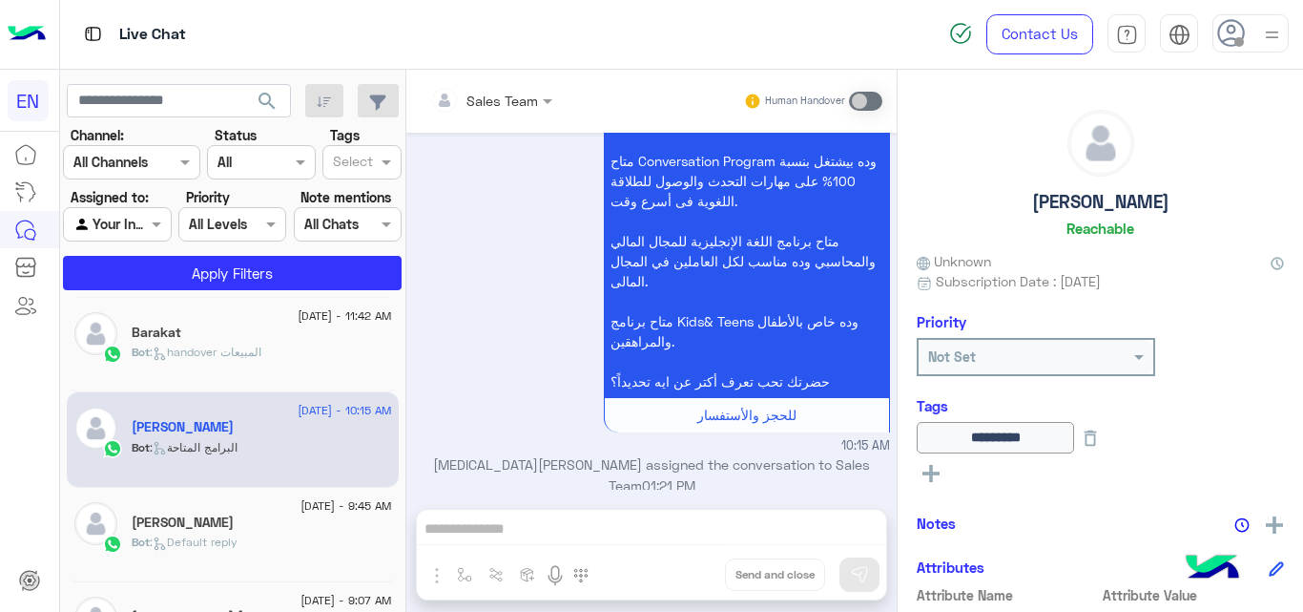
drag, startPoint x: 405, startPoint y: 464, endPoint x: 405, endPoint y: 499, distance: 35.3
click at [405, 499] on div "[DATE] - 3:11 AM [PERSON_NAME] : Default reply [DATE] - 1:59 AM mayadaa2014 Bot…" at bounding box center [233, 458] width 346 height 322
click at [430, 378] on div "متاح أكتر من برنامج متخصص زي Speaking Program وده مناسب جداً لكل اللي حابب يتعل…" at bounding box center [652, 217] width 476 height 476
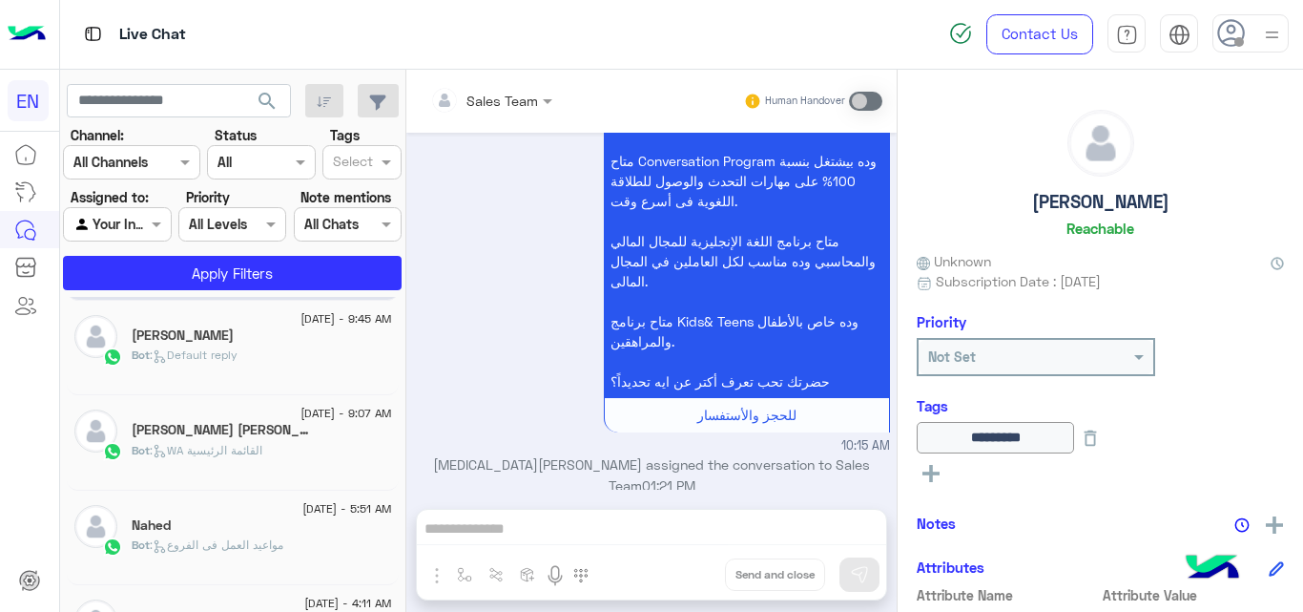
scroll to position [1053, 0]
click at [288, 341] on div "[PERSON_NAME]" at bounding box center [262, 333] width 260 height 20
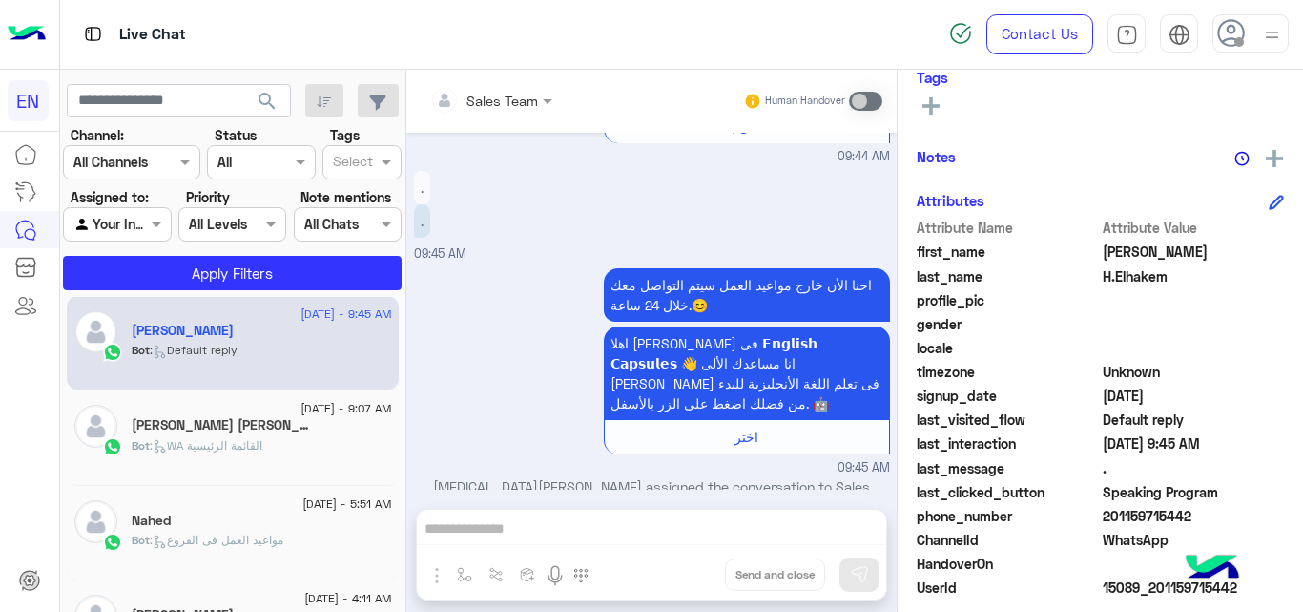
scroll to position [334, 0]
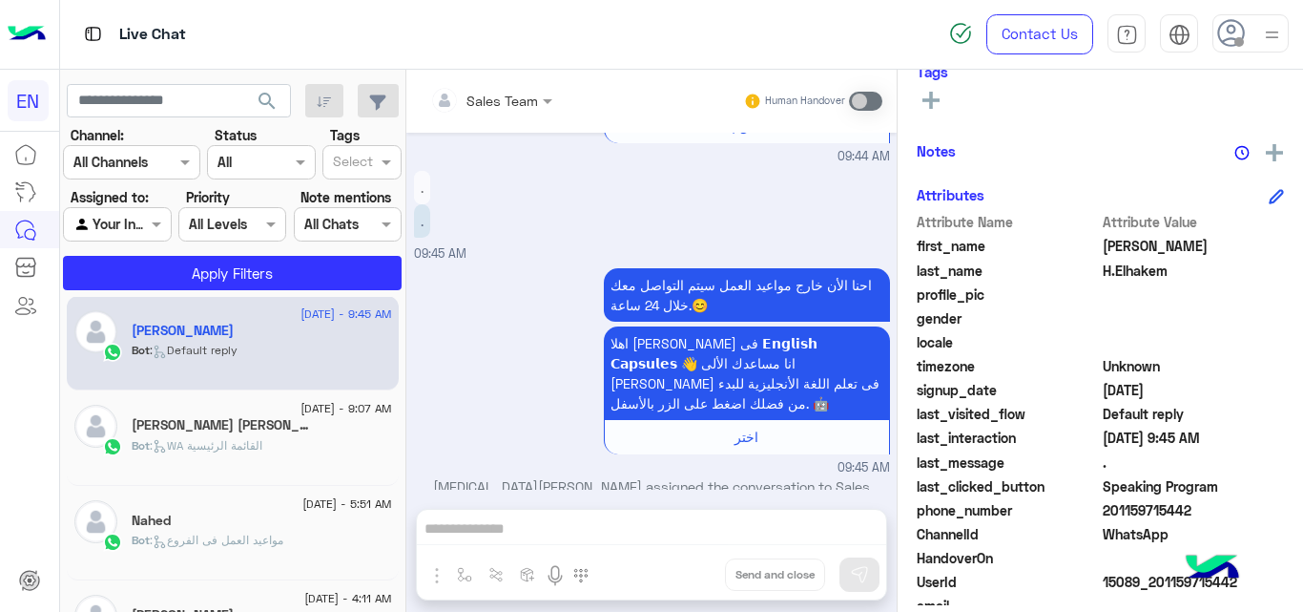
click at [1146, 516] on span "201159715442" at bounding box center [1194, 510] width 182 height 20
click at [1126, 252] on span "[PERSON_NAME]" at bounding box center [1194, 246] width 182 height 20
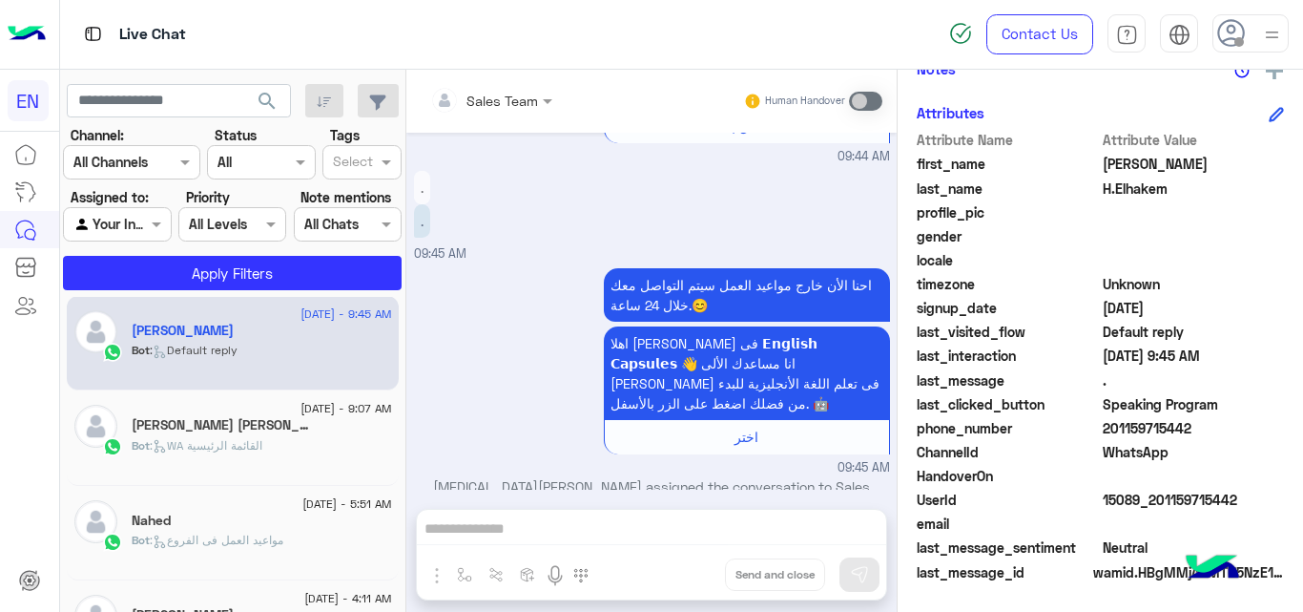
click at [1127, 427] on span "201159715442" at bounding box center [1194, 428] width 182 height 20
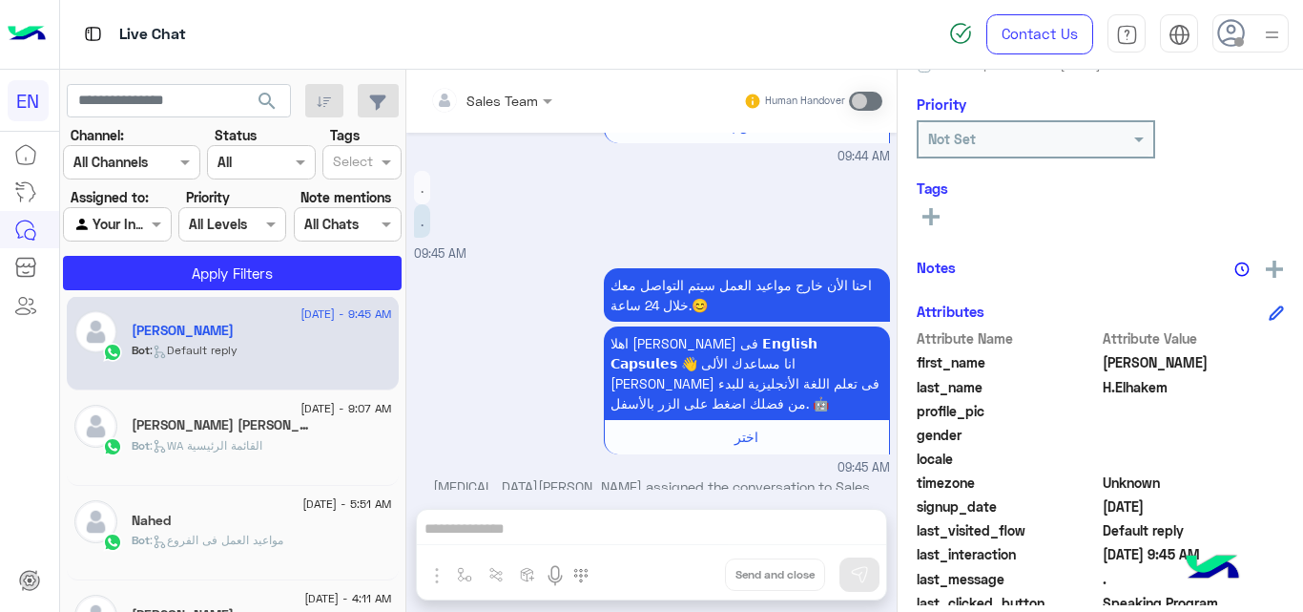
scroll to position [214, 0]
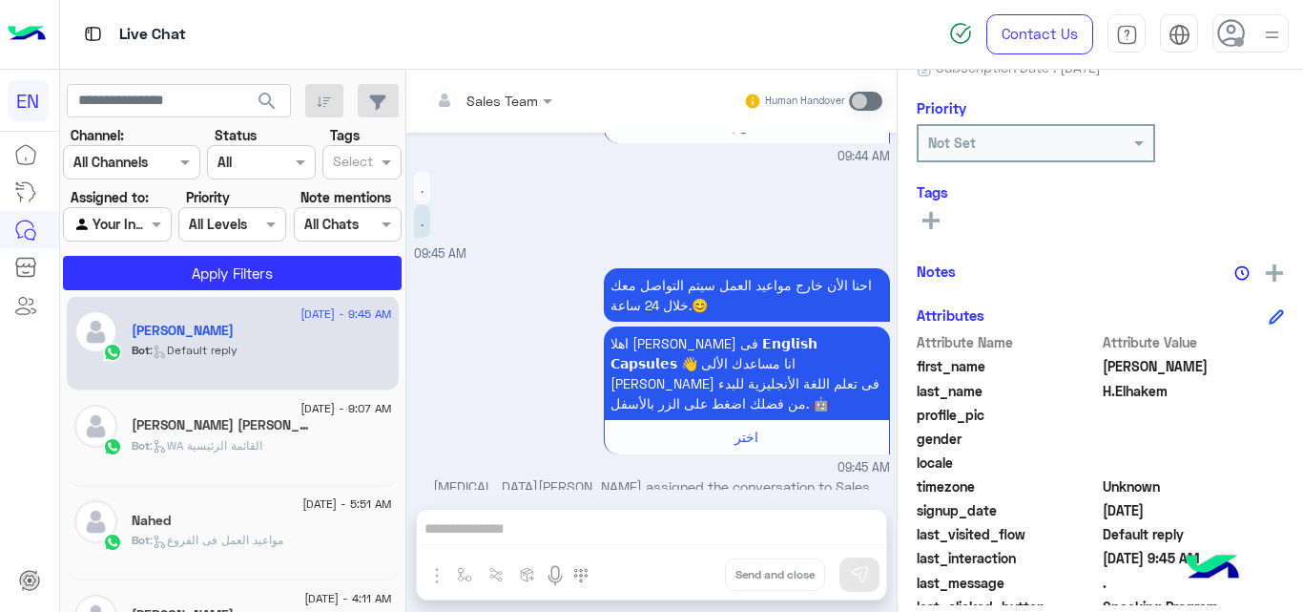
click at [933, 236] on div "See All" at bounding box center [1100, 223] width 367 height 30
drag, startPoint x: 933, startPoint y: 236, endPoint x: 933, endPoint y: 223, distance: 12.4
click at [933, 223] on div "See All" at bounding box center [1100, 223] width 367 height 30
click at [933, 223] on icon at bounding box center [931, 220] width 17 height 17
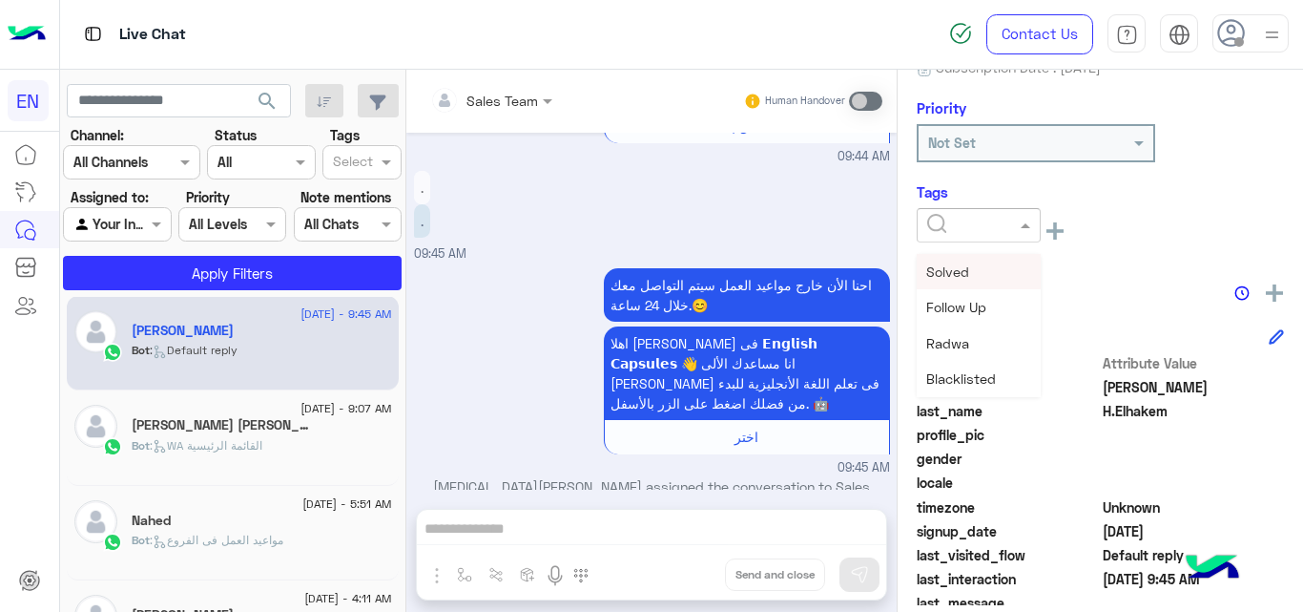
click at [1014, 234] on div at bounding box center [979, 225] width 122 height 22
click at [965, 351] on div "[PERSON_NAME]" at bounding box center [979, 366] width 124 height 35
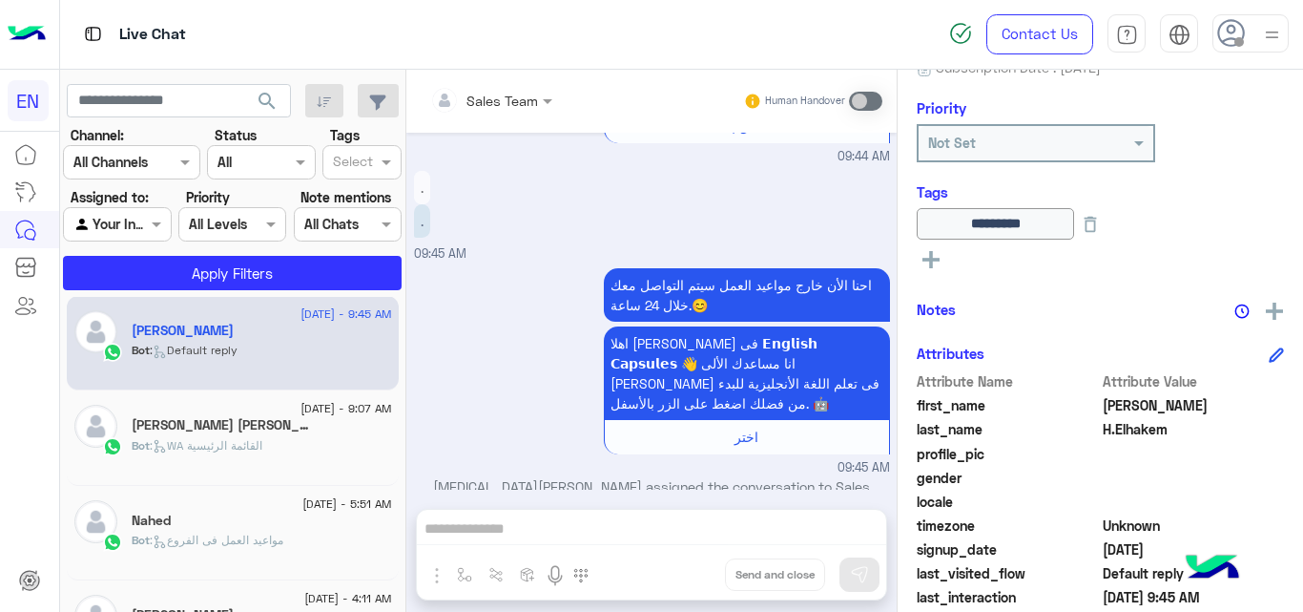
click at [227, 457] on div "Bot : WA القائمة الرئيسية" at bounding box center [262, 453] width 260 height 33
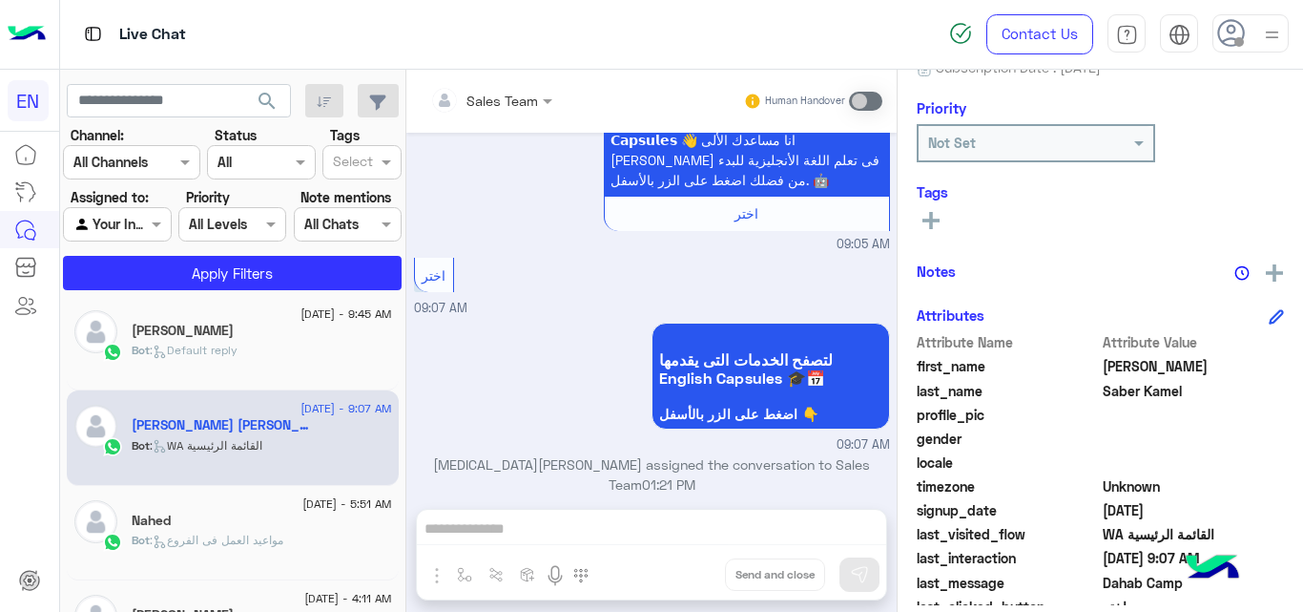
scroll to position [409, 0]
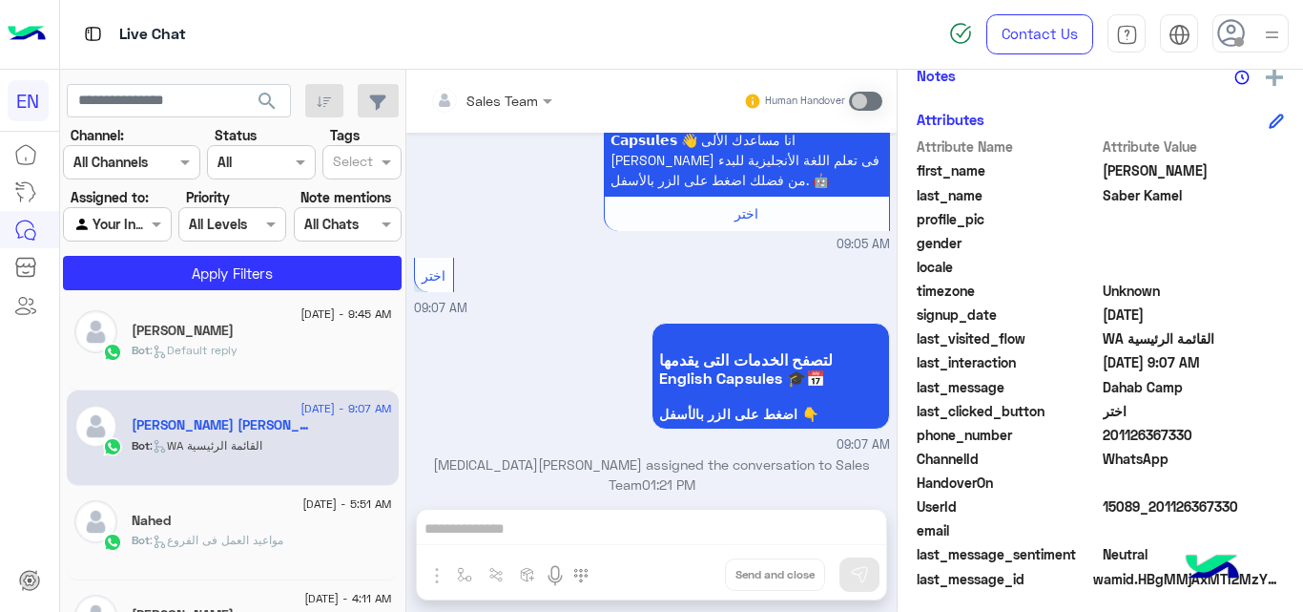
click at [1148, 432] on span "201126367330" at bounding box center [1194, 435] width 182 height 20
drag, startPoint x: 1148, startPoint y: 432, endPoint x: 300, endPoint y: 531, distance: 854.0
click at [300, 531] on div "Bot : مواعيد العمل فى الفروع" at bounding box center [262, 547] width 260 height 33
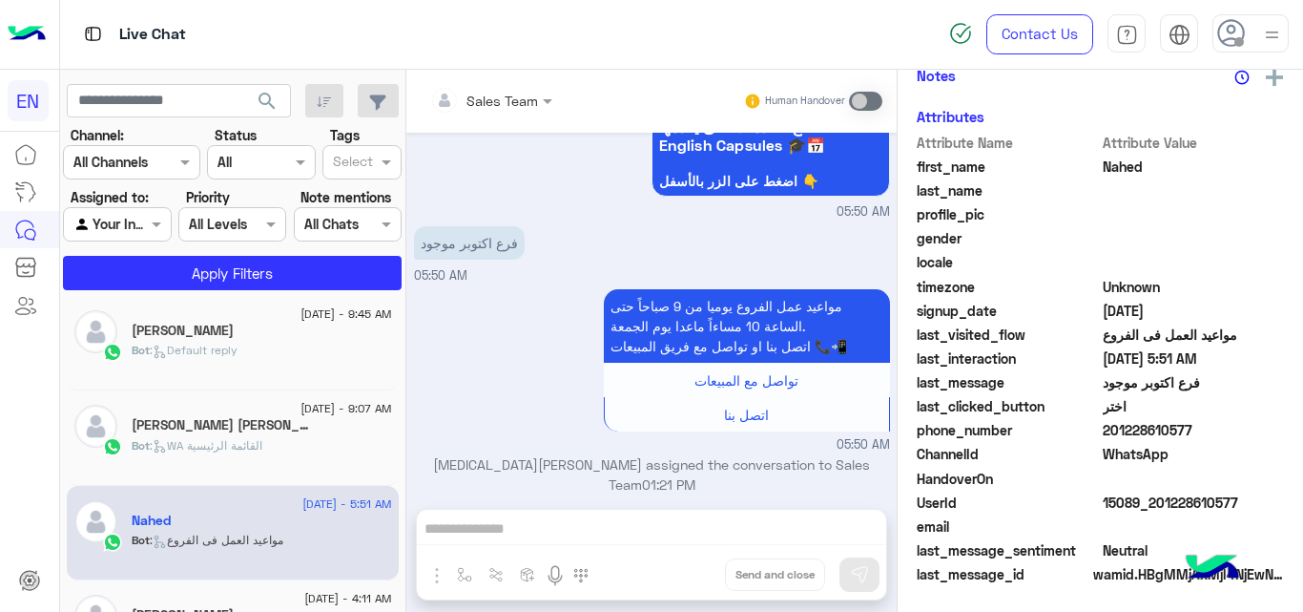
scroll to position [416, 0]
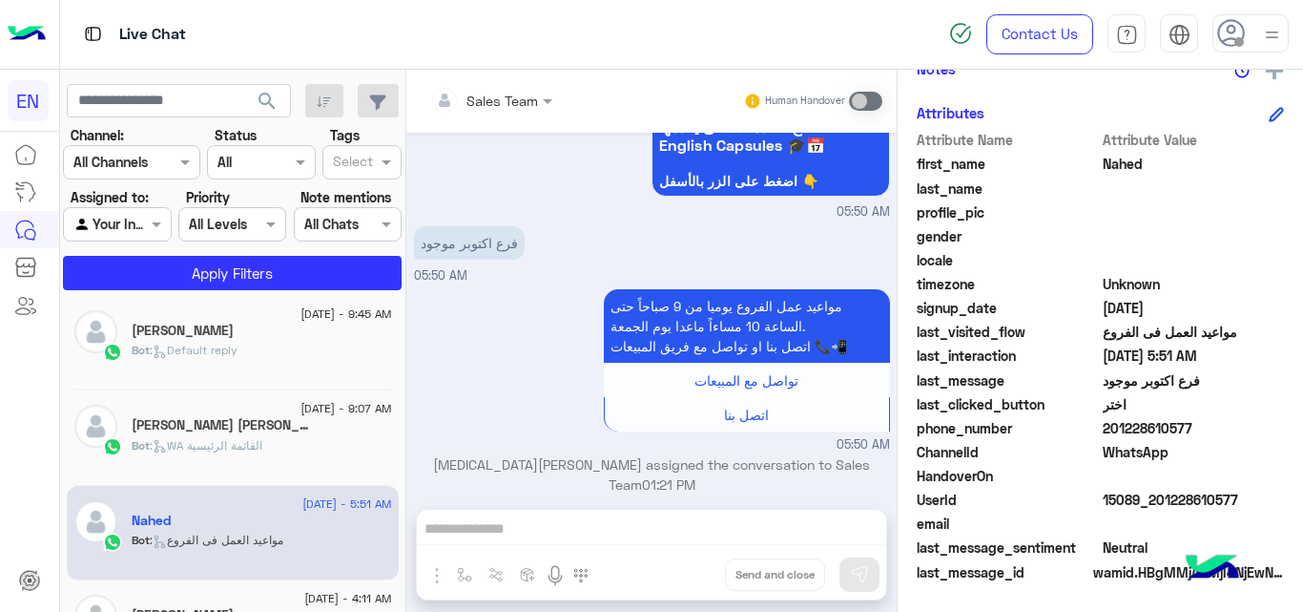
click at [1158, 431] on span "201228610577" at bounding box center [1194, 428] width 182 height 20
drag, startPoint x: 1158, startPoint y: 431, endPoint x: 1064, endPoint y: 216, distance: 235.4
click at [1064, 216] on span "profile_pic" at bounding box center [1008, 212] width 182 height 20
click at [1185, 430] on span "201228610577" at bounding box center [1194, 428] width 182 height 20
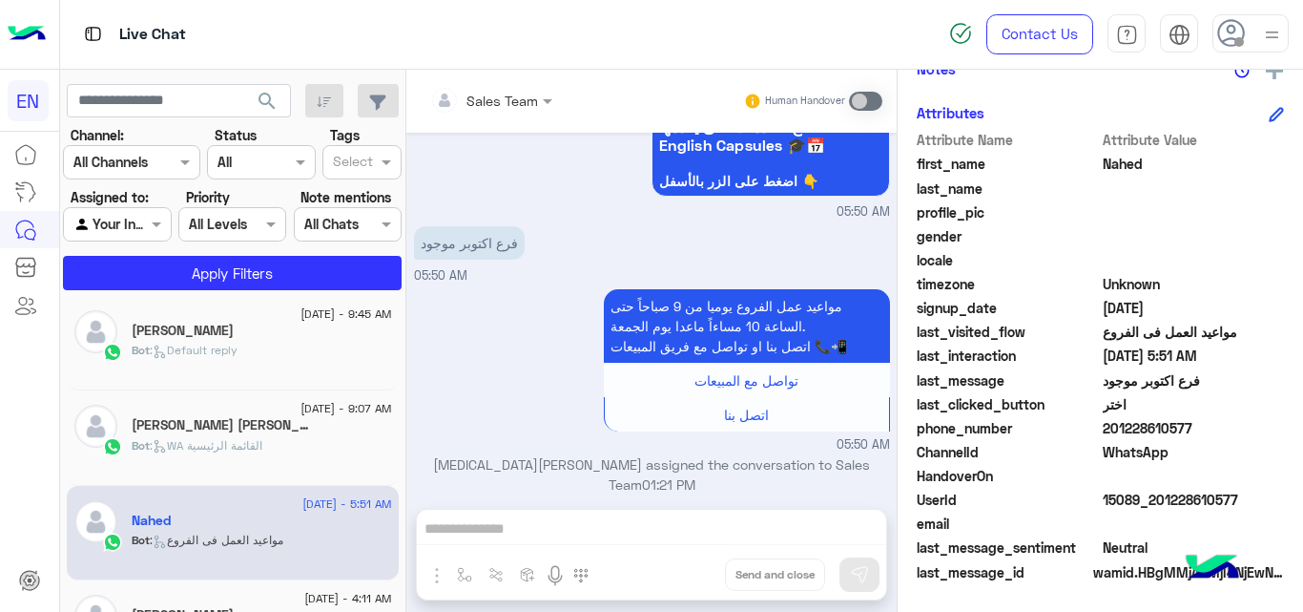
click at [1185, 430] on span "201228610577" at bounding box center [1194, 428] width 182 height 20
click at [1186, 434] on span "201228610577" at bounding box center [1194, 428] width 182 height 20
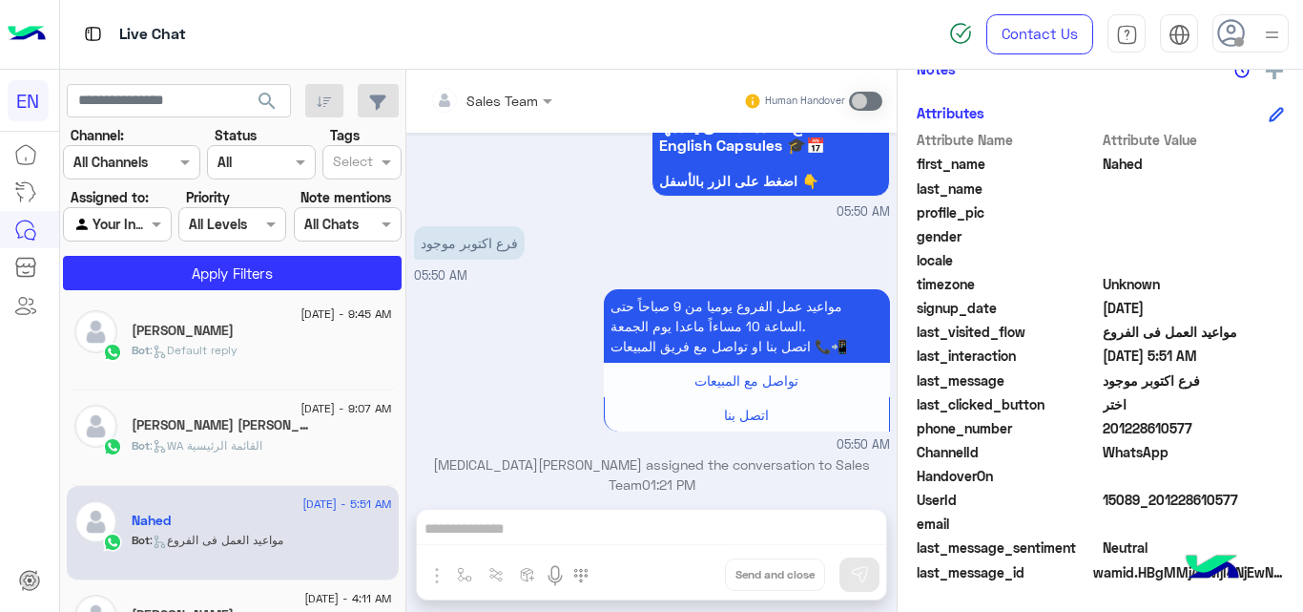
click at [1132, 165] on span "Nahed" at bounding box center [1194, 164] width 182 height 20
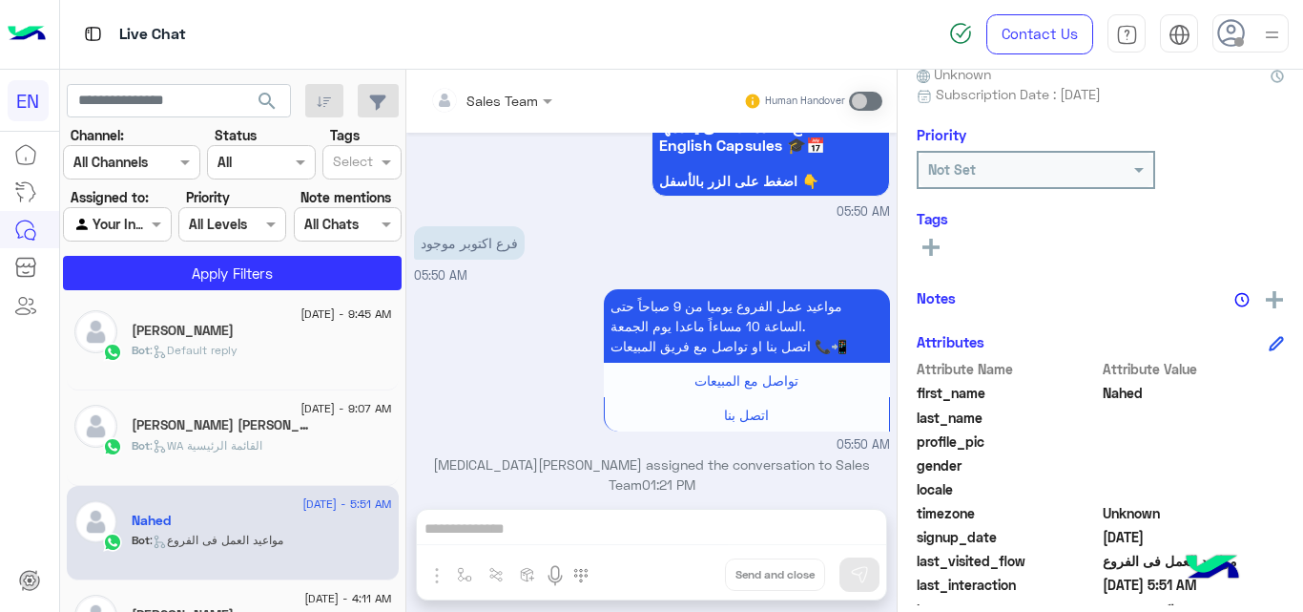
scroll to position [255, 0]
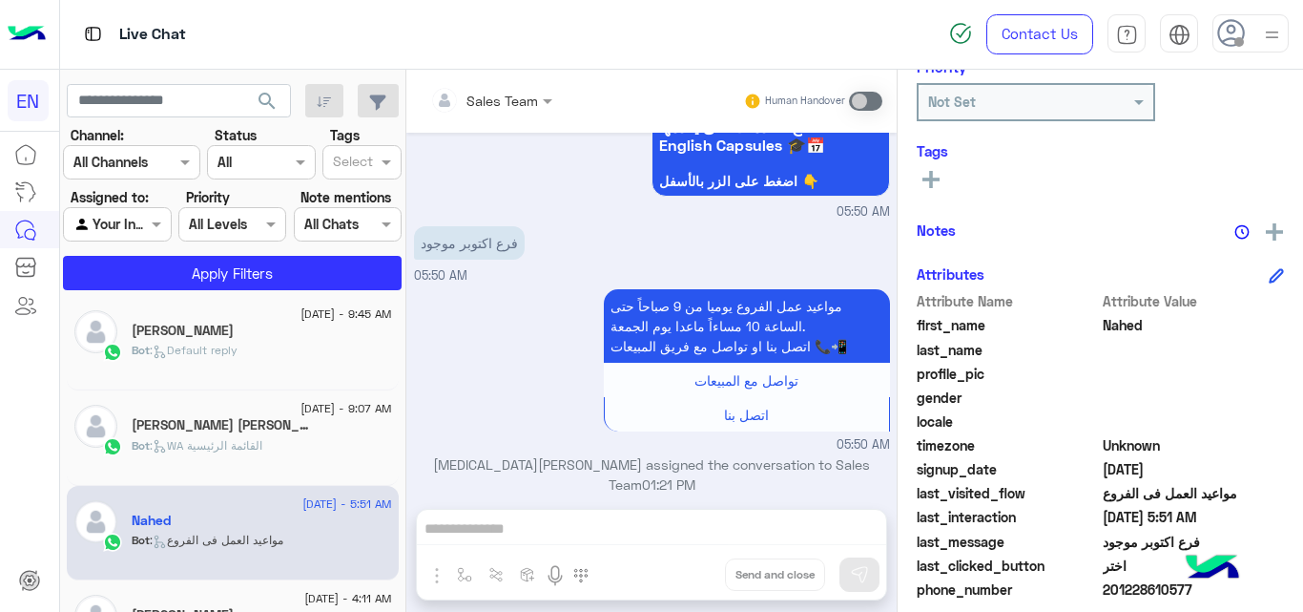
click at [932, 180] on rect at bounding box center [931, 179] width 4 height 17
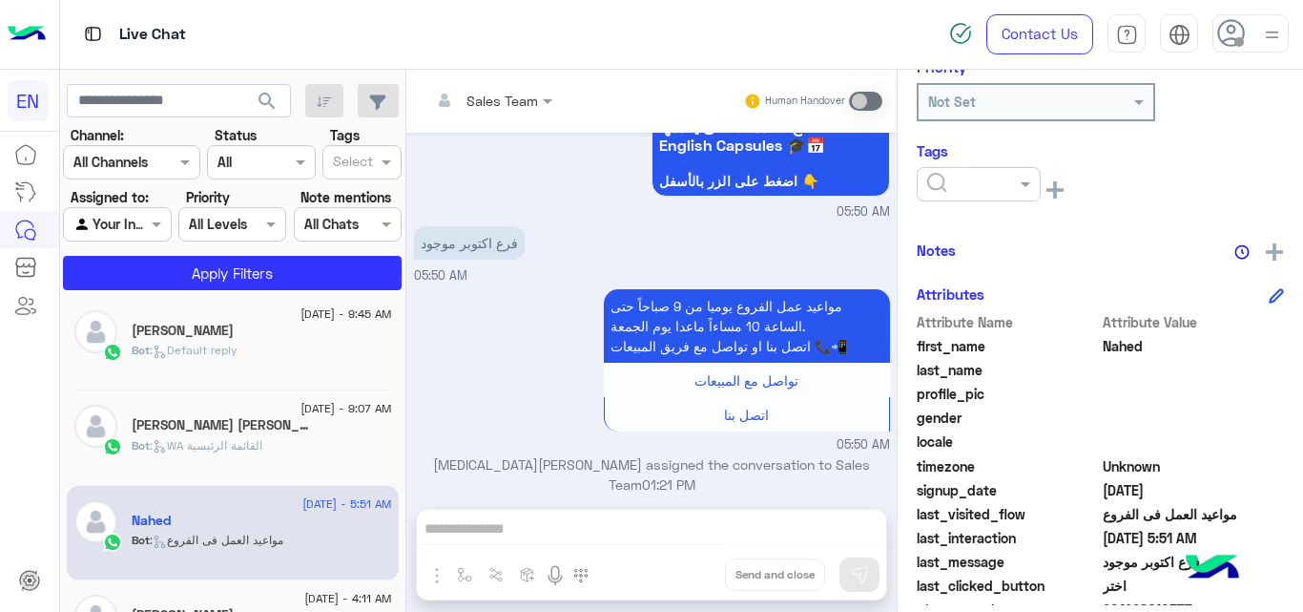
click at [953, 185] on input "text" at bounding box center [956, 185] width 58 height 20
click at [984, 323] on div "[PERSON_NAME]" at bounding box center [979, 323] width 124 height 35
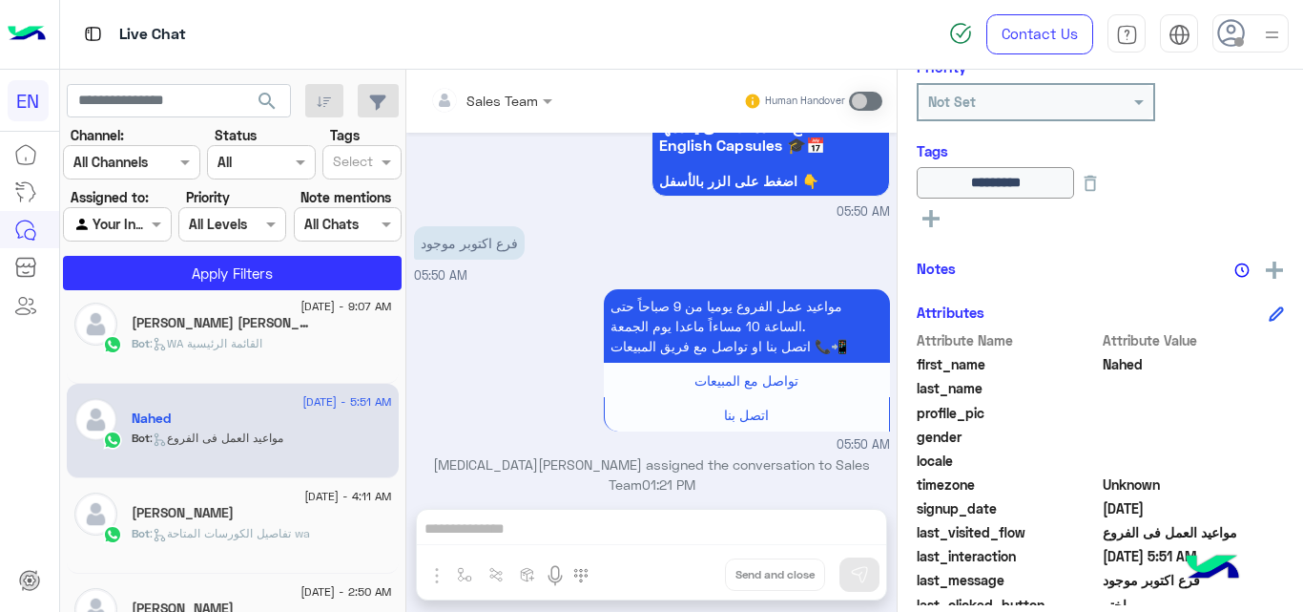
scroll to position [1167, 0]
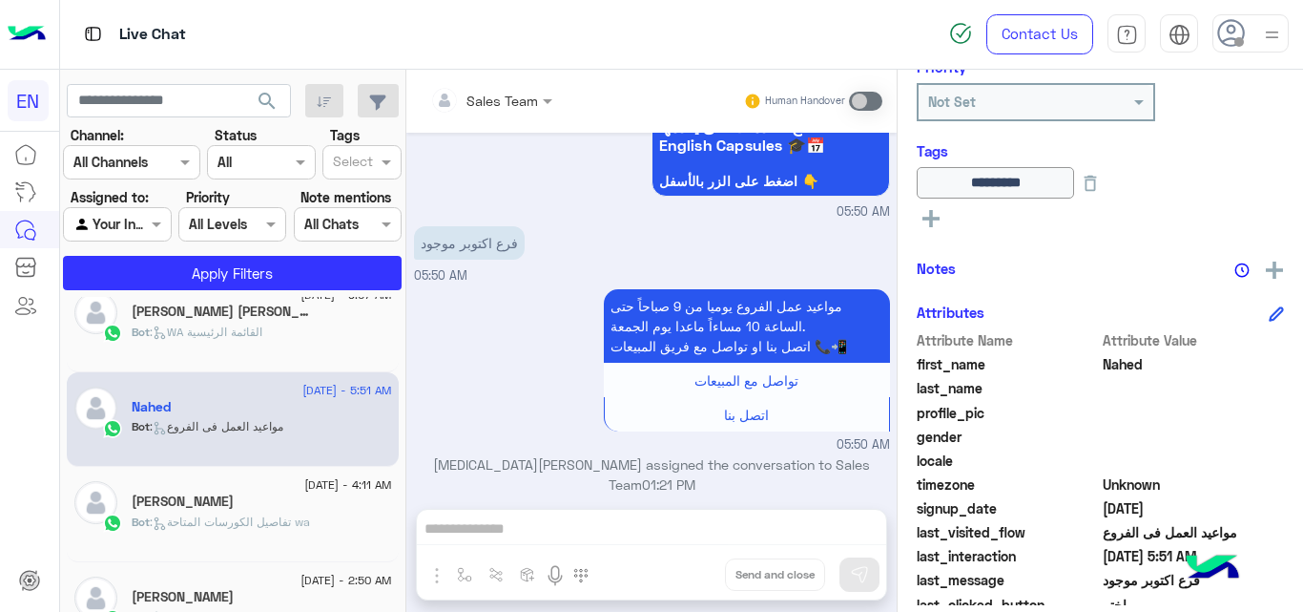
click at [328, 538] on div "Bot : تفاصيل الكورسات المتاحة wa" at bounding box center [262, 529] width 260 height 33
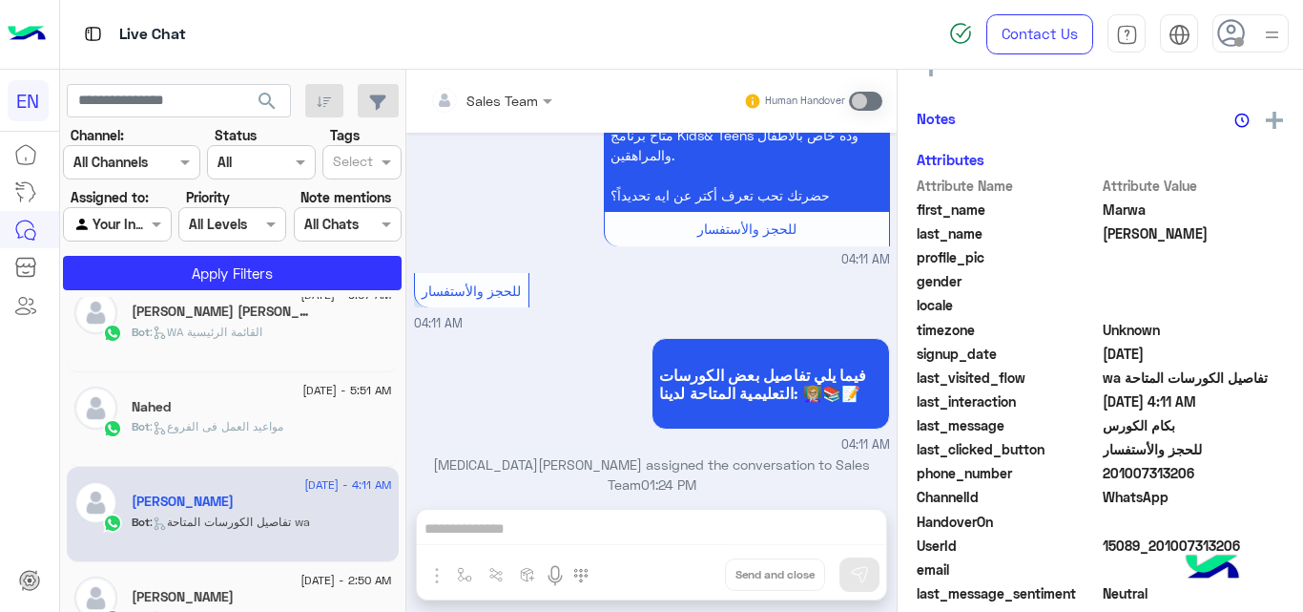
scroll to position [386, 0]
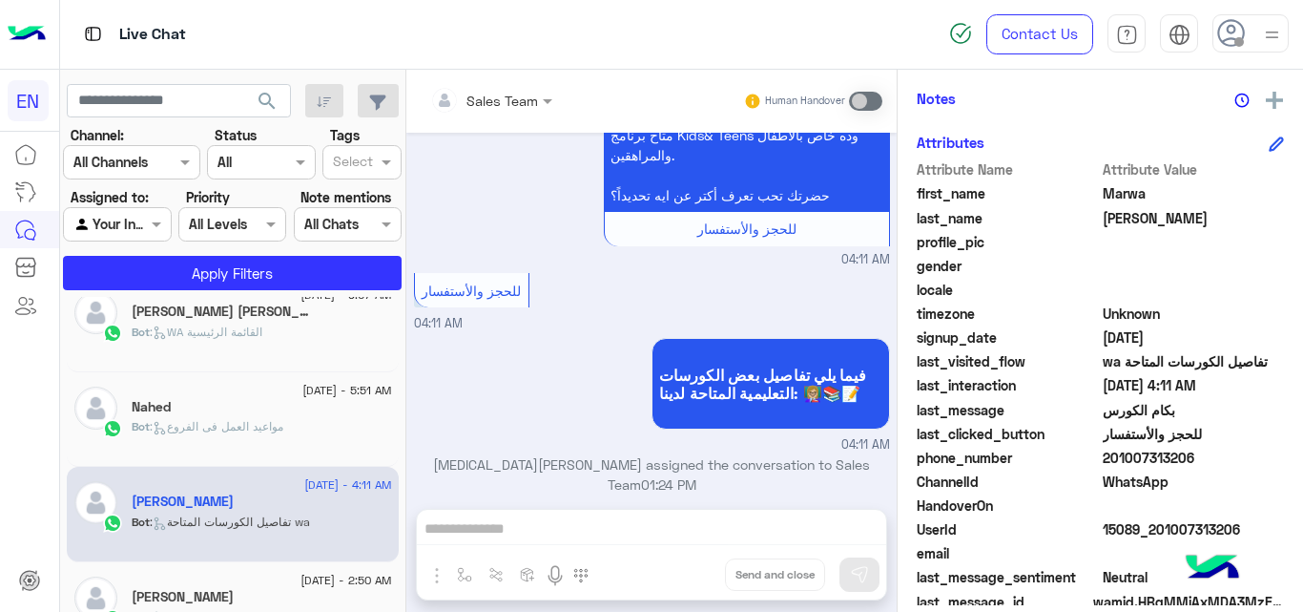
click at [1178, 451] on span "201007313206" at bounding box center [1194, 458] width 182 height 20
click at [1121, 197] on span "Marwa" at bounding box center [1194, 193] width 182 height 20
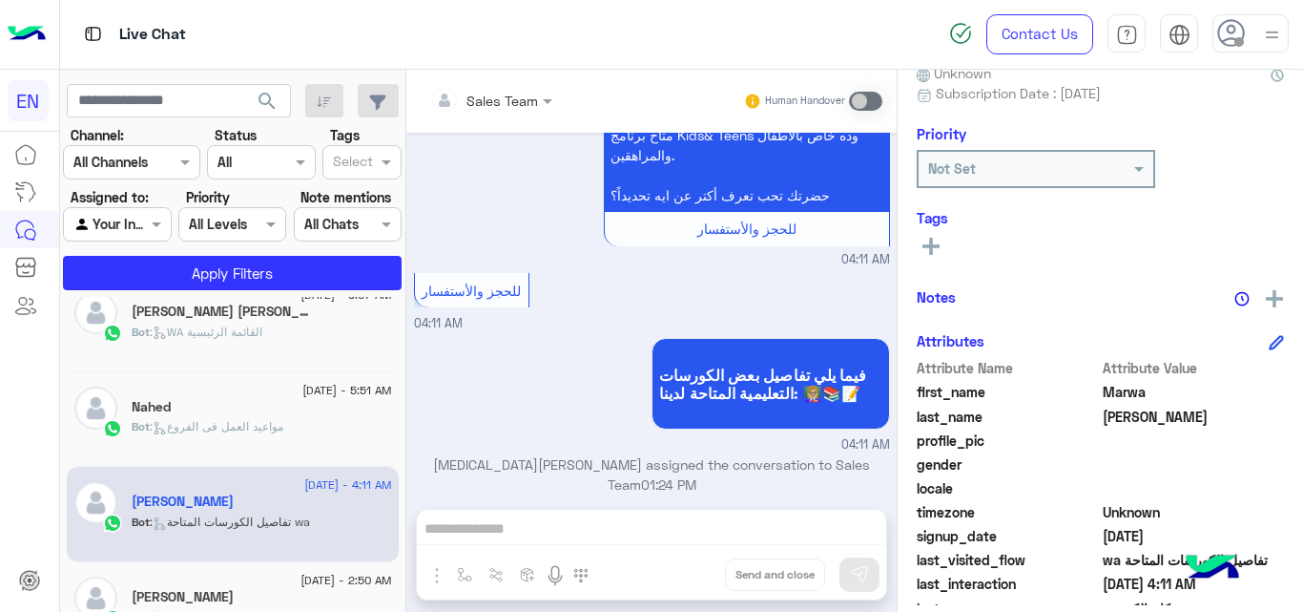
scroll to position [416, 0]
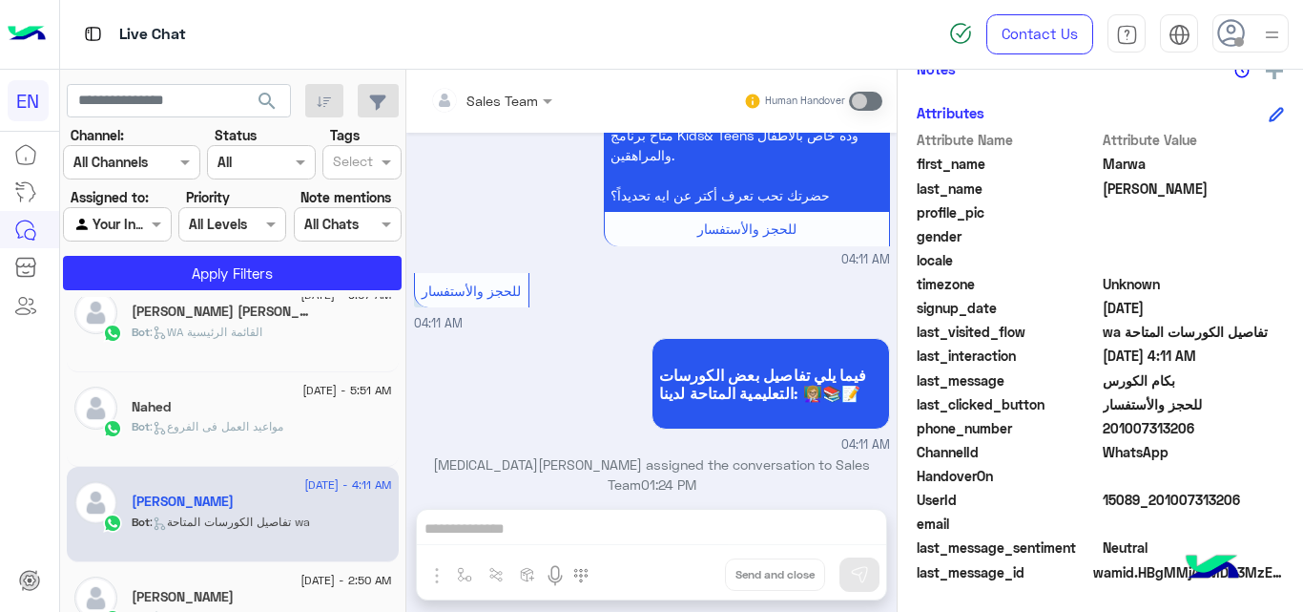
click at [1153, 433] on span "201007313206" at bounding box center [1194, 428] width 182 height 20
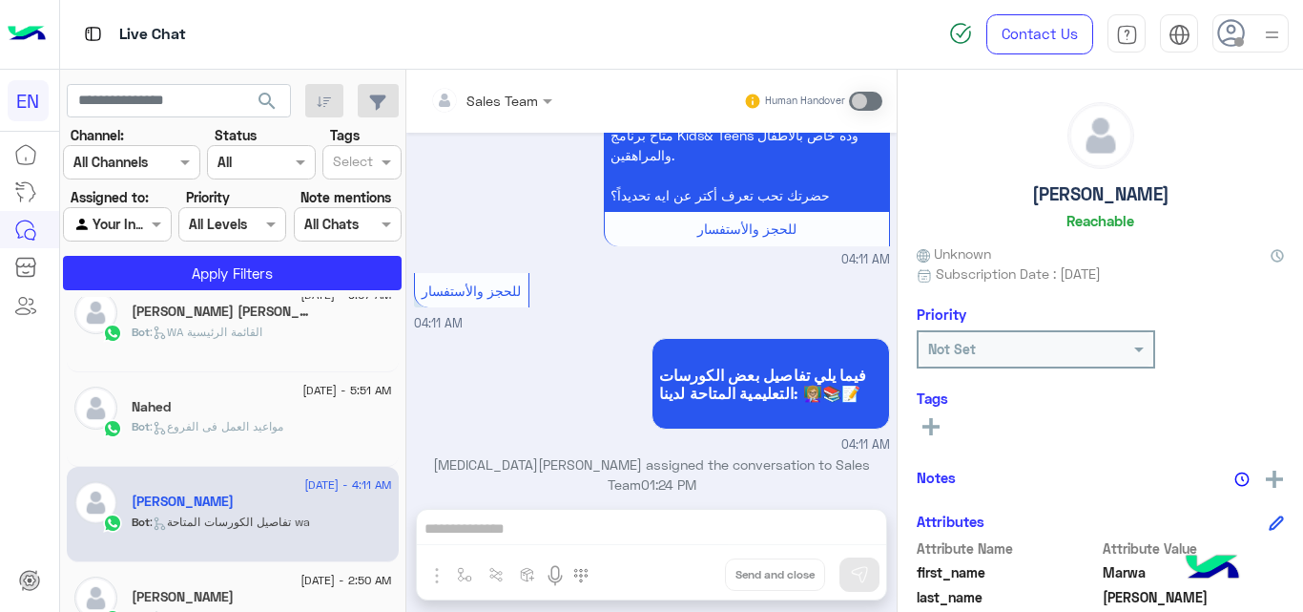
scroll to position [0, 0]
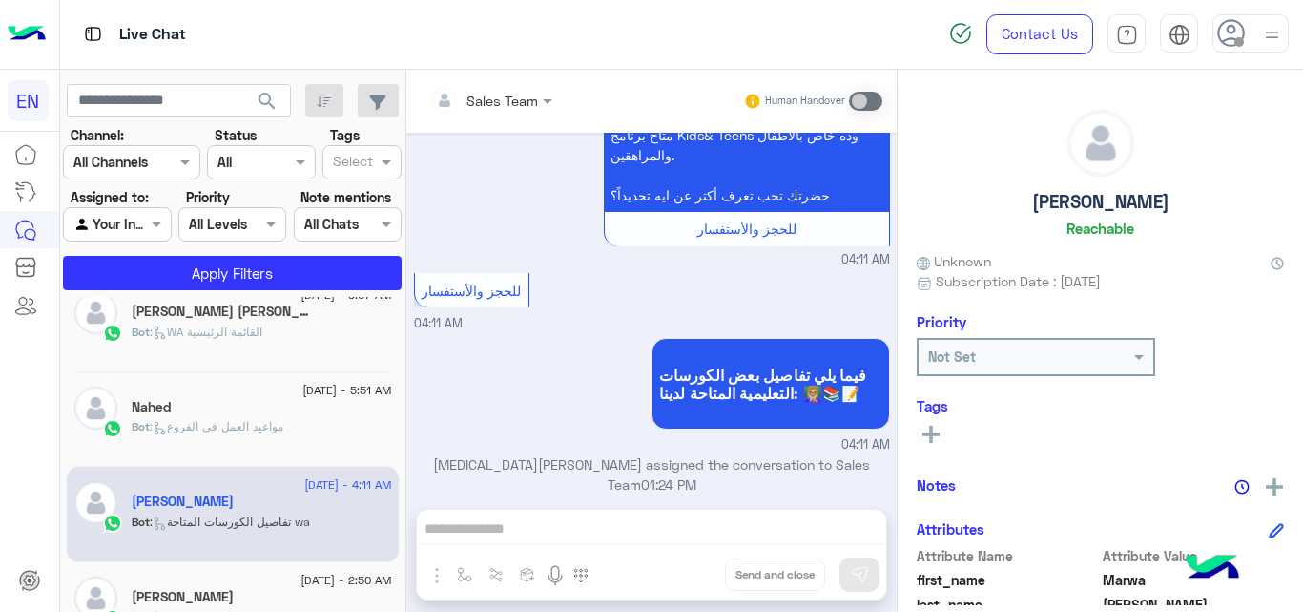
click at [926, 439] on icon at bounding box center [931, 434] width 17 height 17
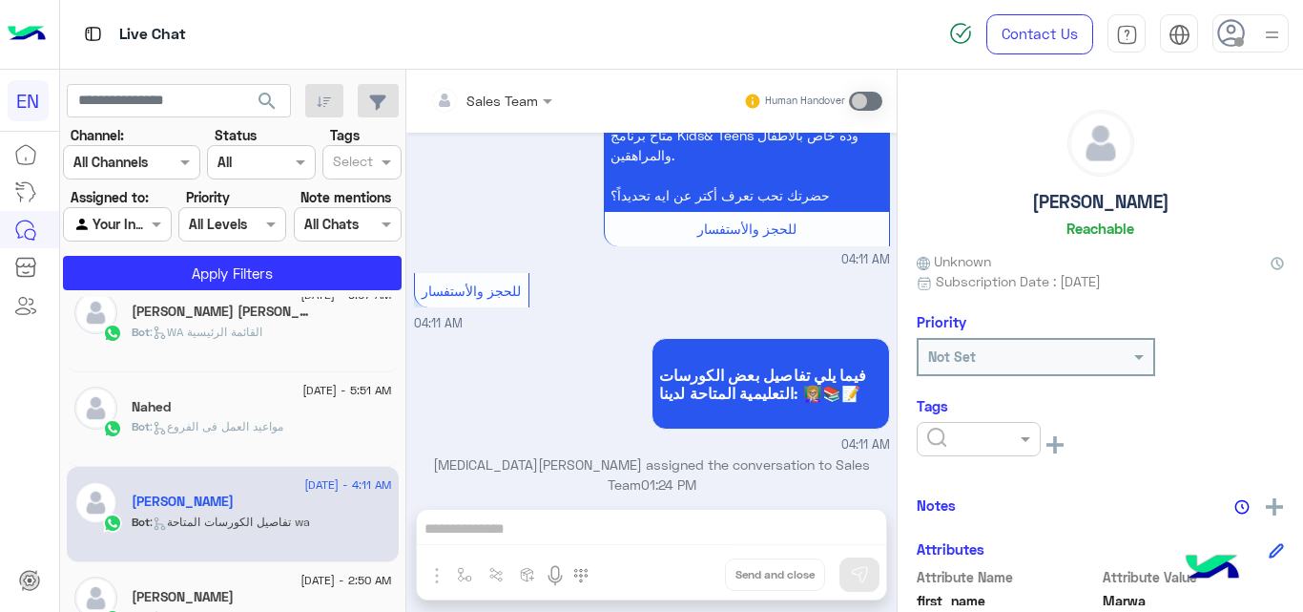
click at [943, 435] on input "text" at bounding box center [956, 439] width 58 height 20
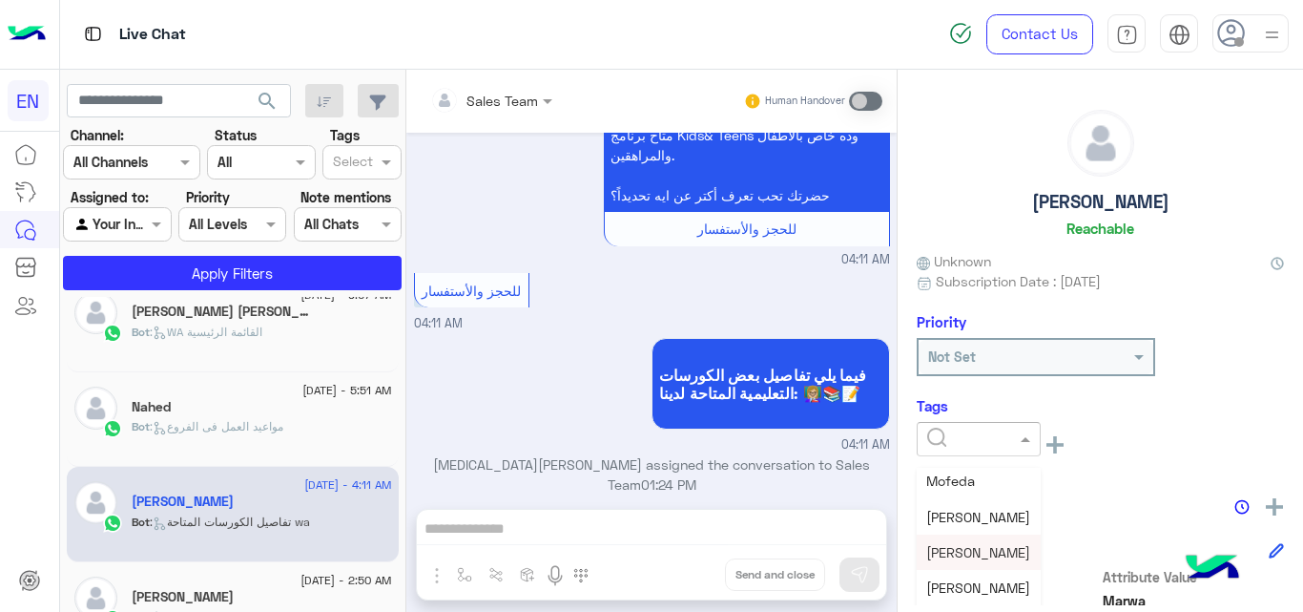
click at [973, 558] on span "[PERSON_NAME]" at bounding box center [978, 552] width 104 height 16
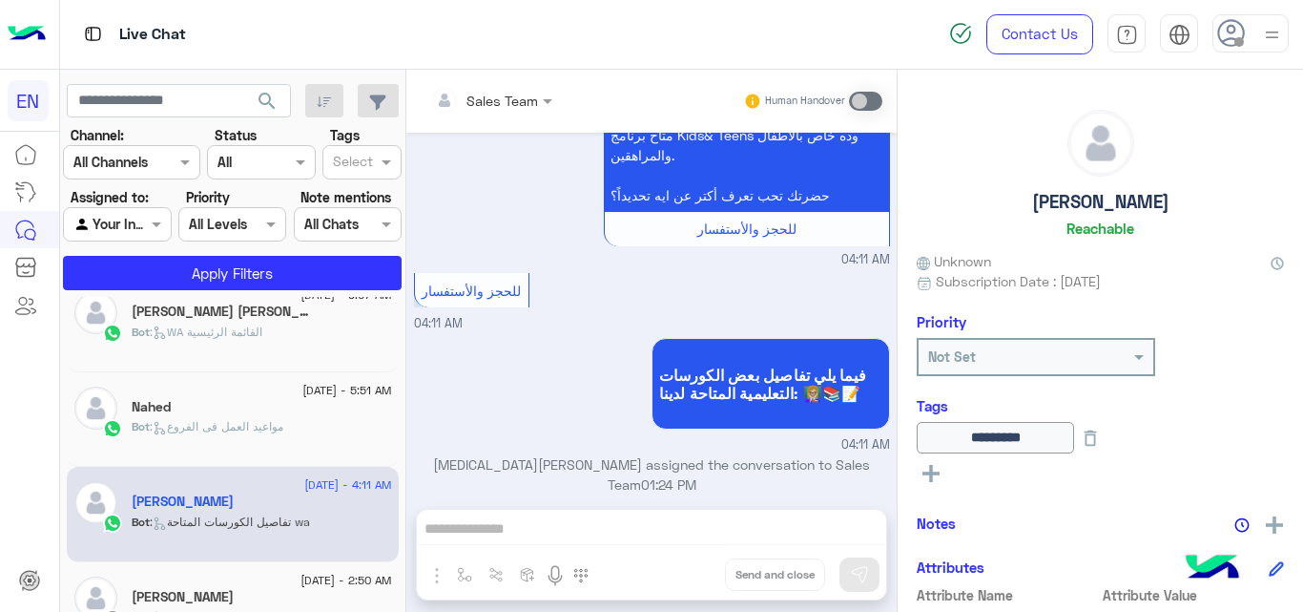
scroll to position [1270, 0]
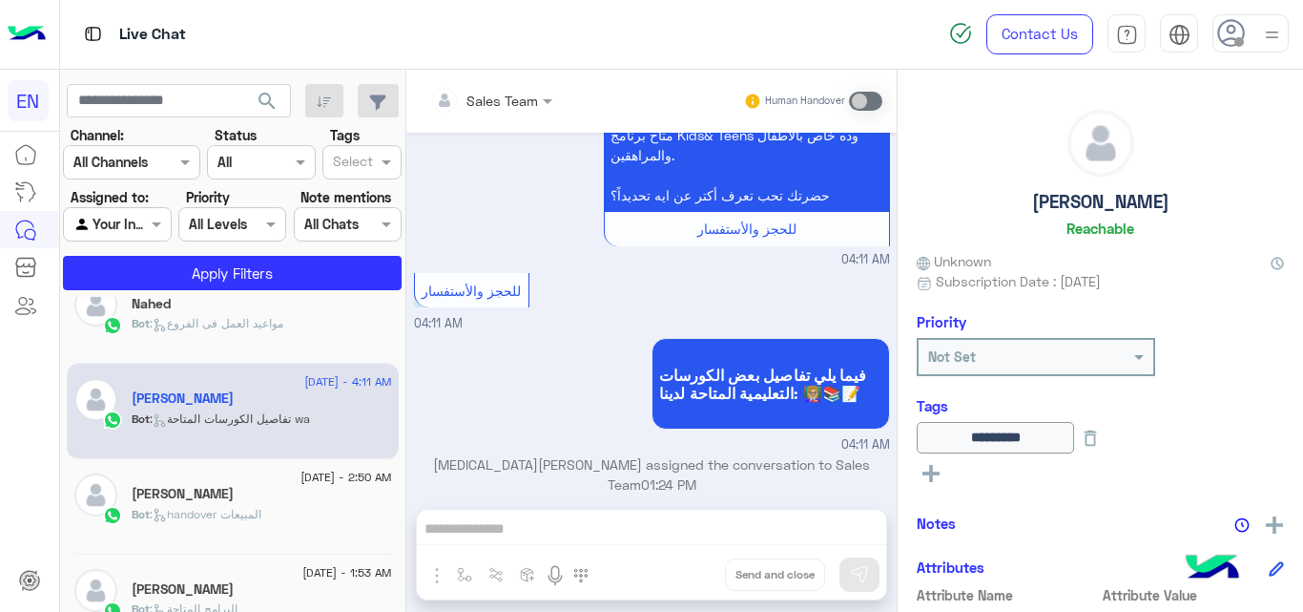
click at [345, 524] on div "Bot : handover المبيعات" at bounding box center [262, 522] width 260 height 33
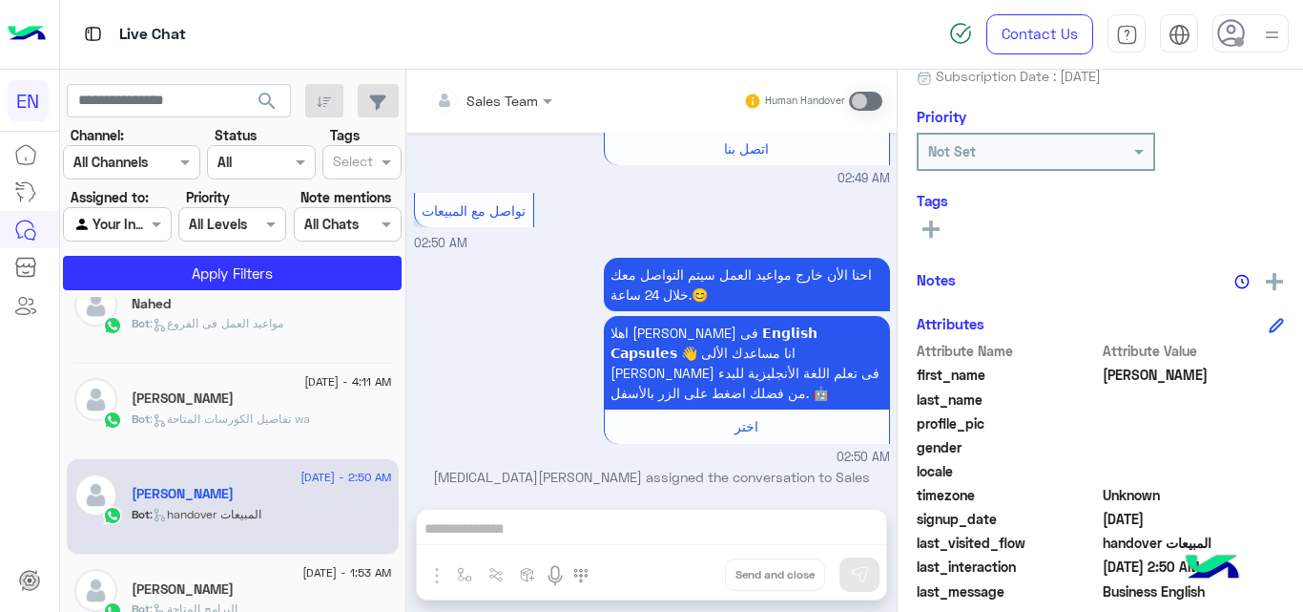
scroll to position [253, 0]
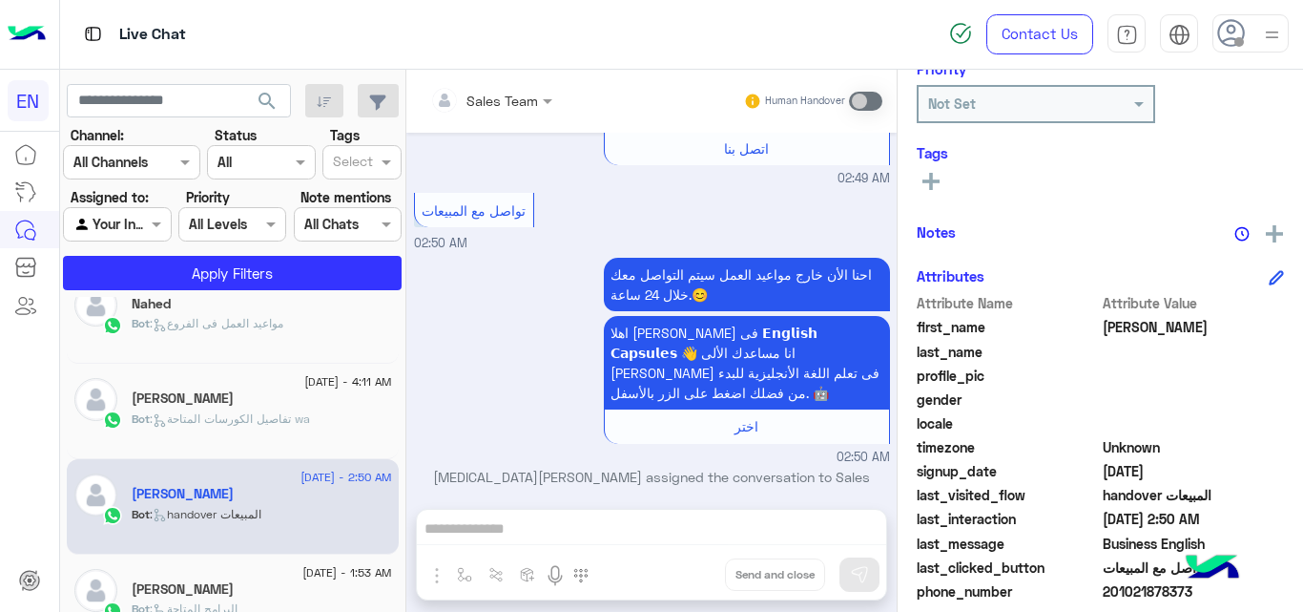
click at [1148, 587] on span "201021878373" at bounding box center [1194, 591] width 182 height 20
click at [1132, 593] on span "201021878373" at bounding box center [1194, 591] width 182 height 20
click at [925, 184] on icon at bounding box center [931, 181] width 17 height 17
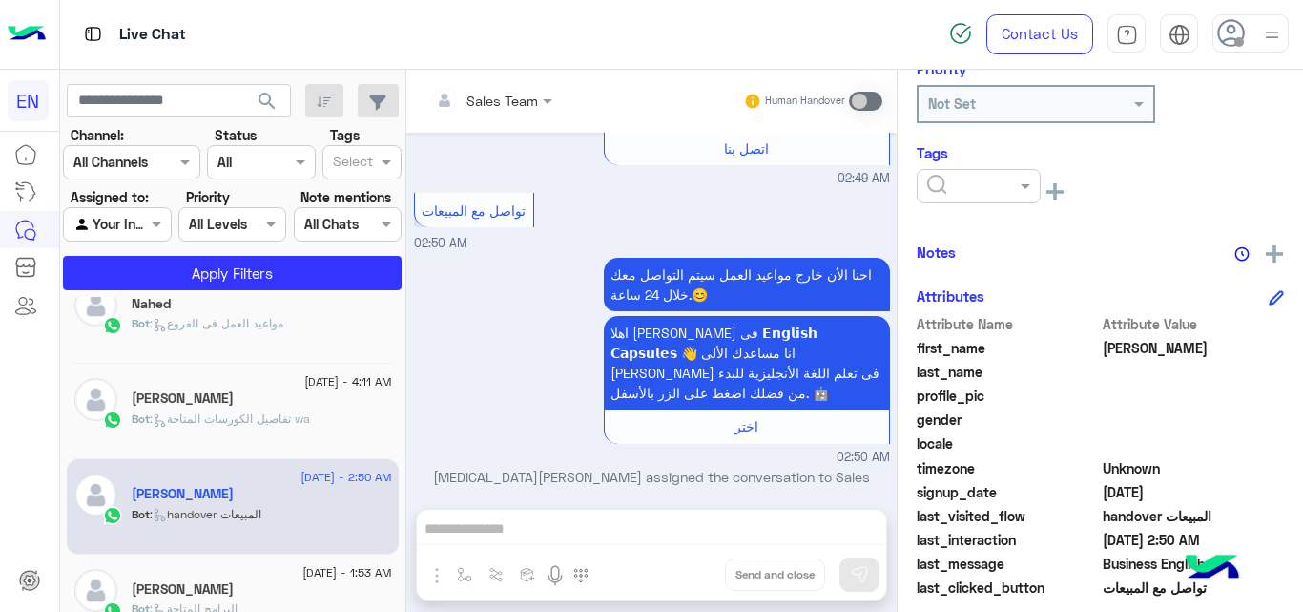
click at [950, 195] on input "text" at bounding box center [956, 187] width 58 height 20
click at [969, 339] on span "[PERSON_NAME]" at bounding box center [978, 341] width 104 height 16
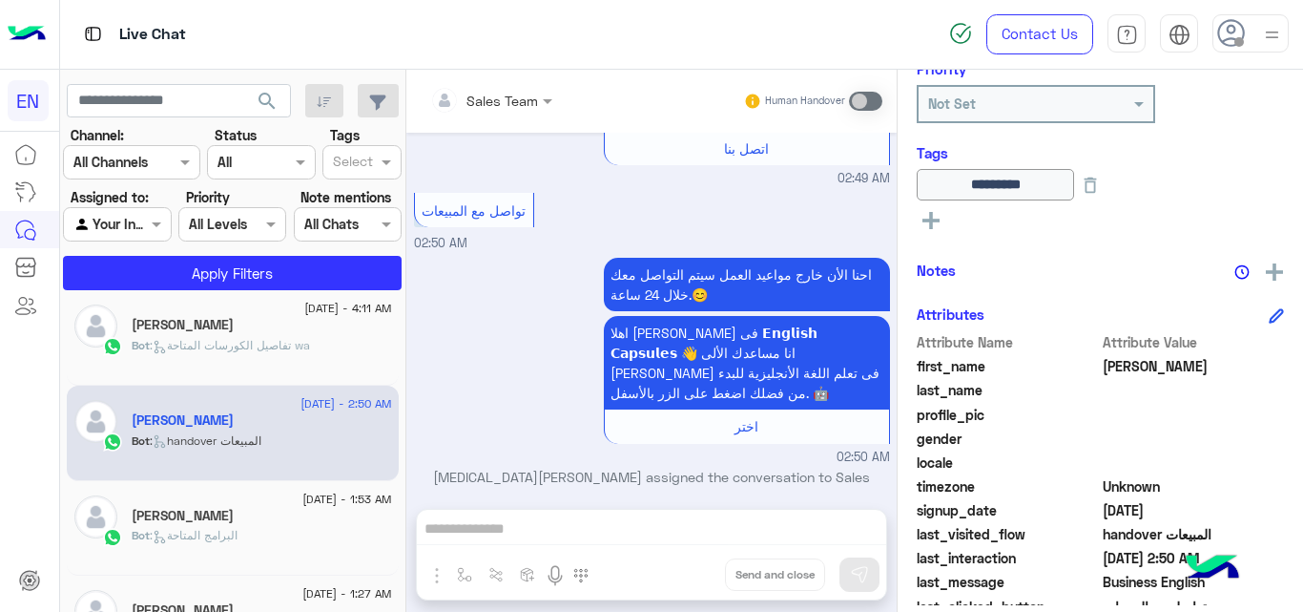
scroll to position [1394, 0]
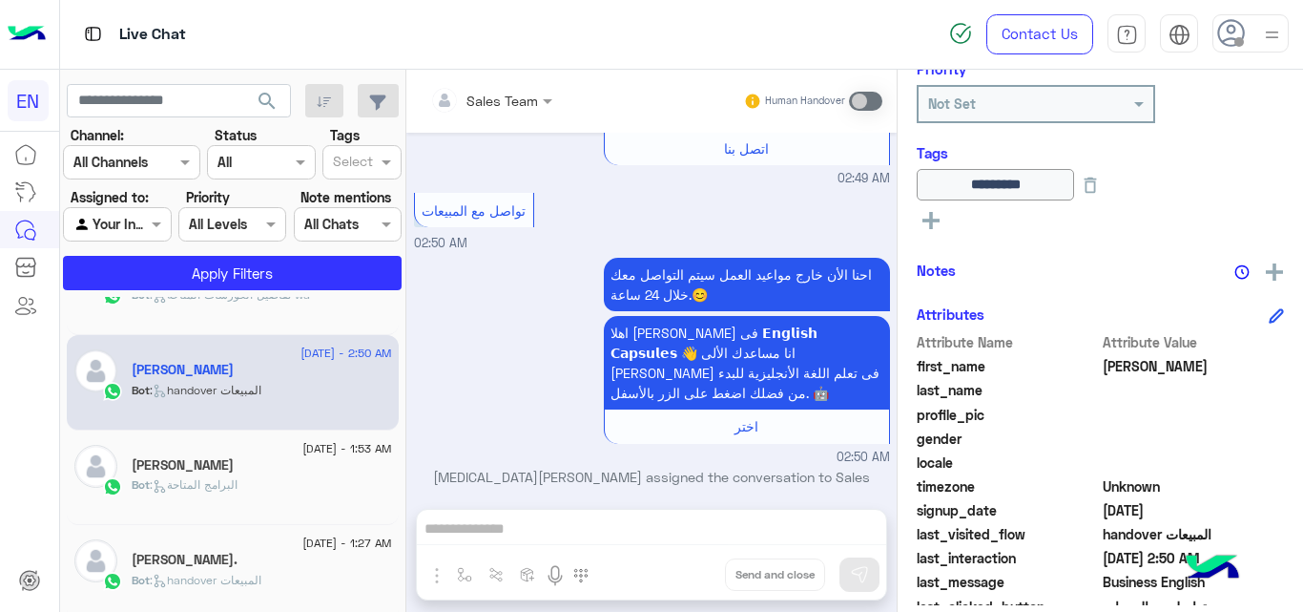
click at [317, 487] on div "Bot : البرامج المتاحة" at bounding box center [262, 492] width 260 height 33
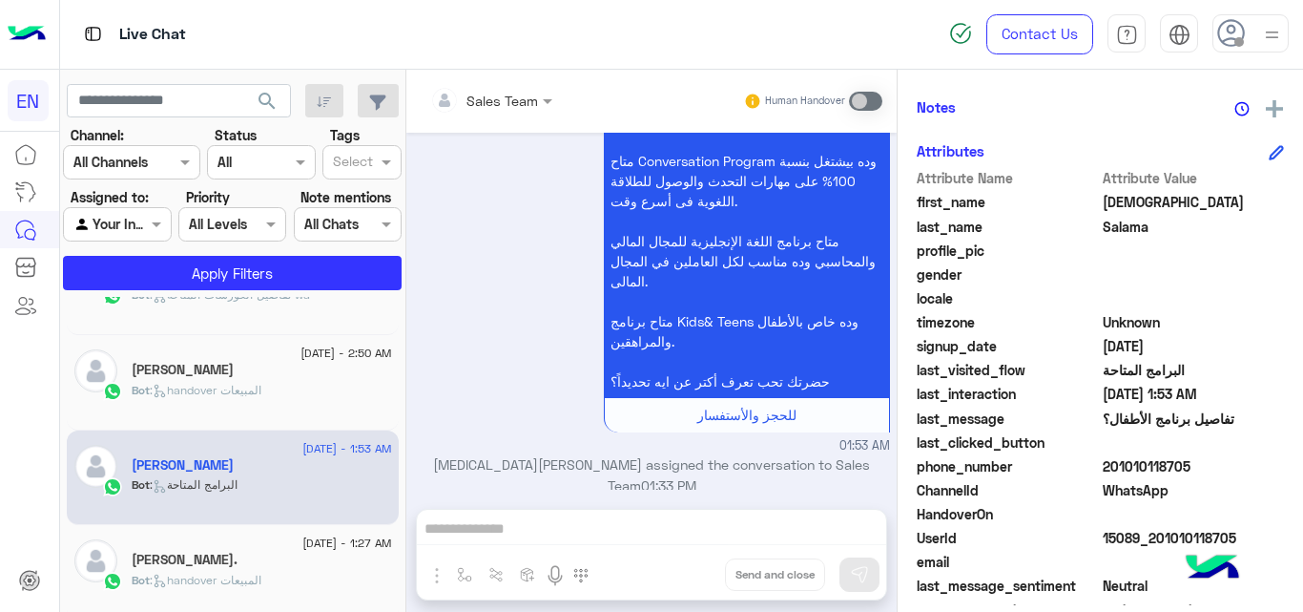
scroll to position [416, 0]
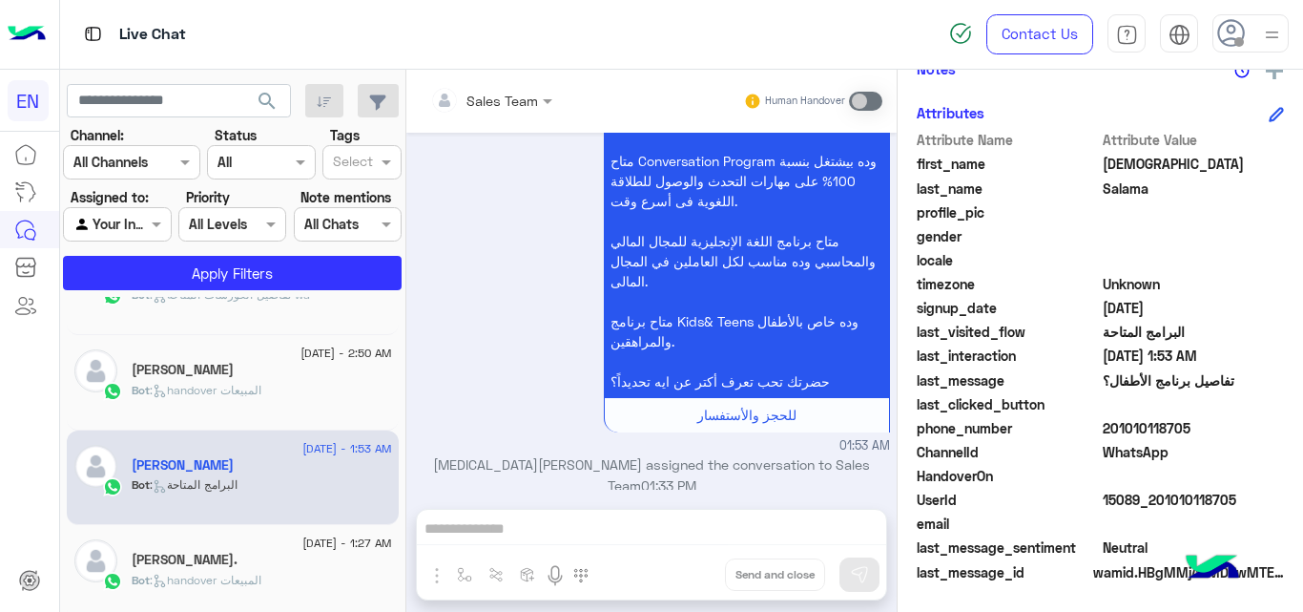
click at [1152, 424] on span "201010118705" at bounding box center [1194, 428] width 182 height 20
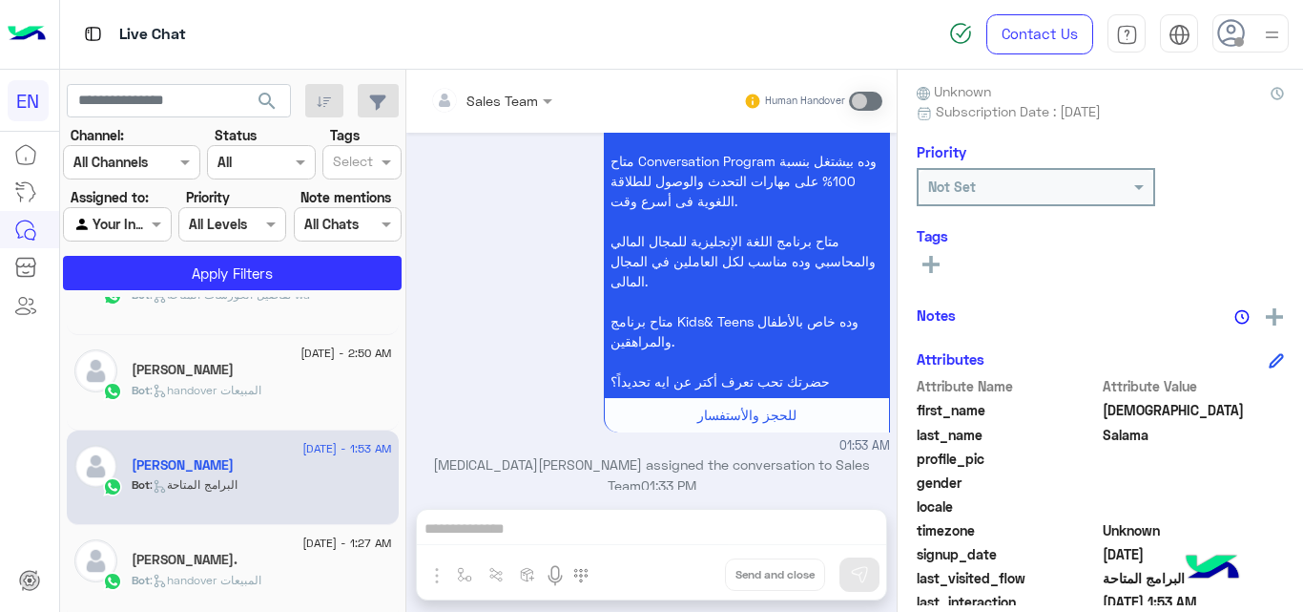
click at [931, 268] on rect at bounding box center [931, 264] width 4 height 17
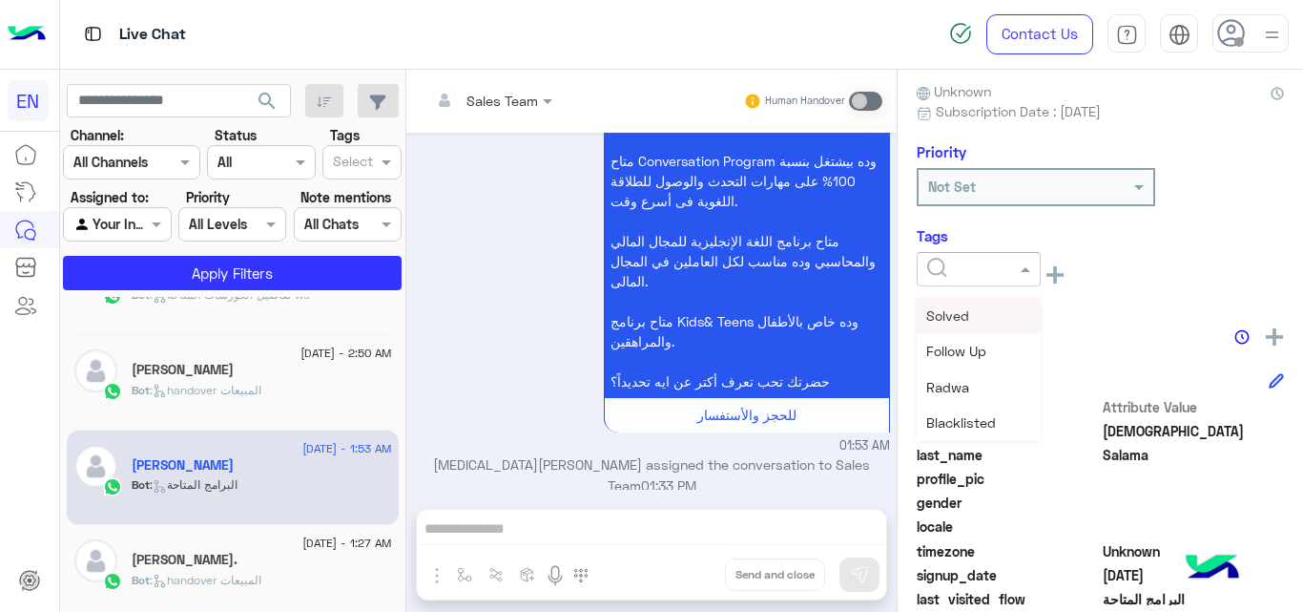
click at [977, 285] on div at bounding box center [979, 269] width 124 height 34
click at [1039, 338] on div "Notes" at bounding box center [1100, 335] width 367 height 24
click at [1017, 267] on span at bounding box center [1028, 269] width 24 height 20
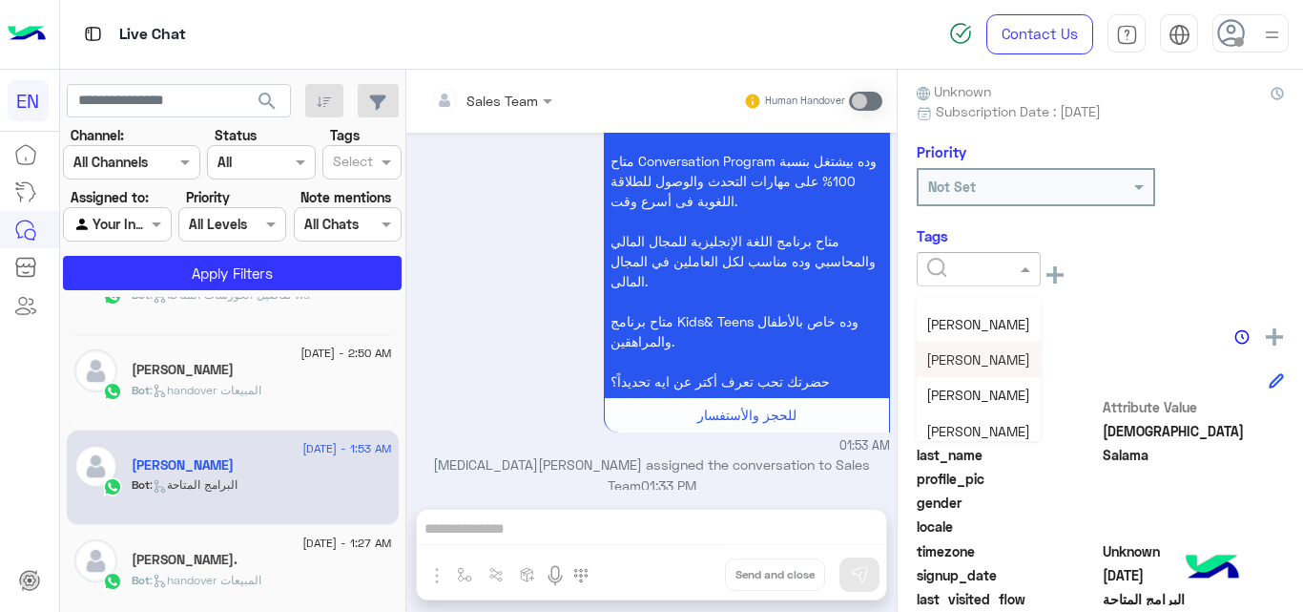
click at [957, 357] on span "[PERSON_NAME]" at bounding box center [978, 359] width 104 height 16
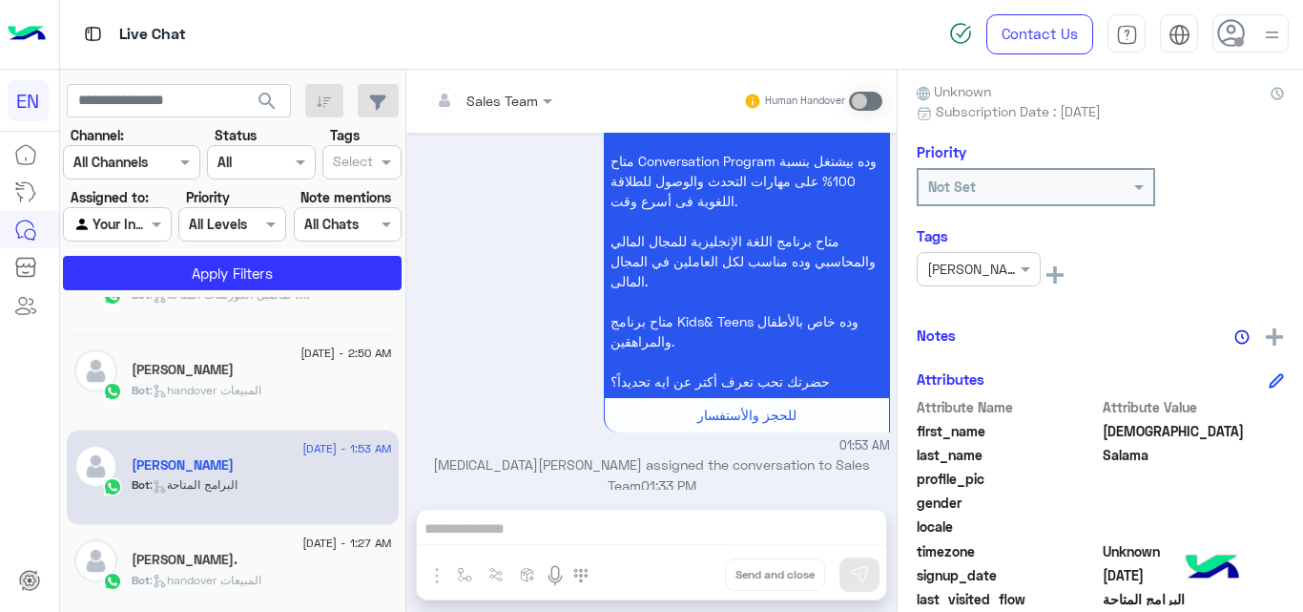
click at [284, 557] on div "[PERSON_NAME]." at bounding box center [262, 562] width 260 height 20
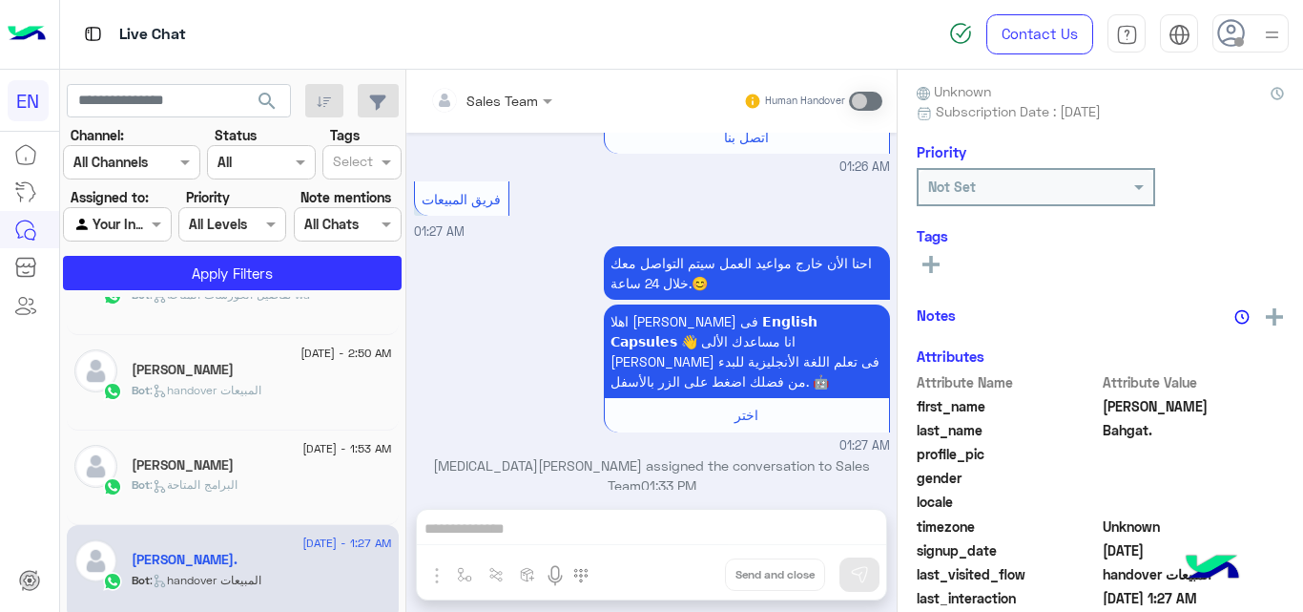
scroll to position [277, 0]
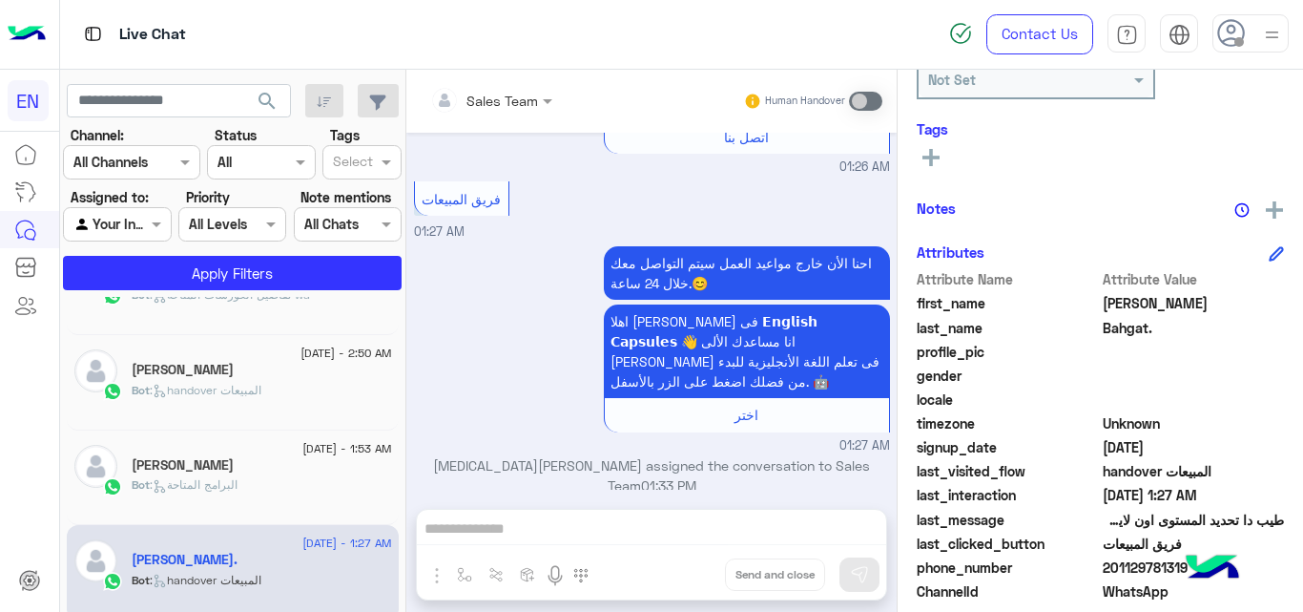
click at [1161, 564] on span "201129781319" at bounding box center [1194, 567] width 182 height 20
click at [939, 155] on icon at bounding box center [931, 157] width 17 height 17
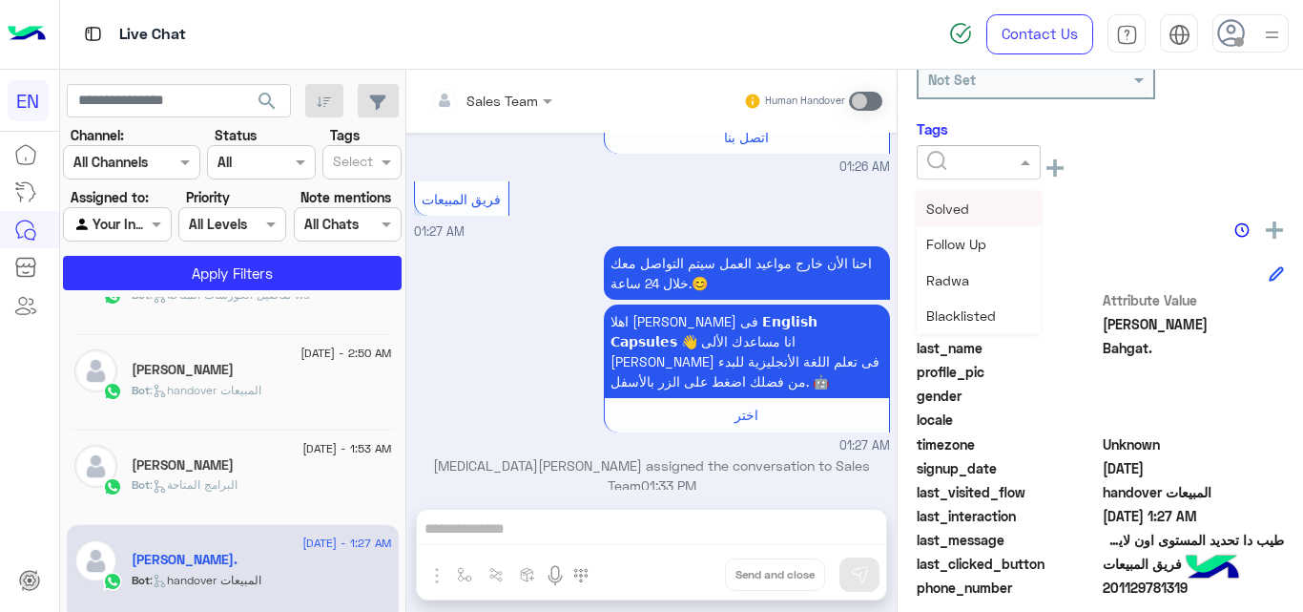
click at [986, 166] on input "text" at bounding box center [956, 163] width 58 height 20
click at [982, 228] on span "[PERSON_NAME]" at bounding box center [978, 221] width 104 height 16
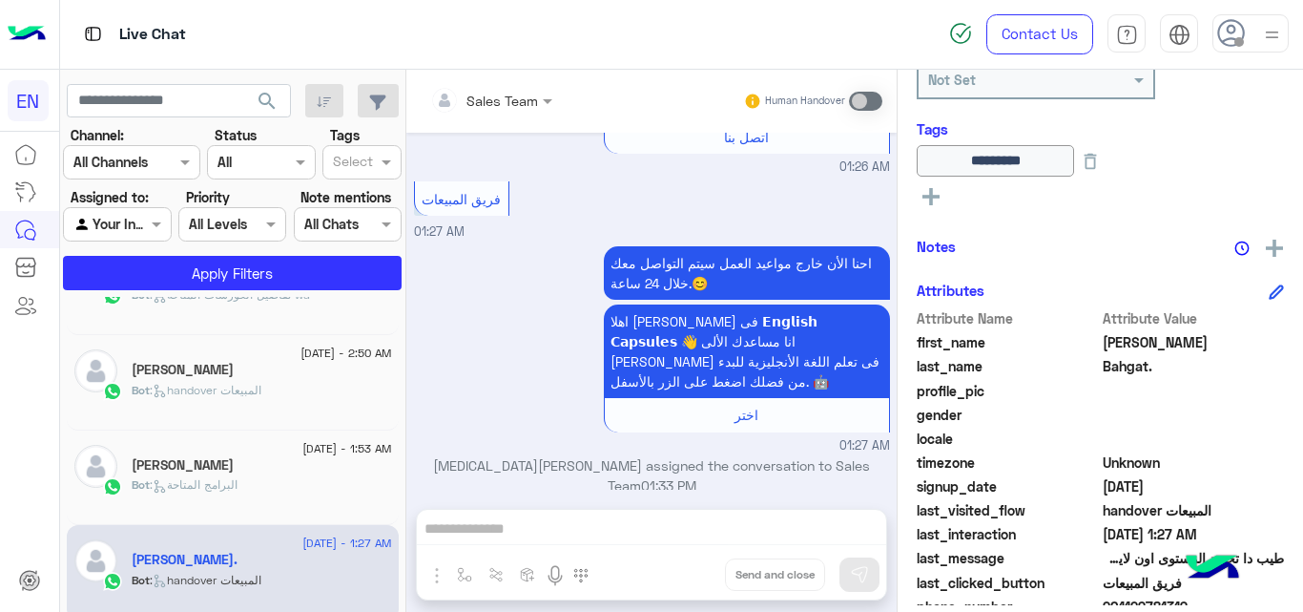
scroll to position [0, 0]
